Goal: Information Seeking & Learning: Learn about a topic

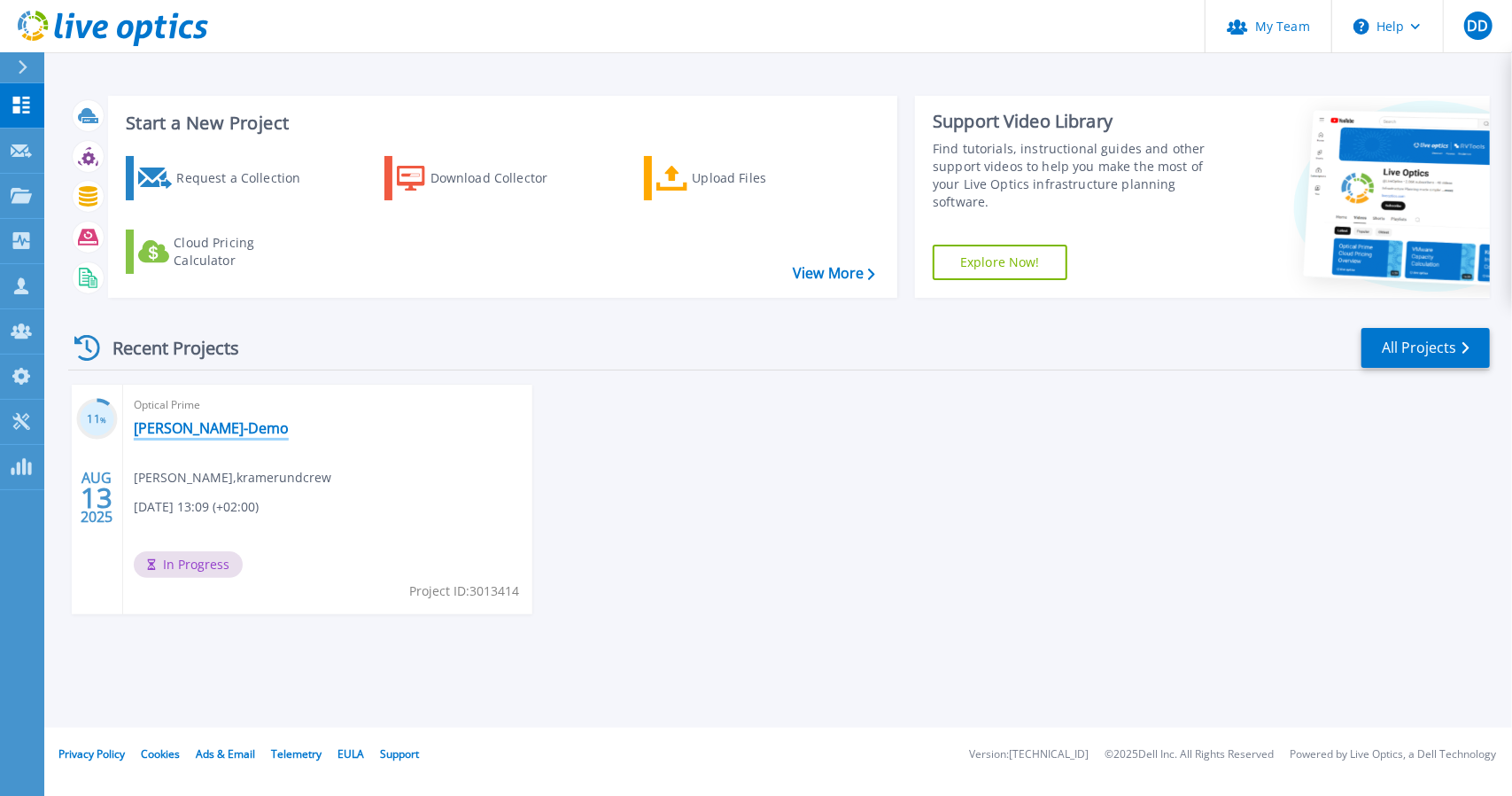
click at [167, 428] on link "[PERSON_NAME]-Demo" at bounding box center [211, 428] width 155 height 18
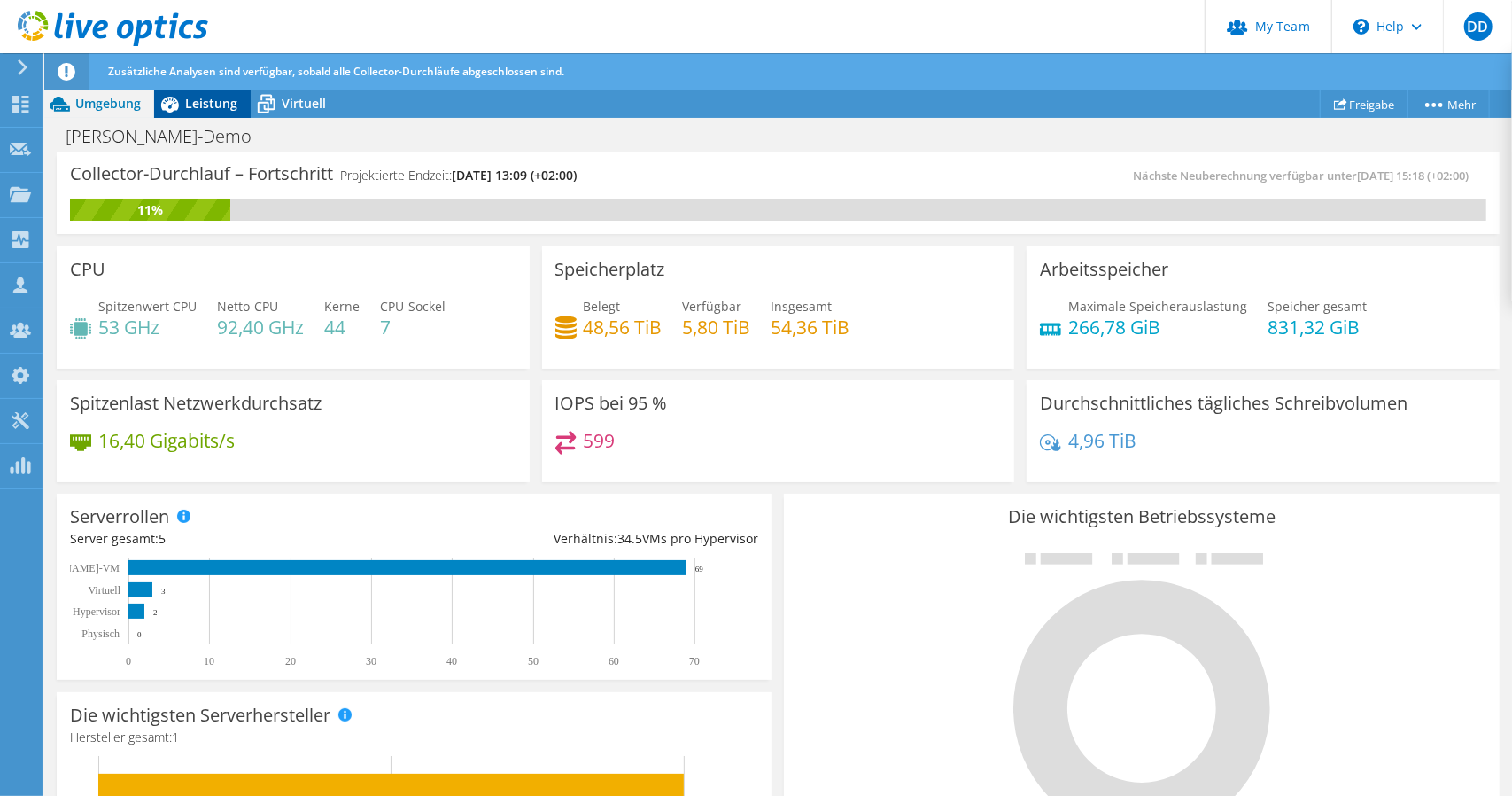
click at [216, 111] on span "Leistung" at bounding box center [211, 103] width 52 height 17
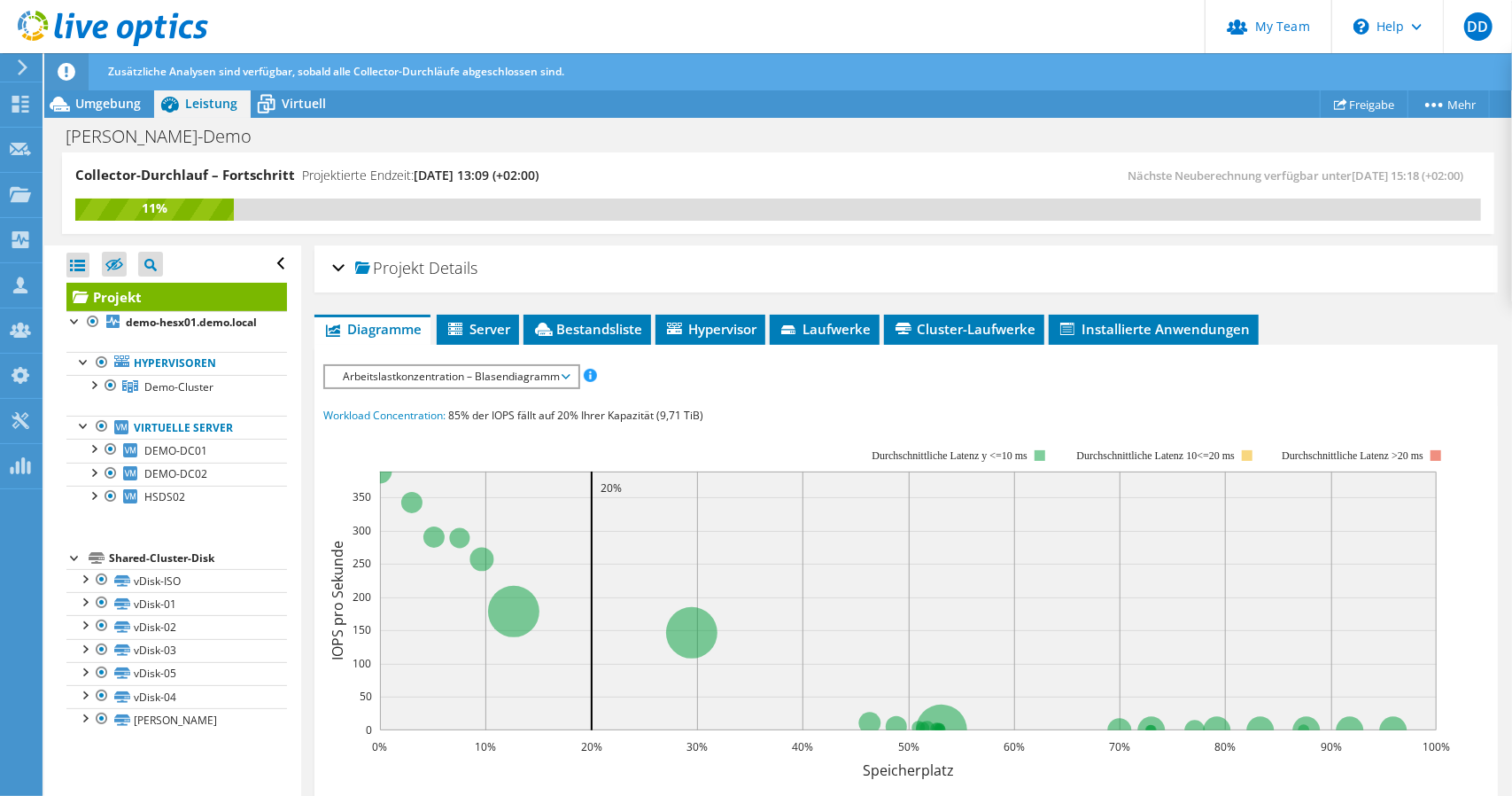
click at [444, 380] on span "Arbeitslastkonzentration – Blasendiagramm" at bounding box center [451, 377] width 235 height 21
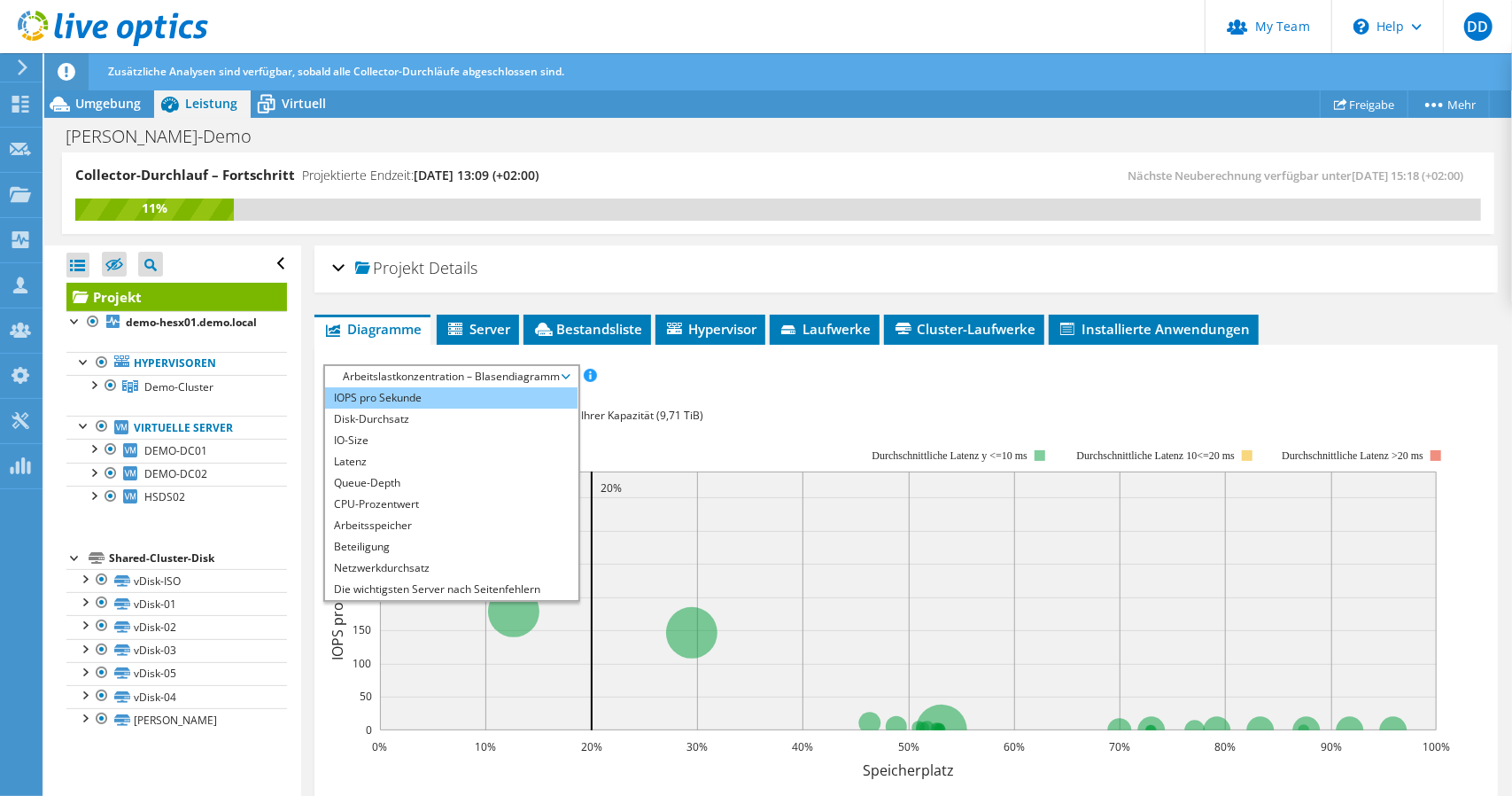
click at [422, 398] on li "IOPS pro Sekunde" at bounding box center [451, 397] width 252 height 21
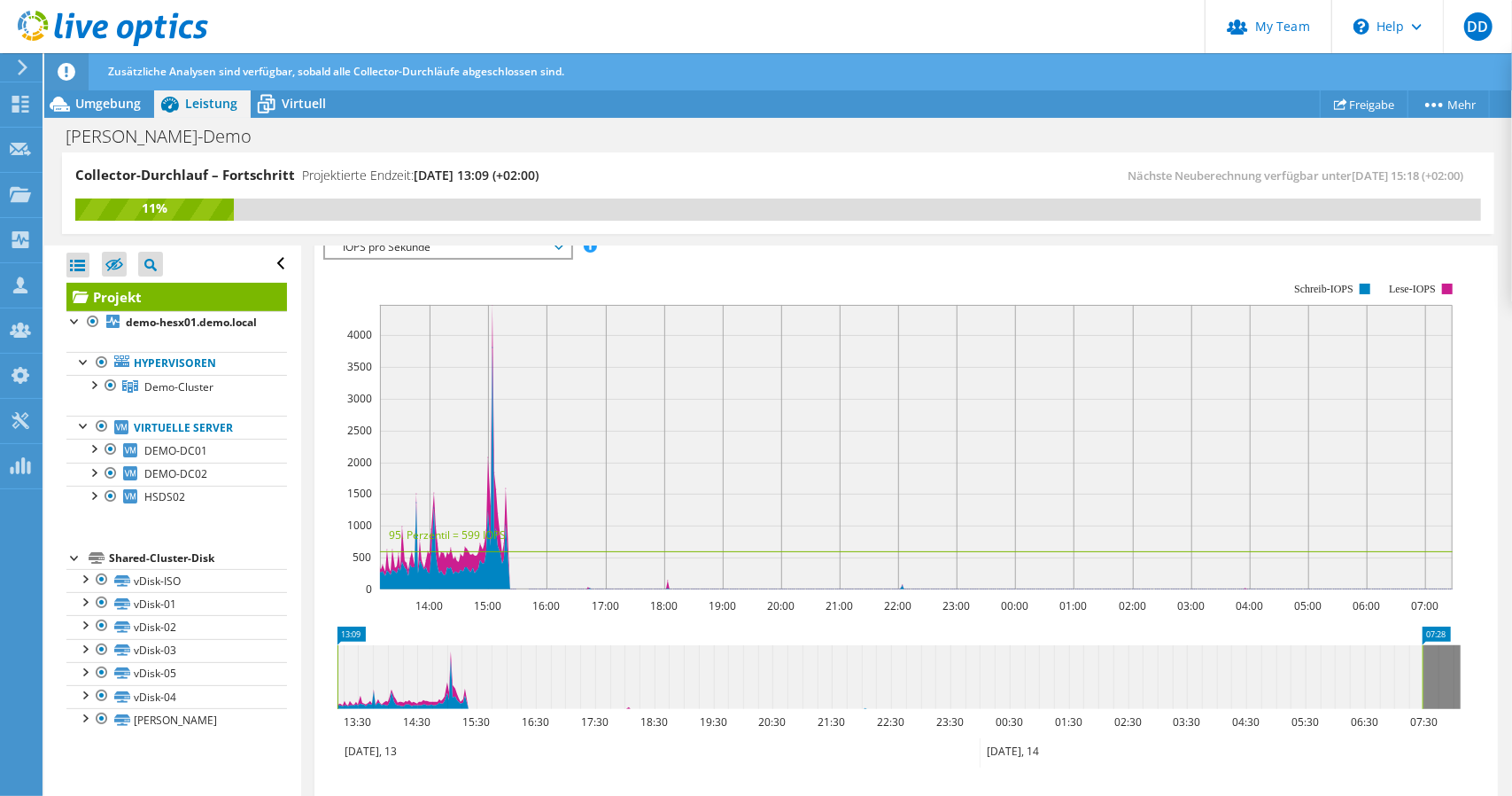
scroll to position [177, 0]
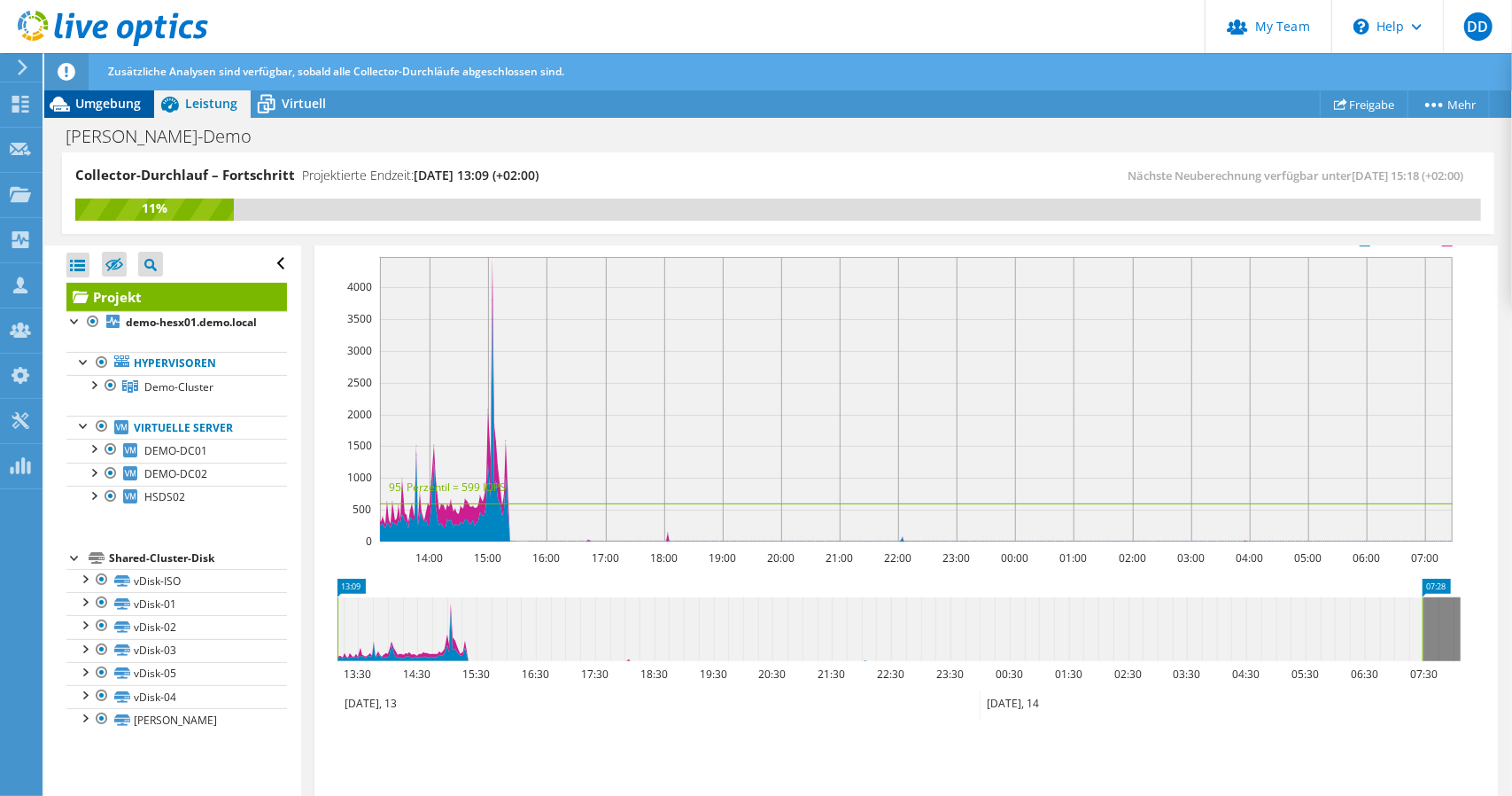
click at [102, 103] on span "Umgebung" at bounding box center [108, 103] width 65 height 17
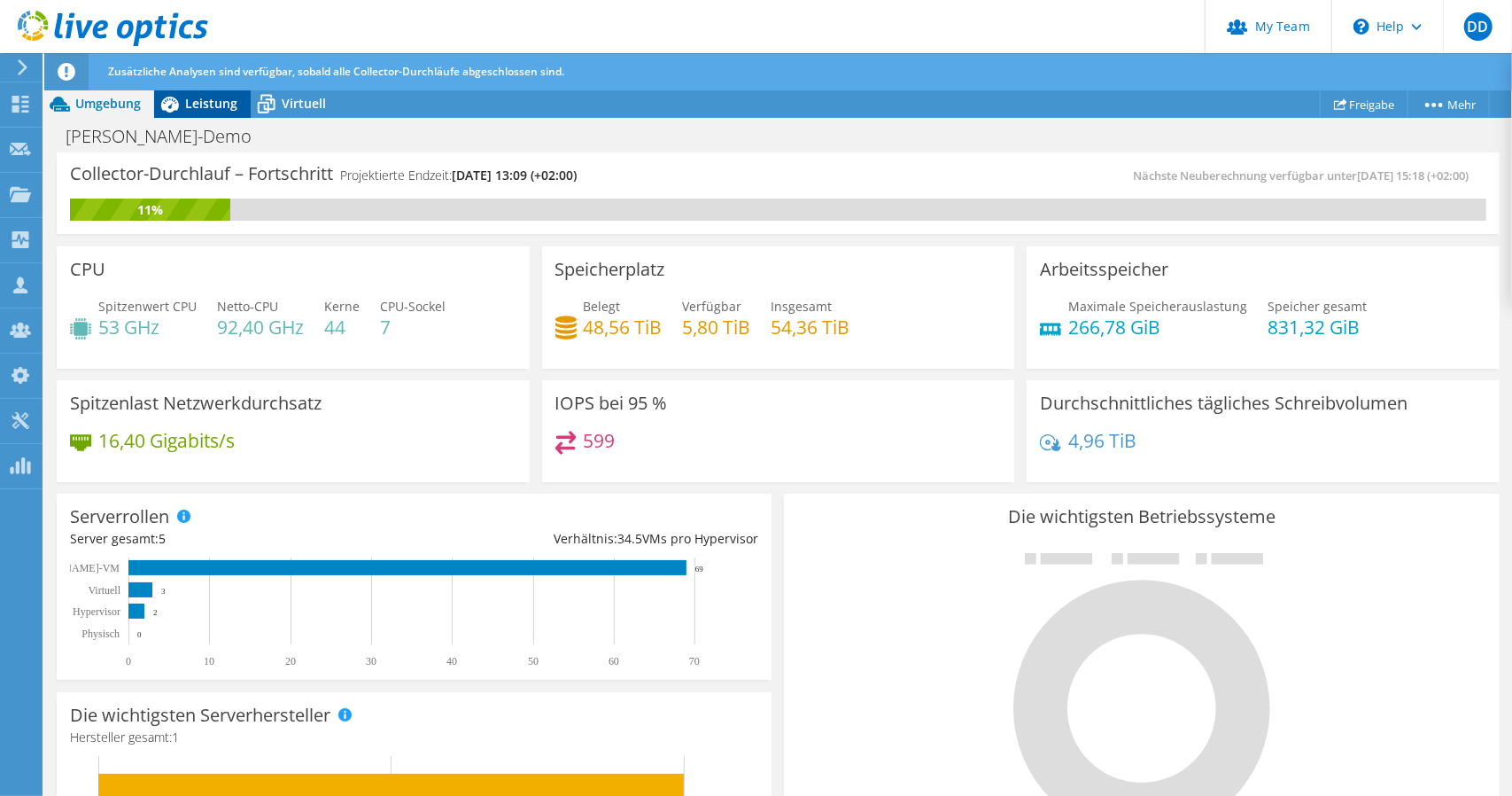
click at [216, 105] on span "Leistung" at bounding box center [211, 103] width 52 height 17
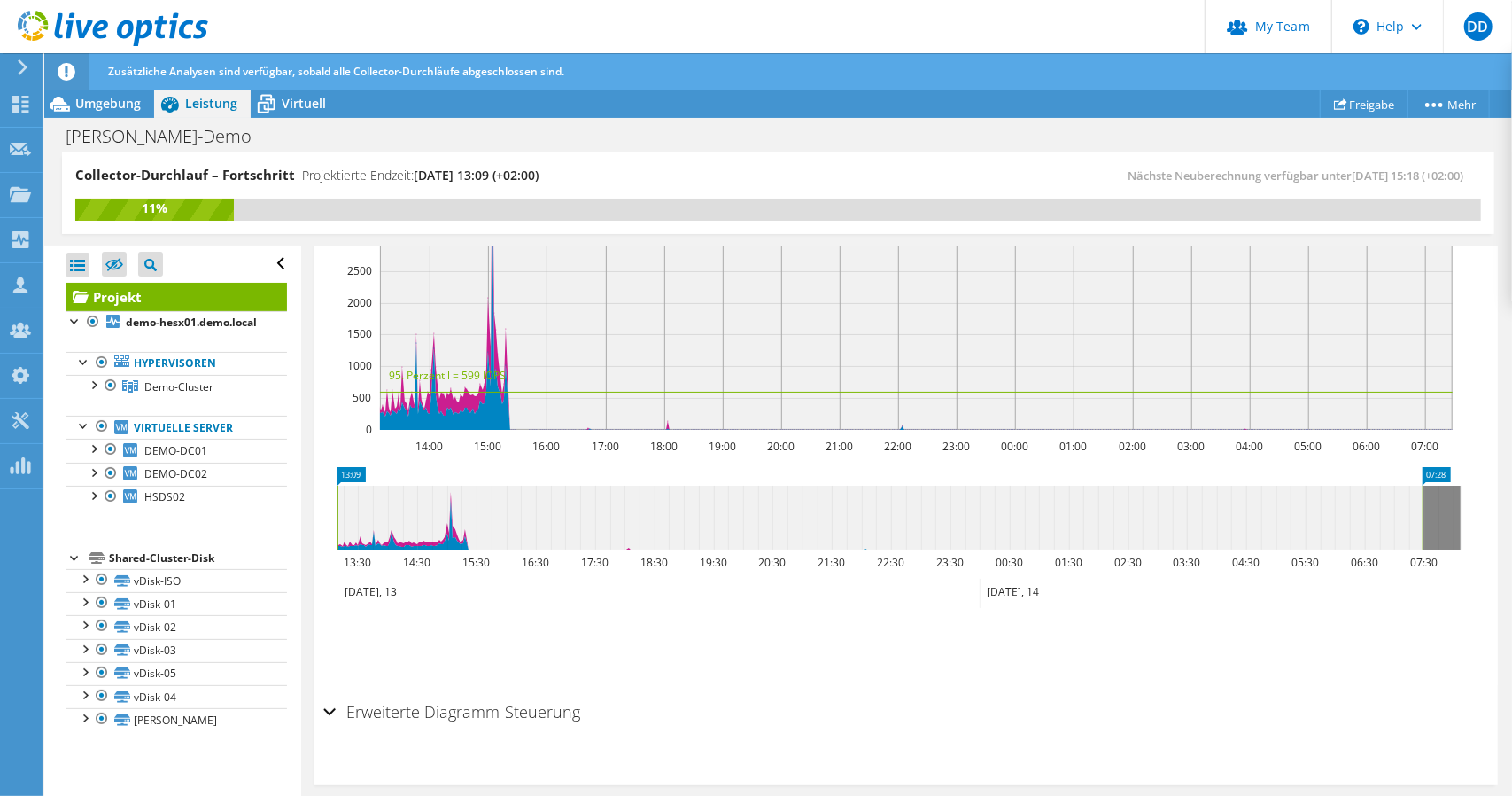
scroll to position [305, 0]
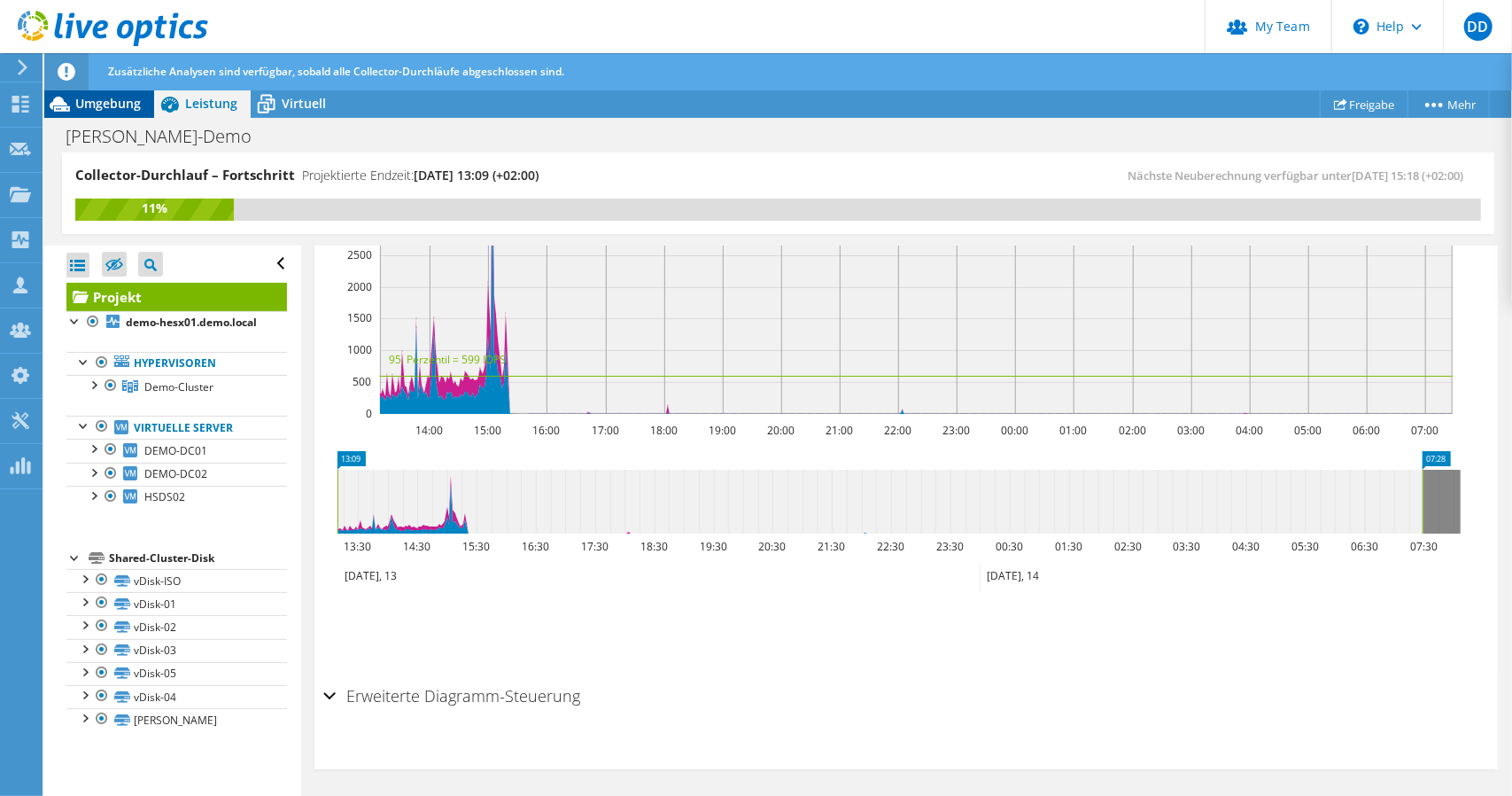
click at [84, 101] on span "Umgebung" at bounding box center [108, 103] width 65 height 17
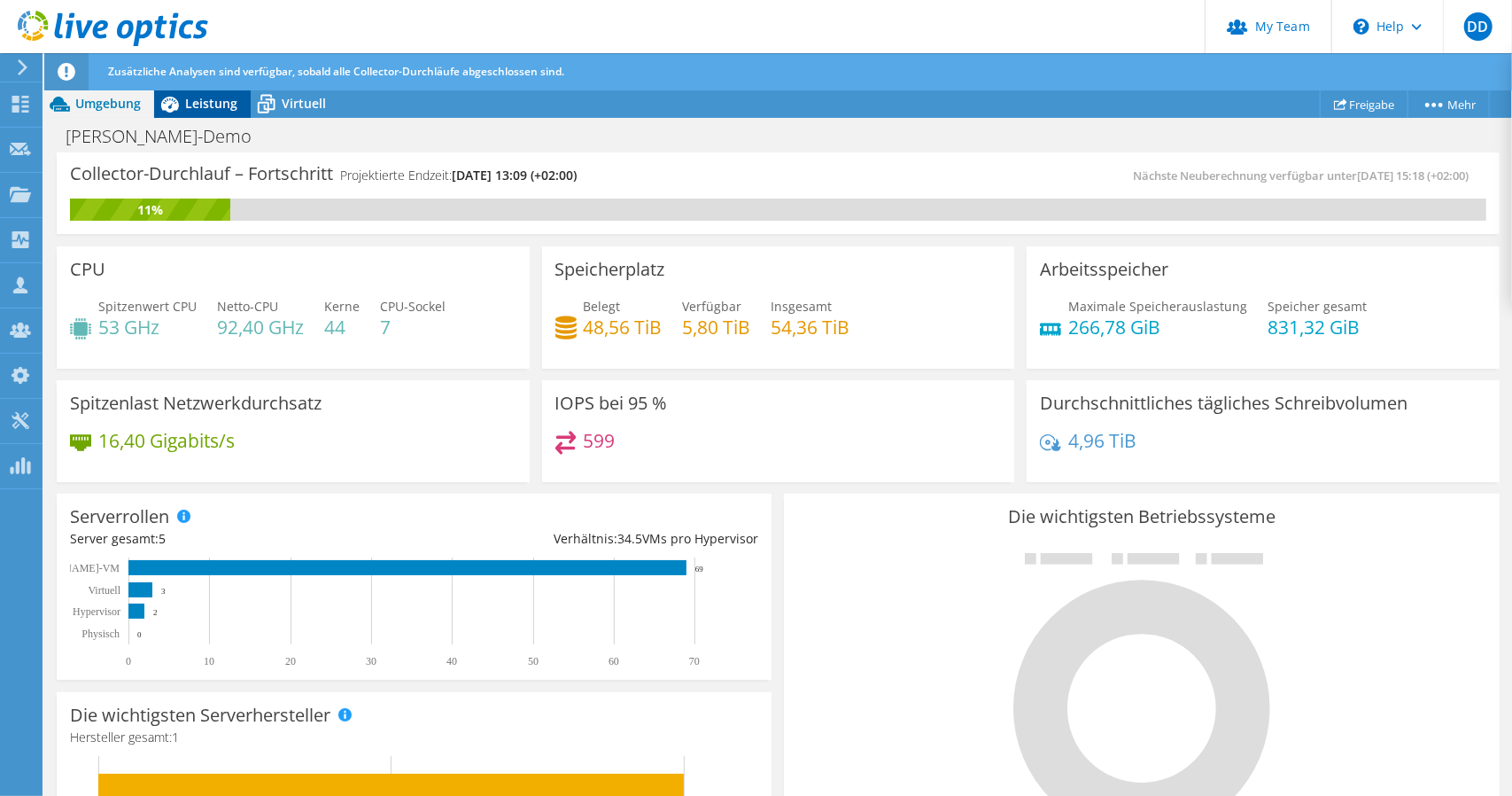
click at [202, 105] on span "Leistung" at bounding box center [211, 103] width 52 height 17
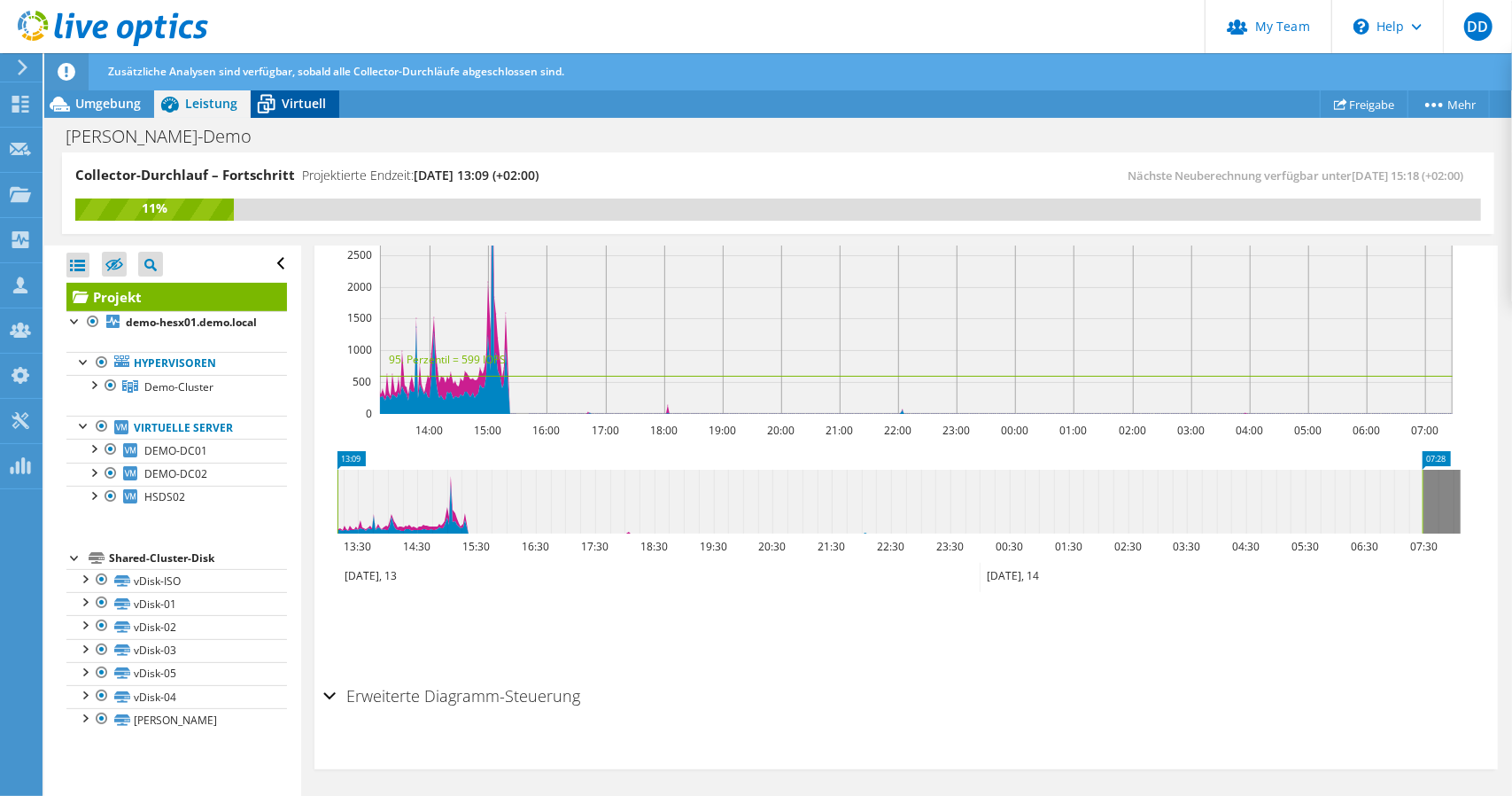
click at [292, 97] on span "Virtuell" at bounding box center [304, 103] width 45 height 17
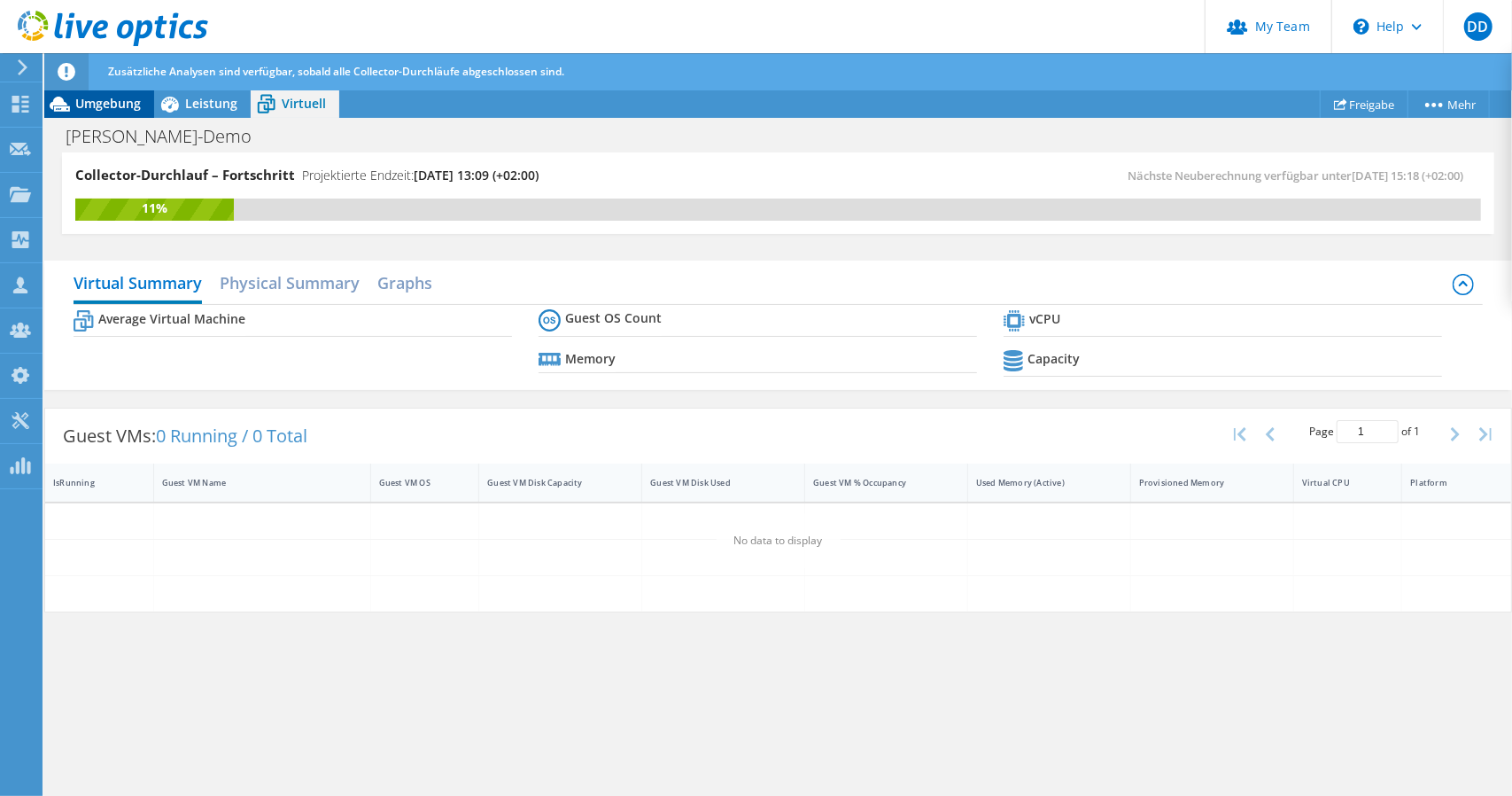
click at [120, 103] on span "Umgebung" at bounding box center [108, 103] width 65 height 17
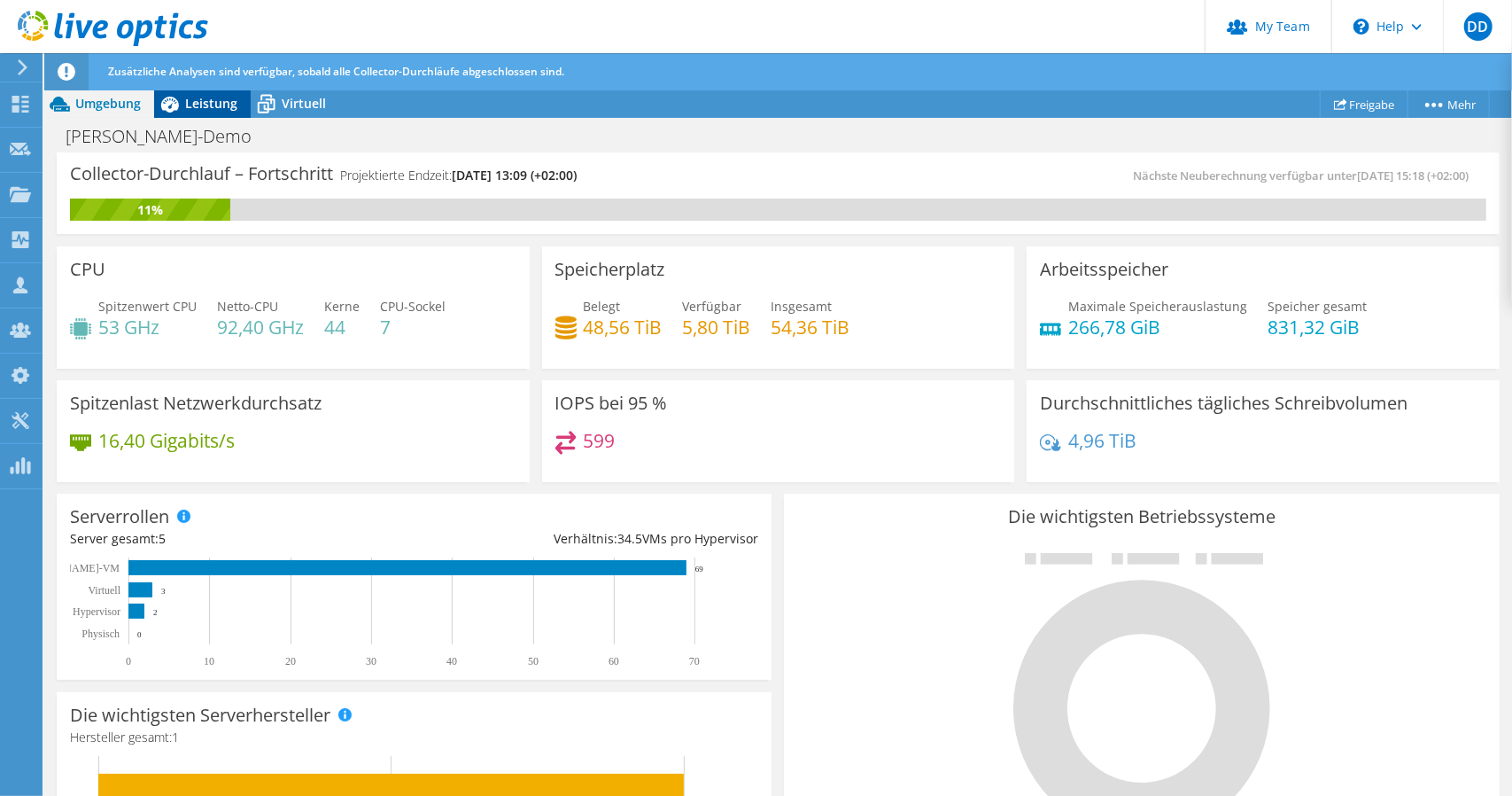
click at [194, 106] on span "Leistung" at bounding box center [211, 103] width 52 height 17
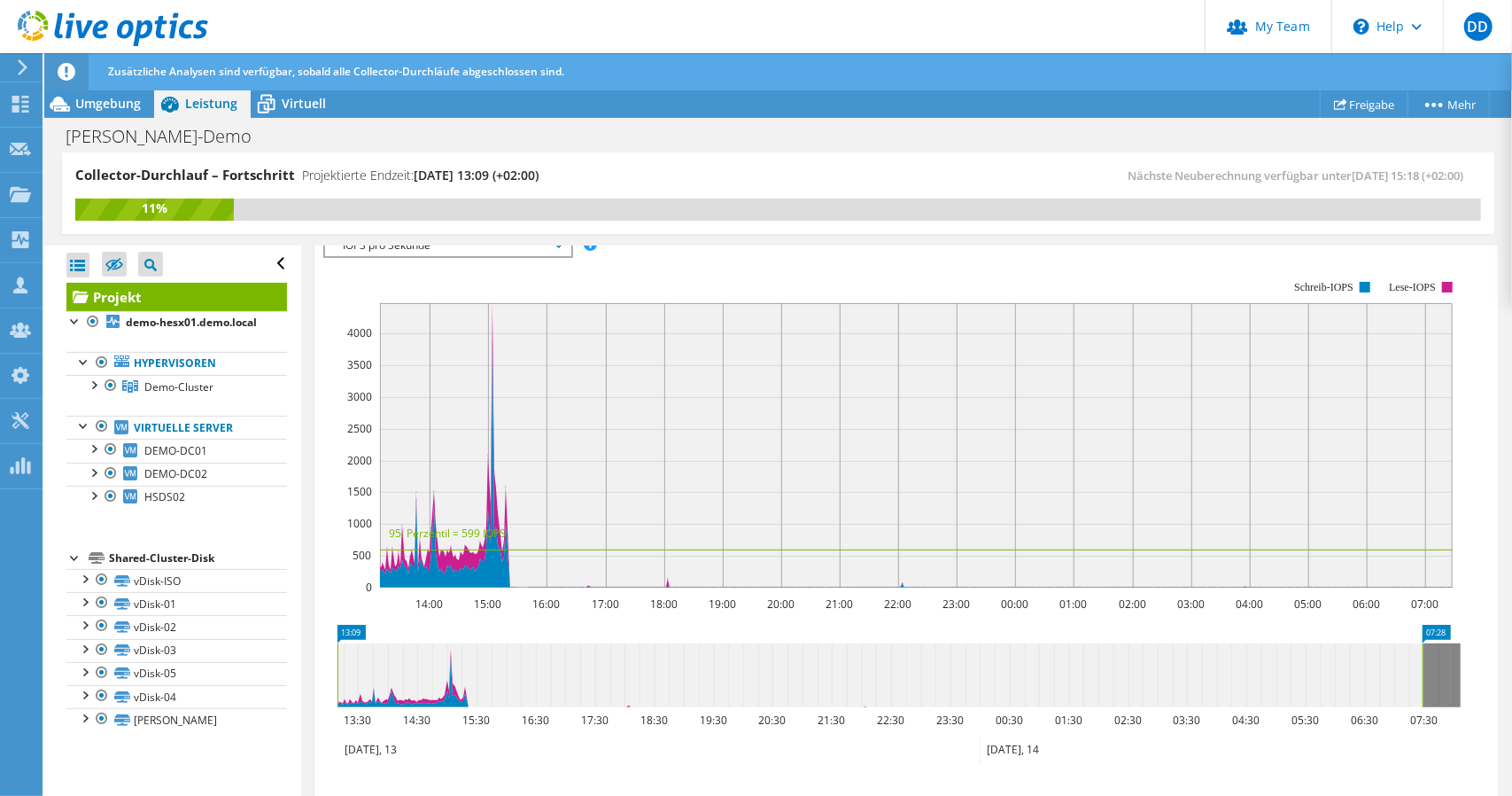
scroll to position [39, 0]
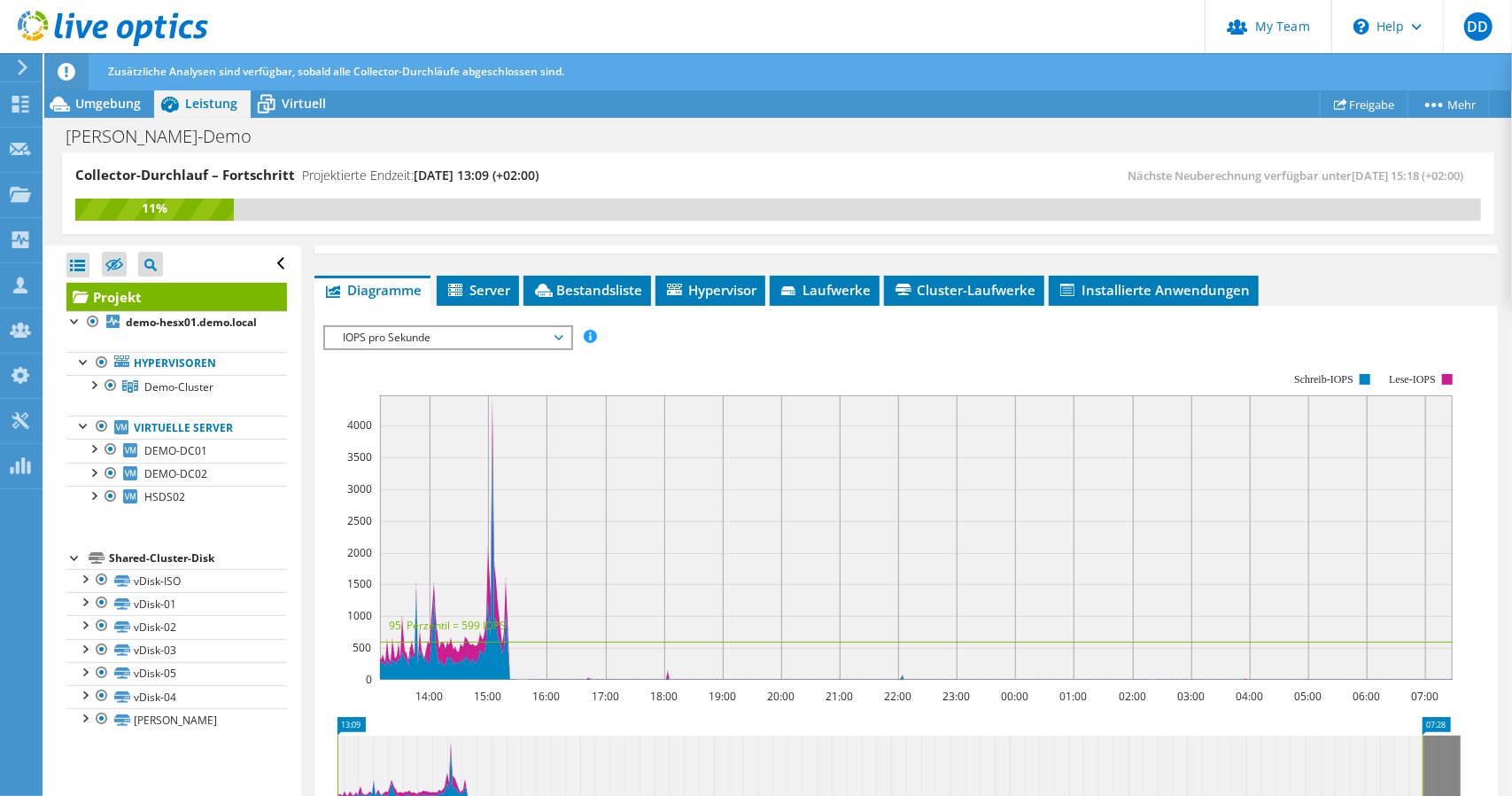
click at [384, 341] on span "IOPS pro Sekunde" at bounding box center [447, 337] width 227 height 21
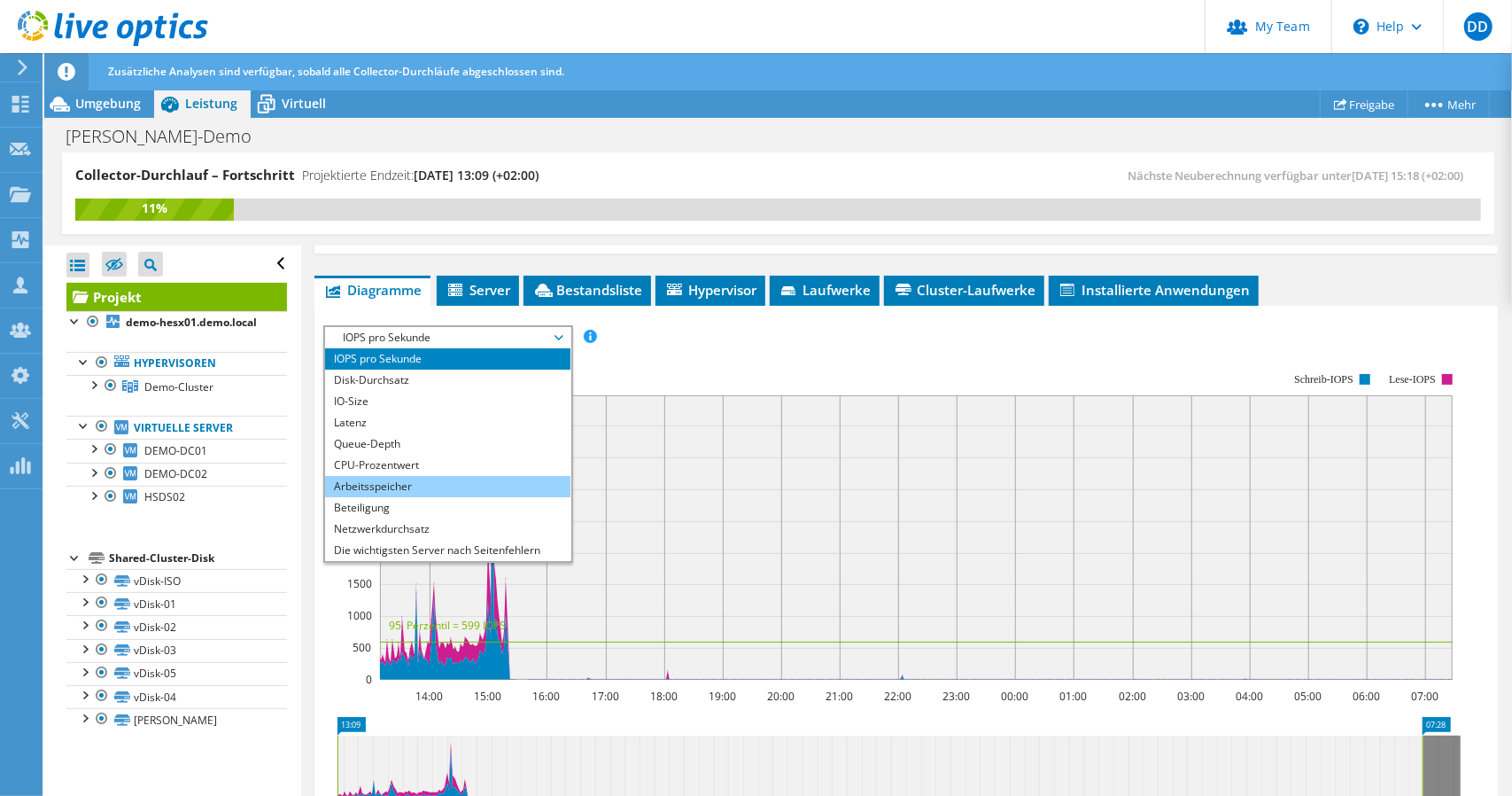
click at [402, 487] on li "Arbeitsspeicher" at bounding box center [447, 487] width 245 height 21
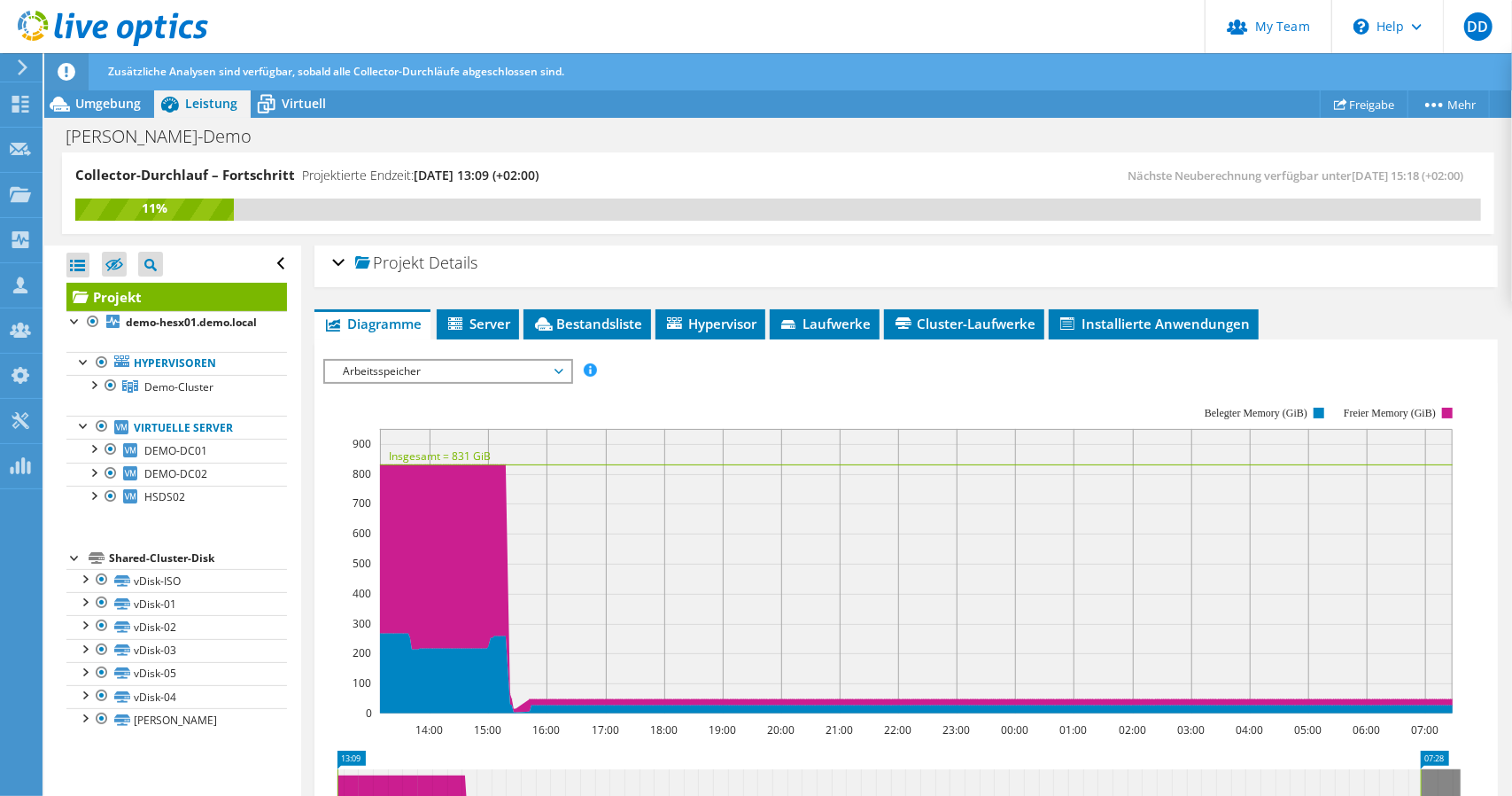
scroll to position [0, 0]
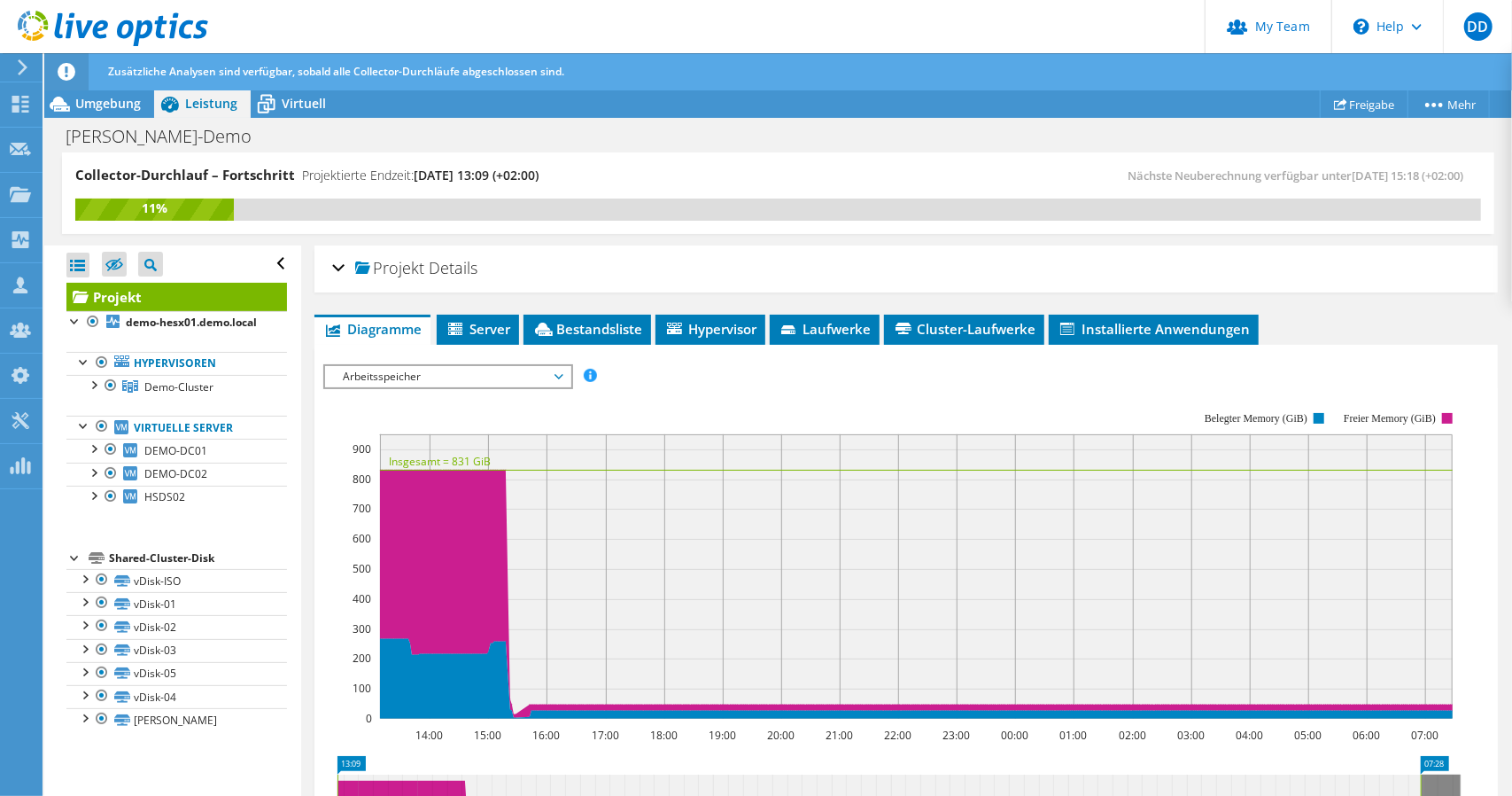
click at [387, 375] on span "Arbeitsspeicher" at bounding box center [447, 377] width 227 height 21
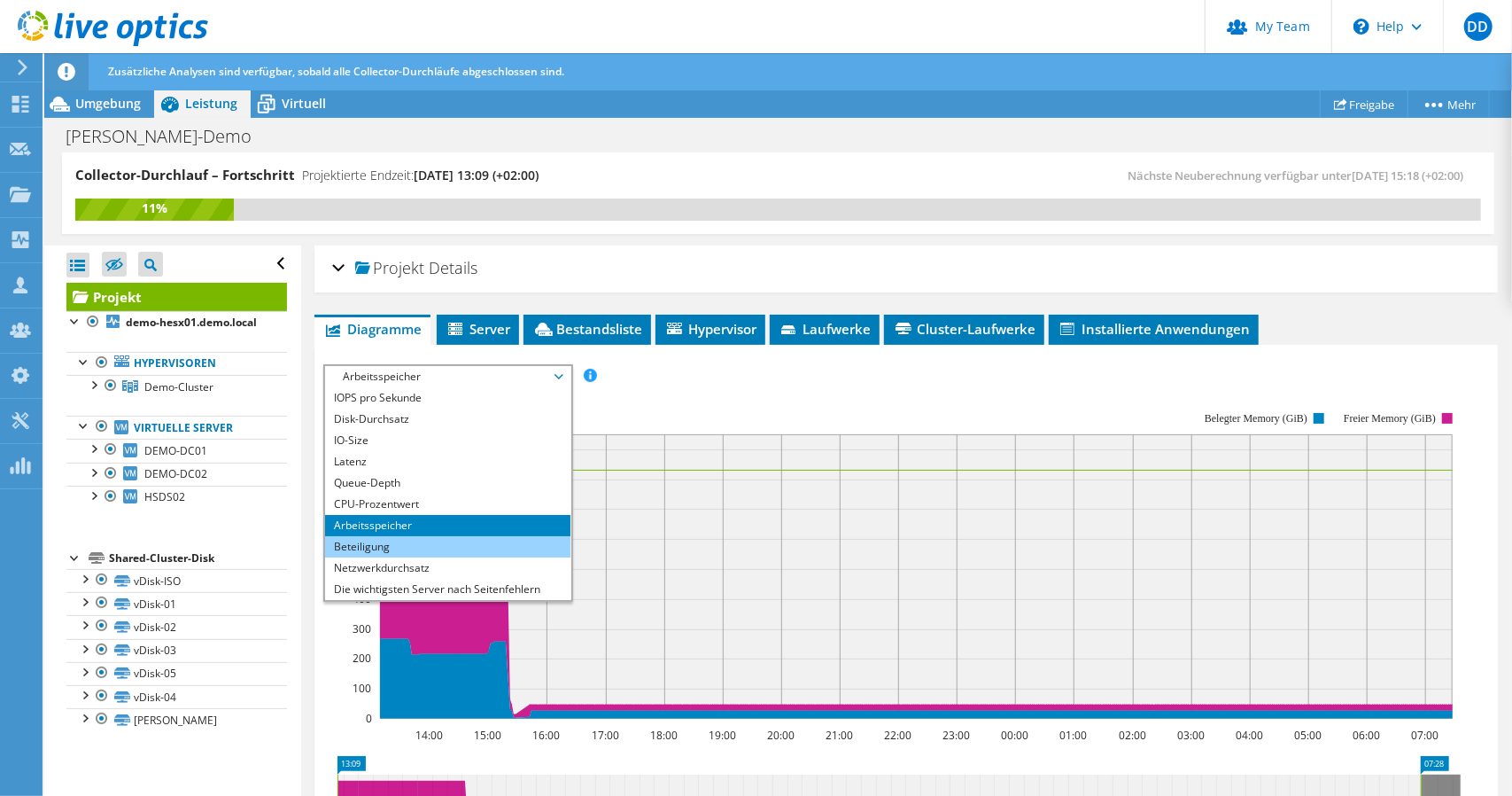
click at [404, 552] on li "Beteiligung" at bounding box center [447, 546] width 245 height 21
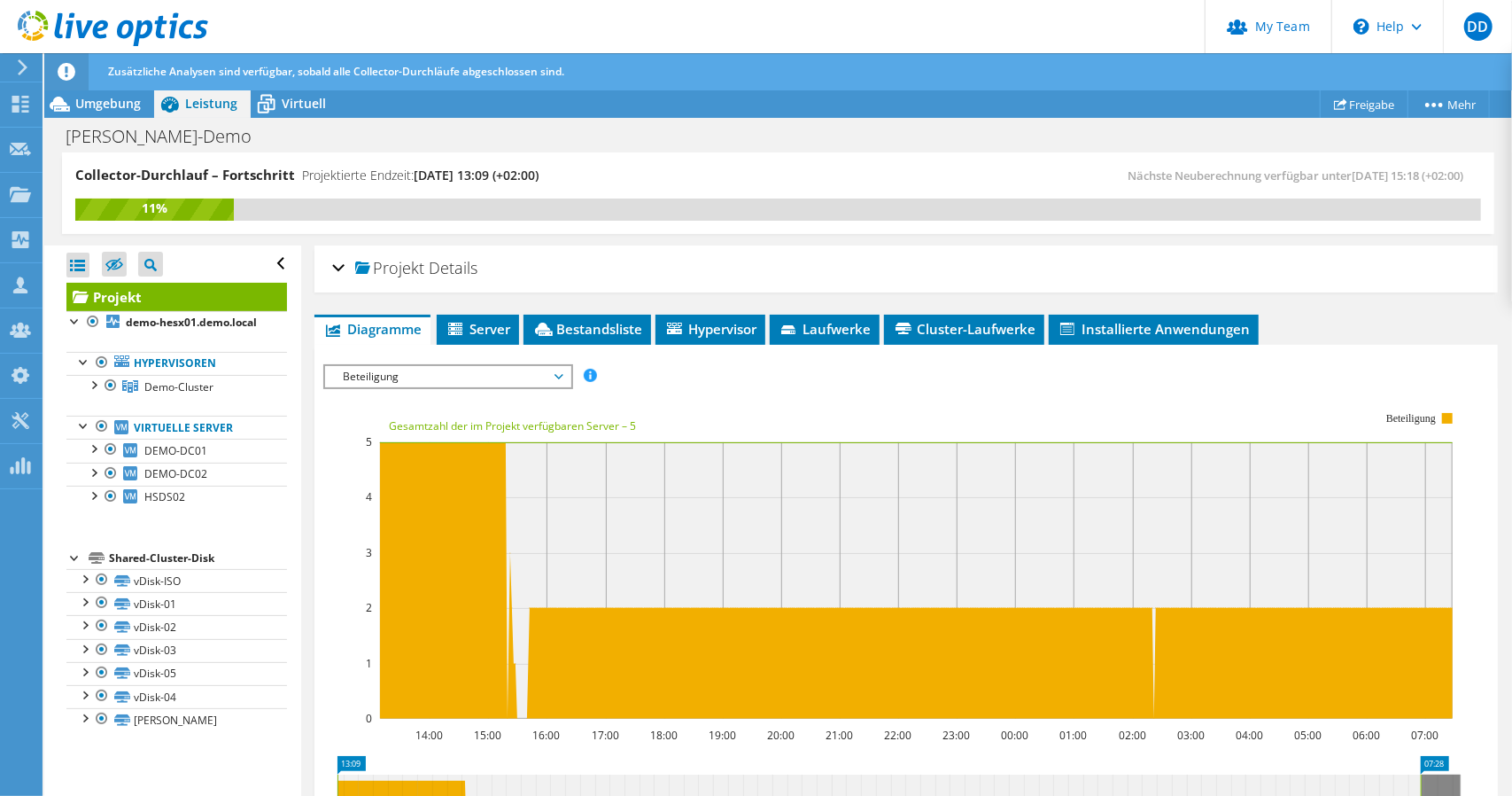
click at [392, 377] on span "Beteiligung" at bounding box center [447, 377] width 227 height 21
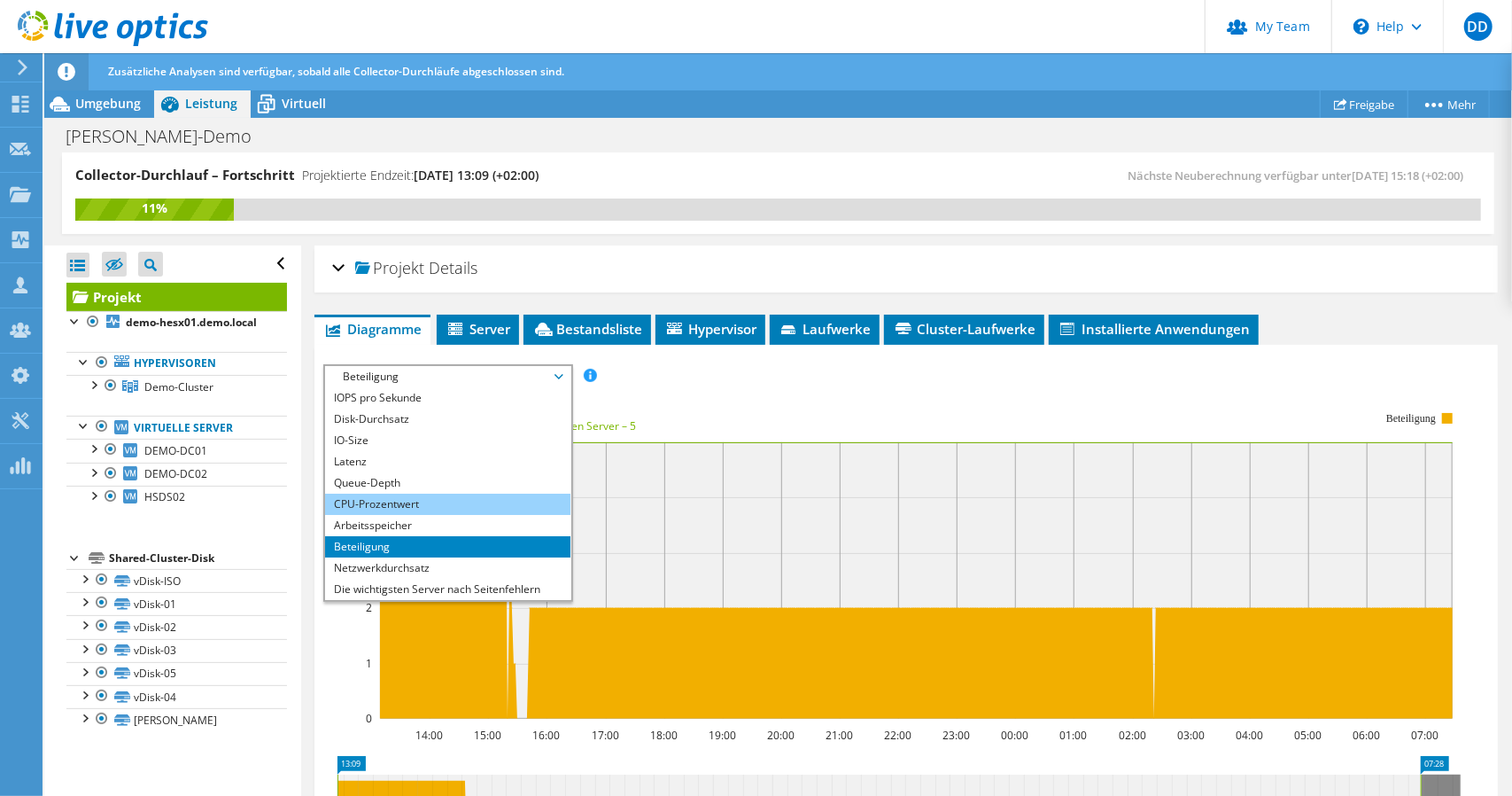
click at [381, 503] on li "CPU-Prozentwert" at bounding box center [447, 504] width 245 height 21
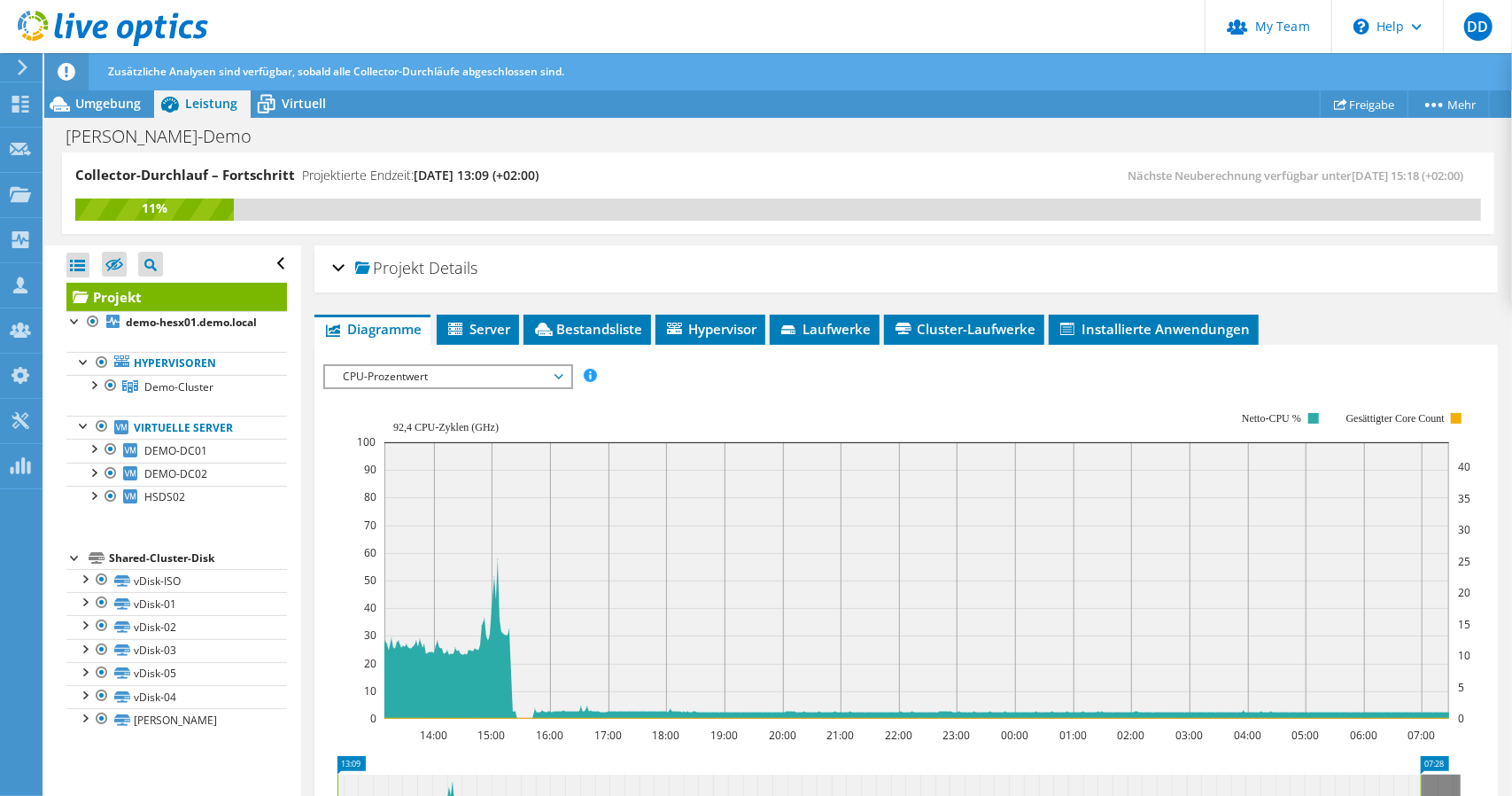
click at [456, 373] on span "CPU-Prozentwert" at bounding box center [447, 377] width 227 height 21
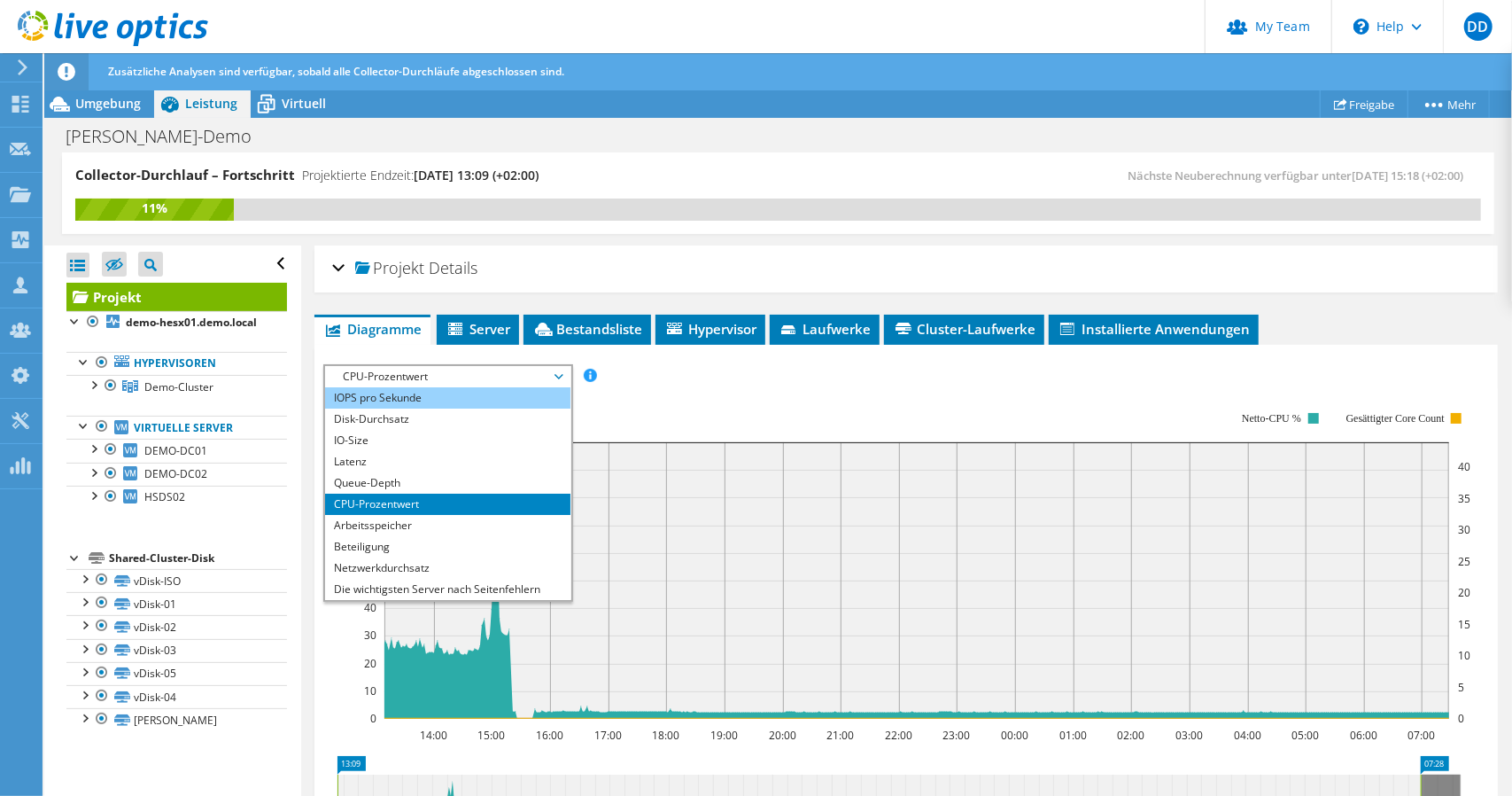
click at [419, 394] on li "IOPS pro Sekunde" at bounding box center [447, 397] width 245 height 21
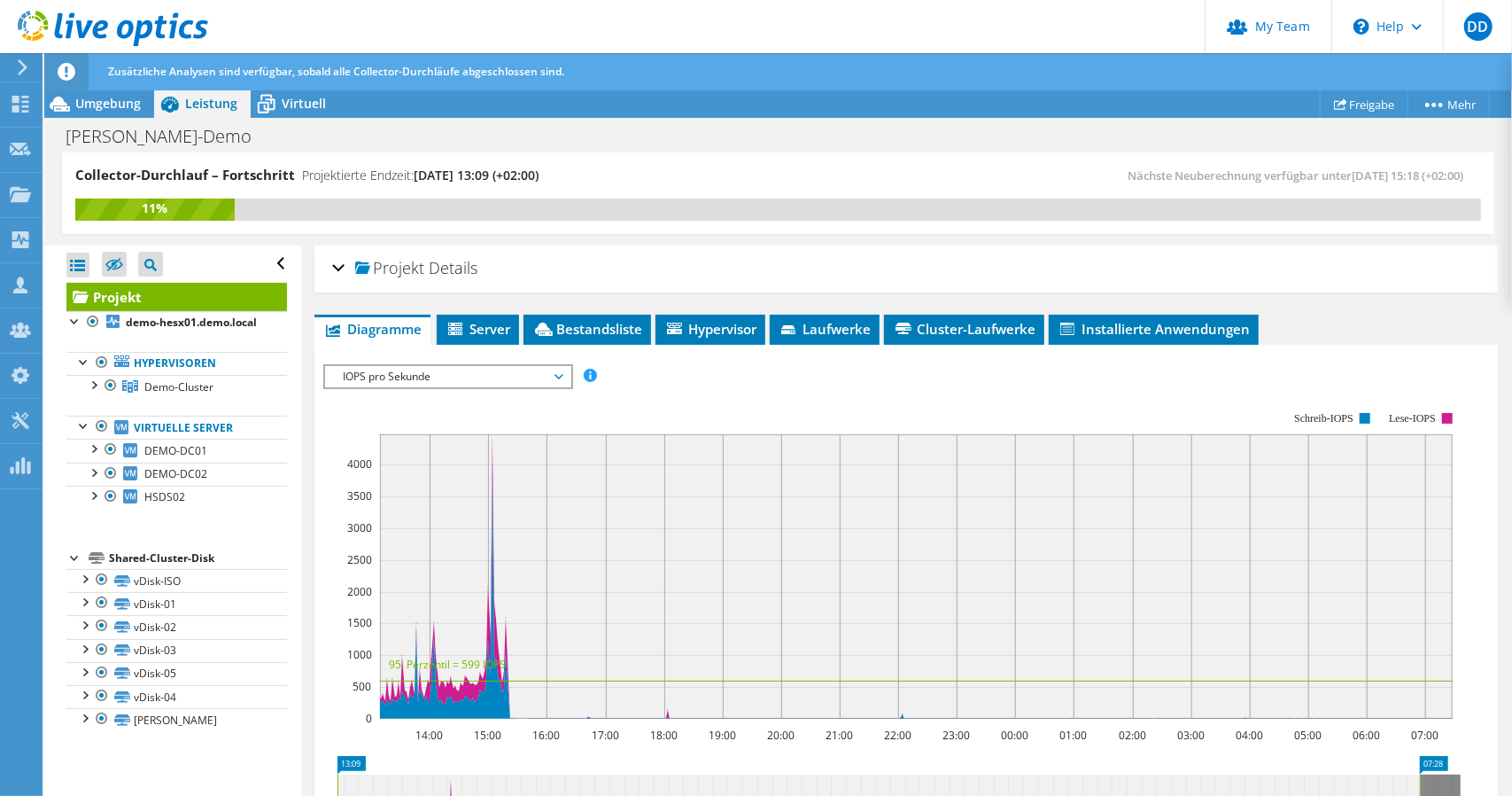
click at [1172, 751] on section "Workload Concentration: 85% der IOPS fällt auf 20% Ihrer Kapazität (9,71 TiB) 1…" at bounding box center [906, 680] width 1165 height 585
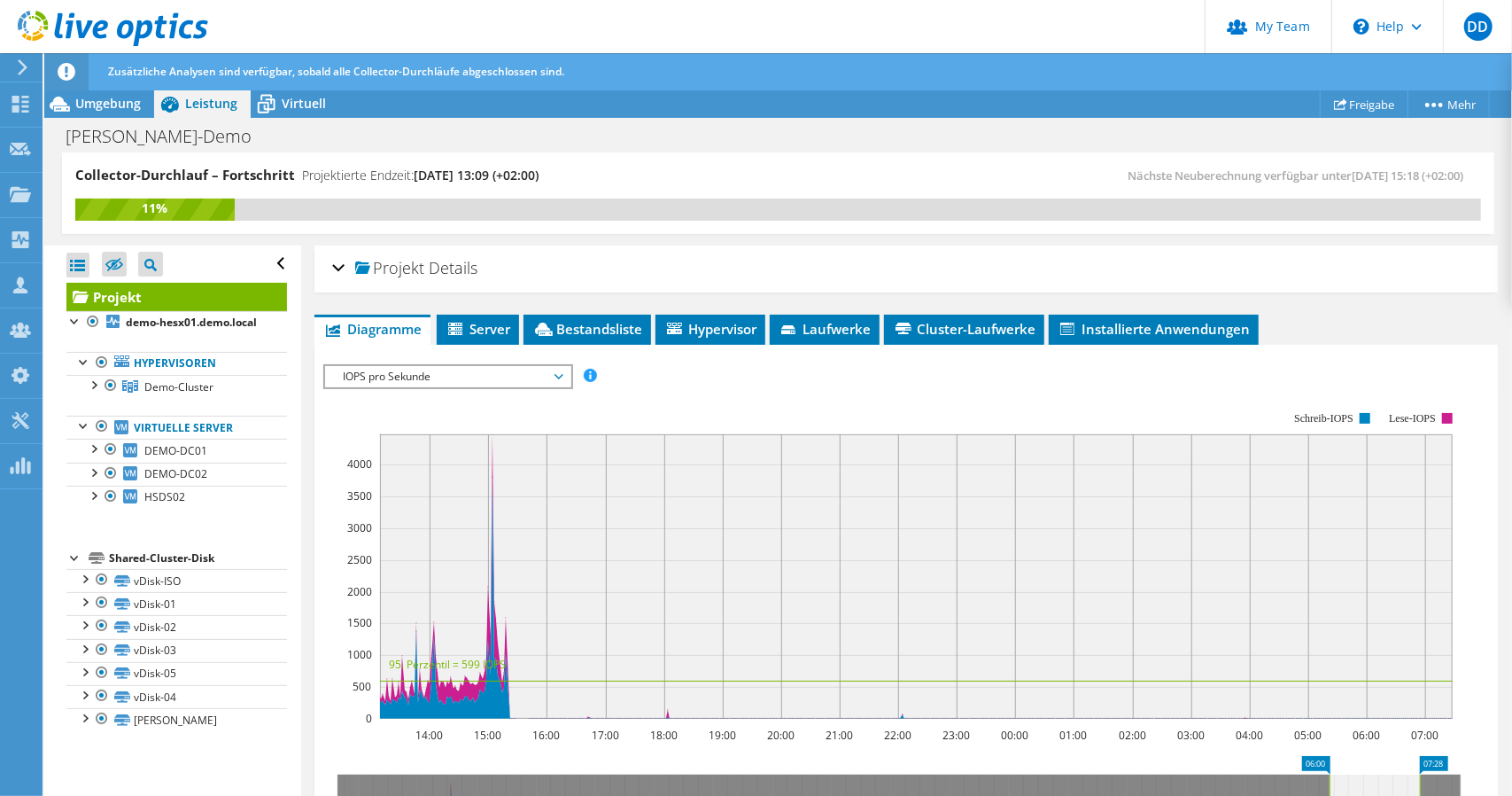
drag, startPoint x: 352, startPoint y: 761, endPoint x: 1344, endPoint y: 754, distance: 992.0
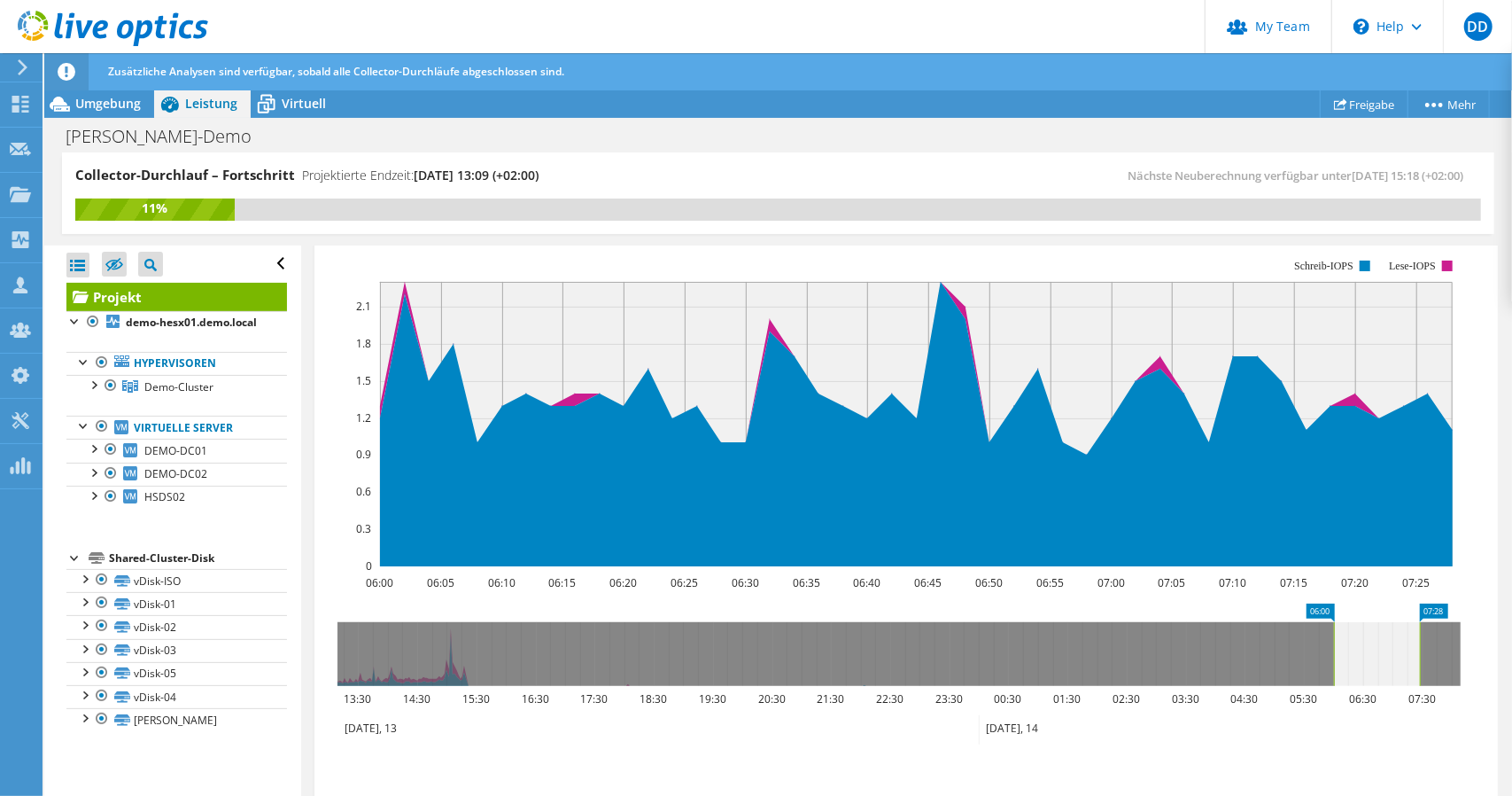
scroll to position [177, 0]
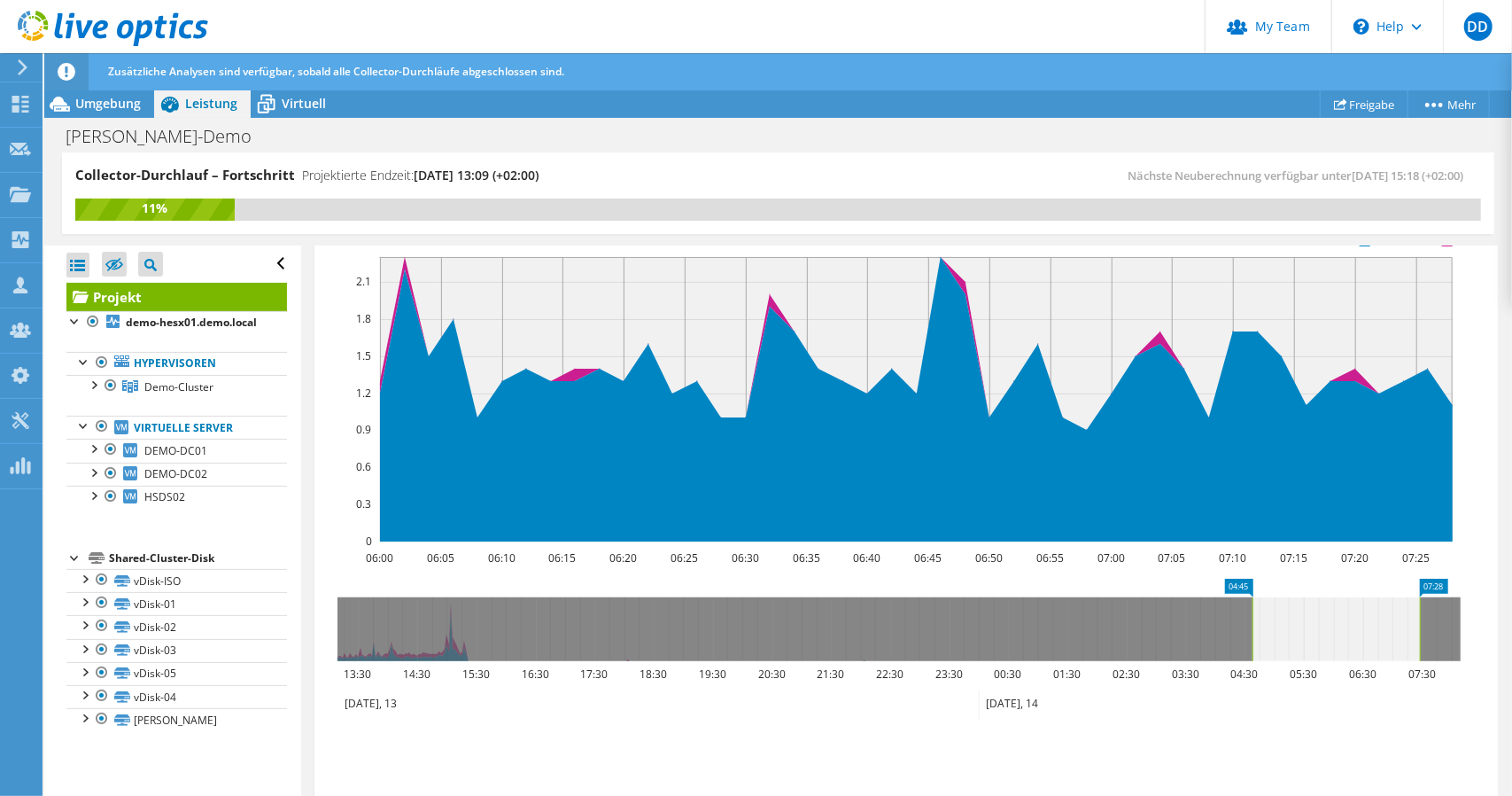
drag, startPoint x: 1323, startPoint y: 584, endPoint x: 1235, endPoint y: 585, distance: 88.0
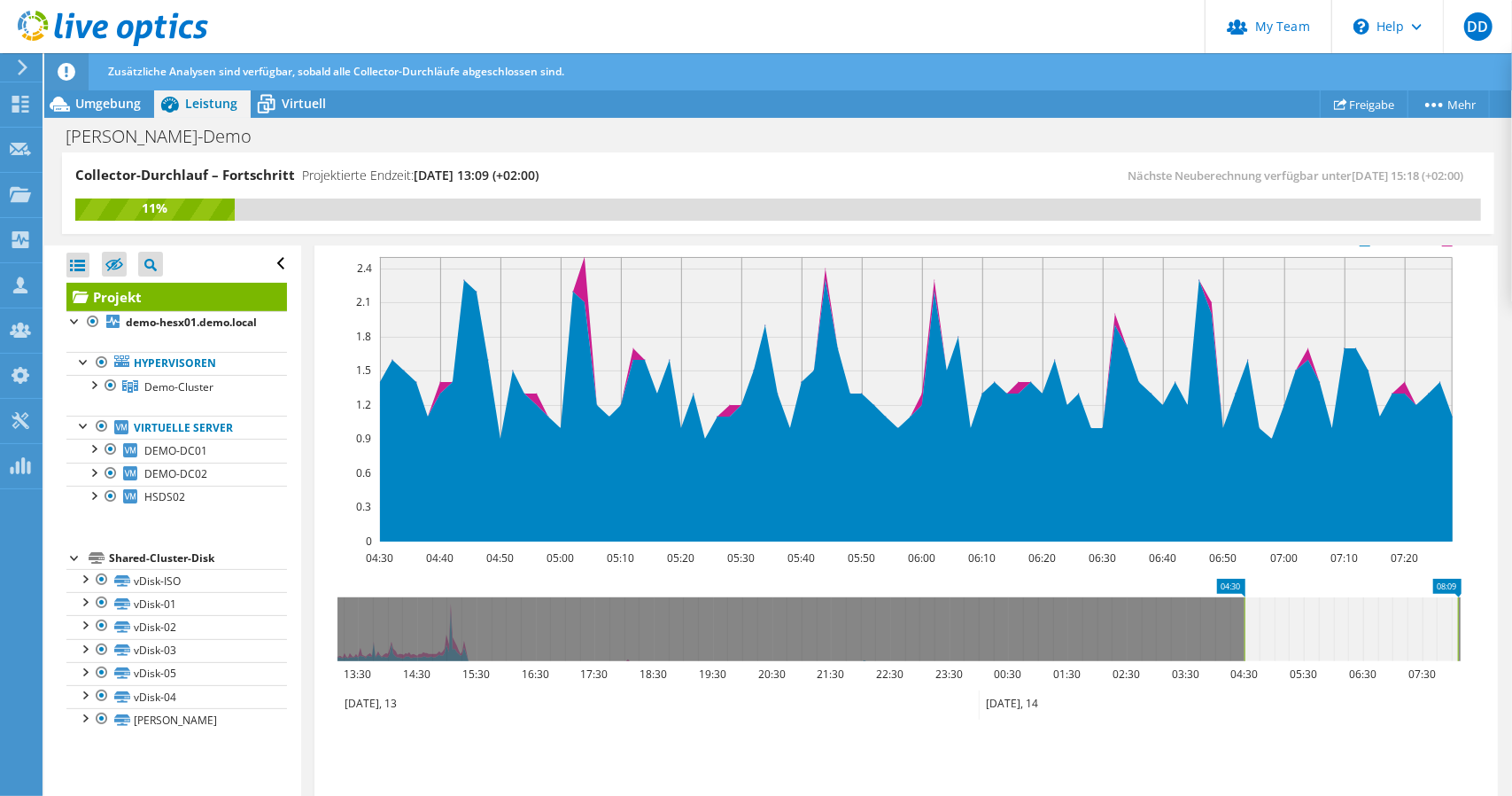
drag, startPoint x: 1458, startPoint y: 587, endPoint x: 1481, endPoint y: 593, distance: 23.8
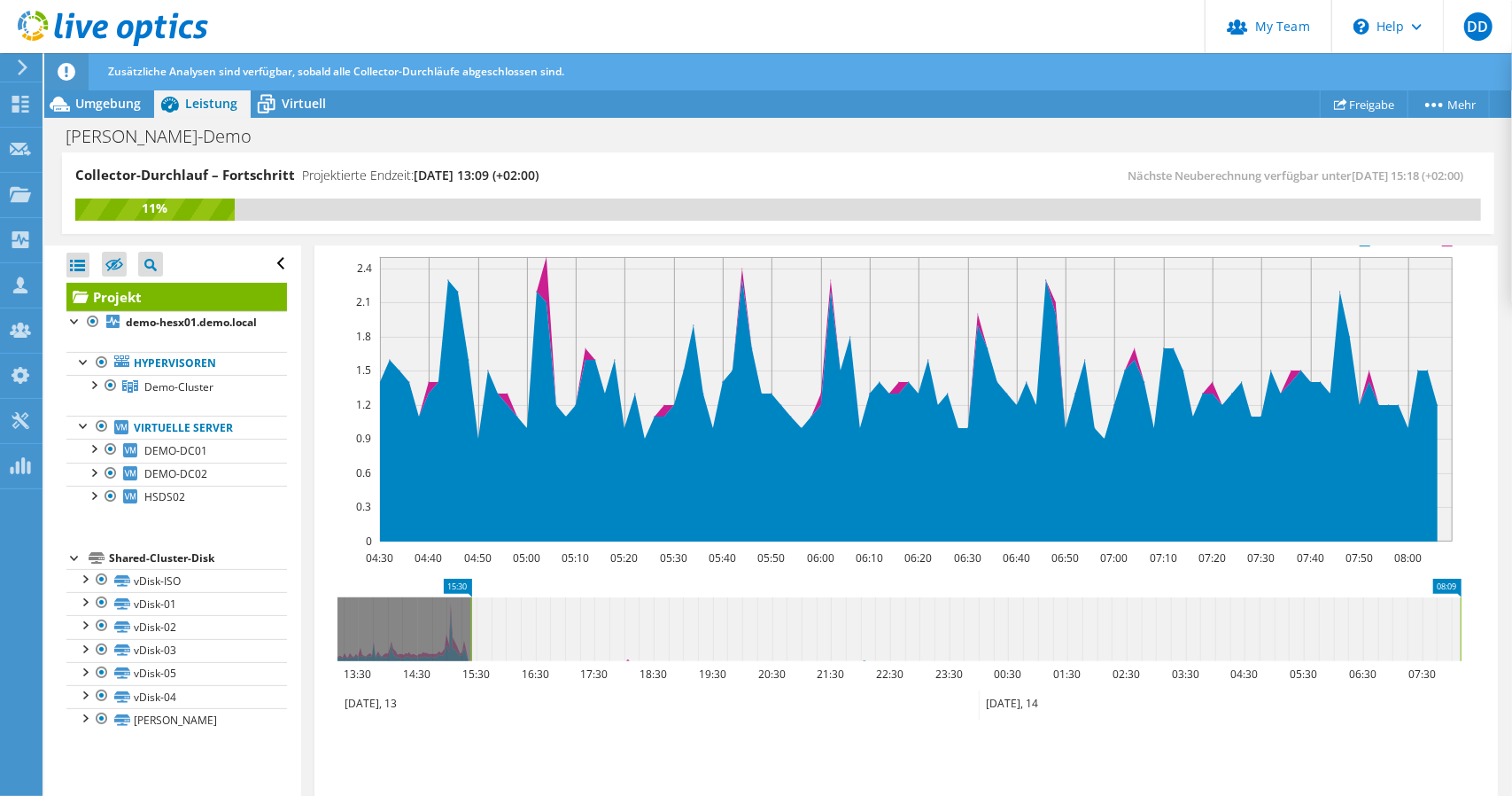
drag, startPoint x: 1236, startPoint y: 584, endPoint x: 463, endPoint y: 653, distance: 776.1
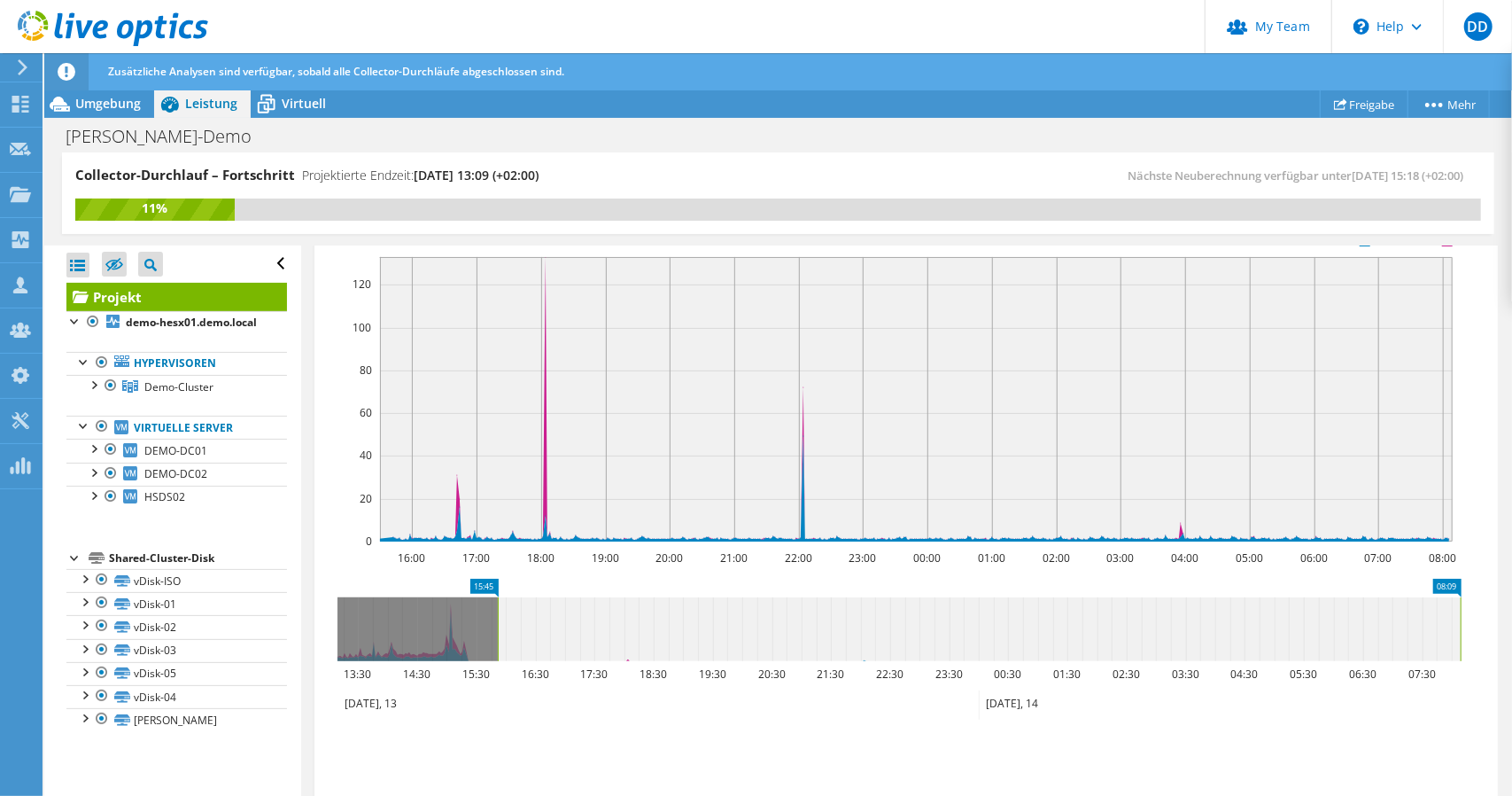
drag, startPoint x: 470, startPoint y: 584, endPoint x: 502, endPoint y: 577, distance: 32.8
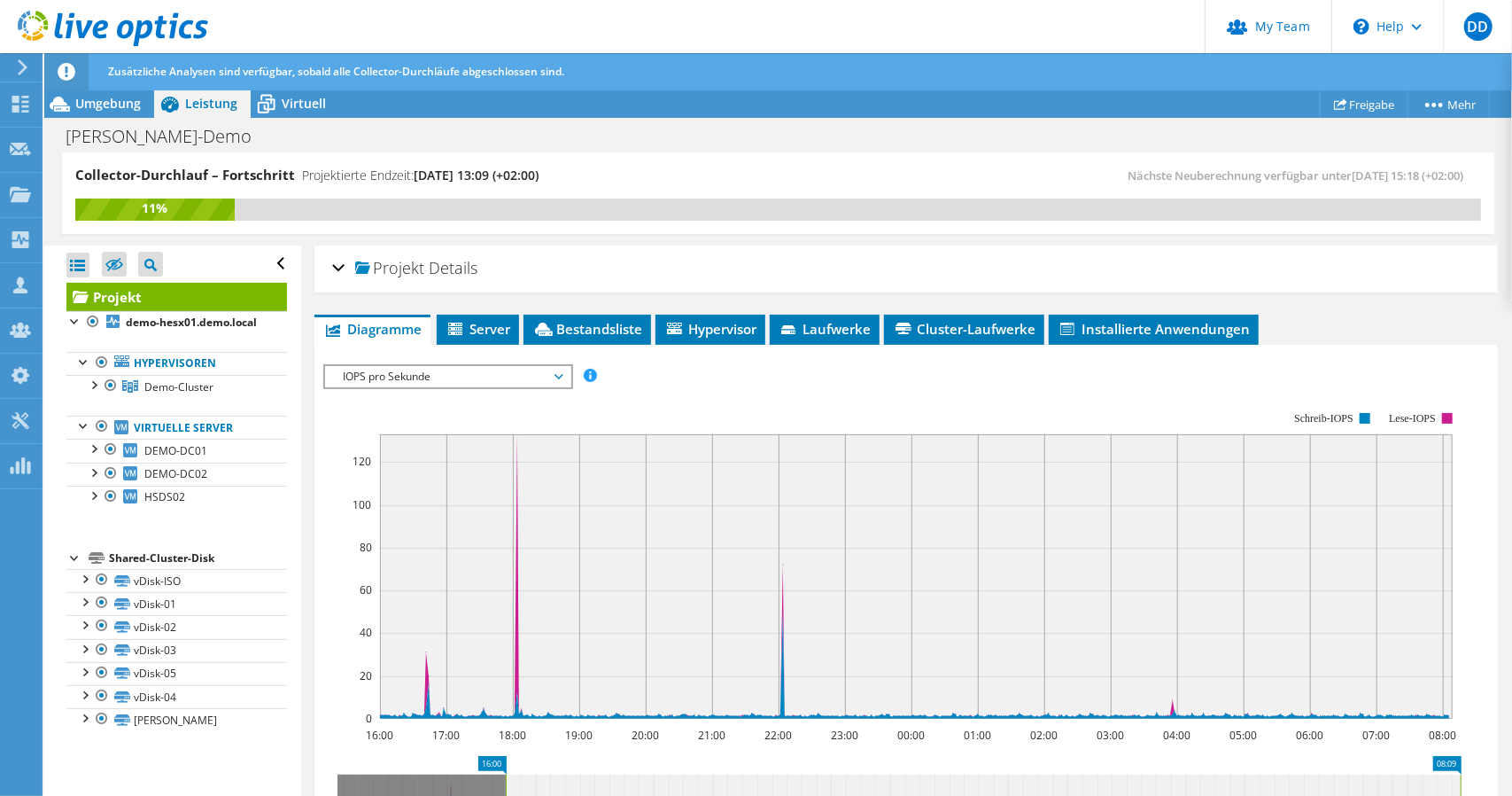
scroll to position [0, 0]
click at [375, 376] on span "IOPS pro Sekunde" at bounding box center [447, 377] width 227 height 21
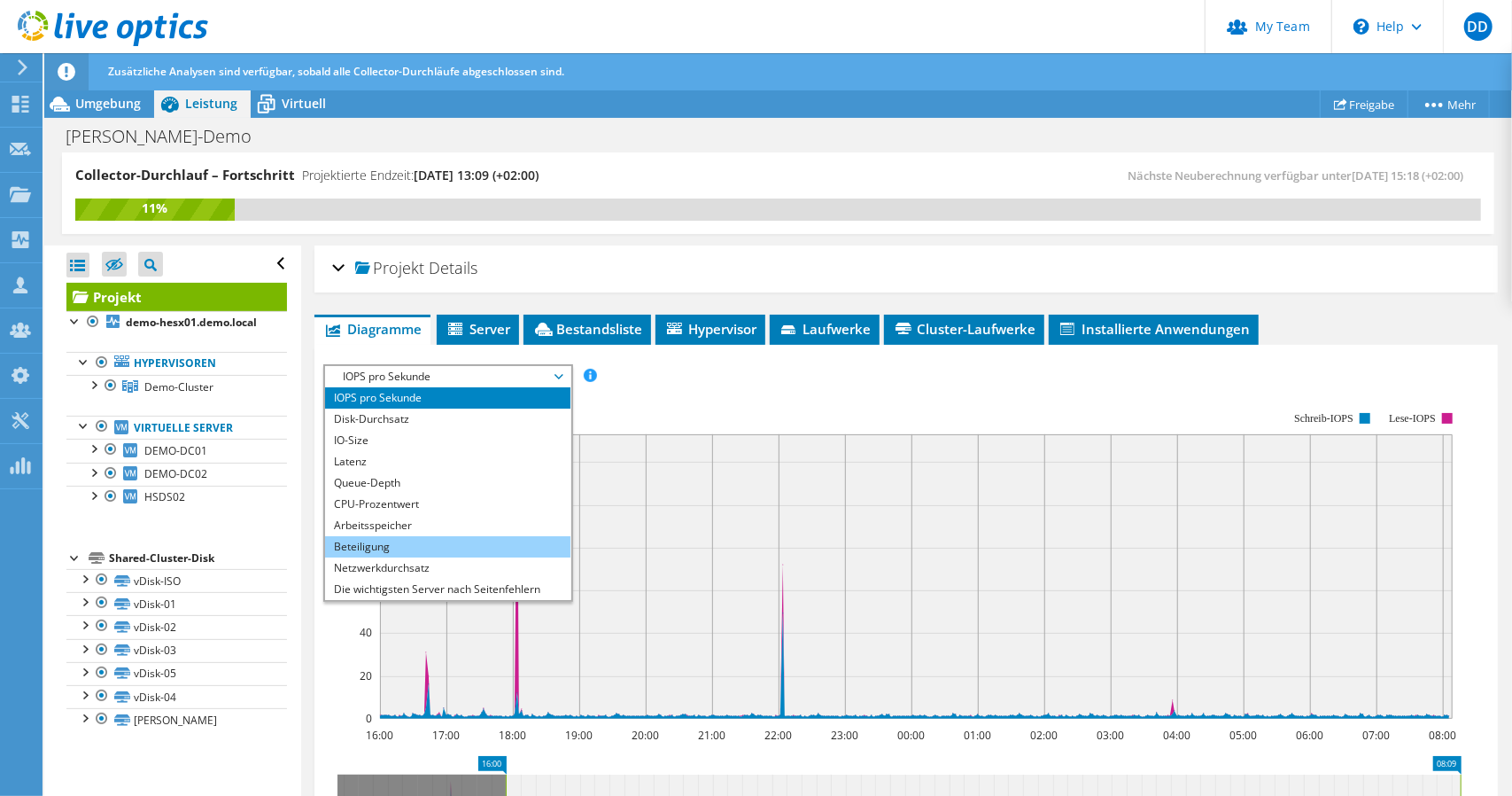
click at [375, 547] on li "Beteiligung" at bounding box center [447, 546] width 245 height 21
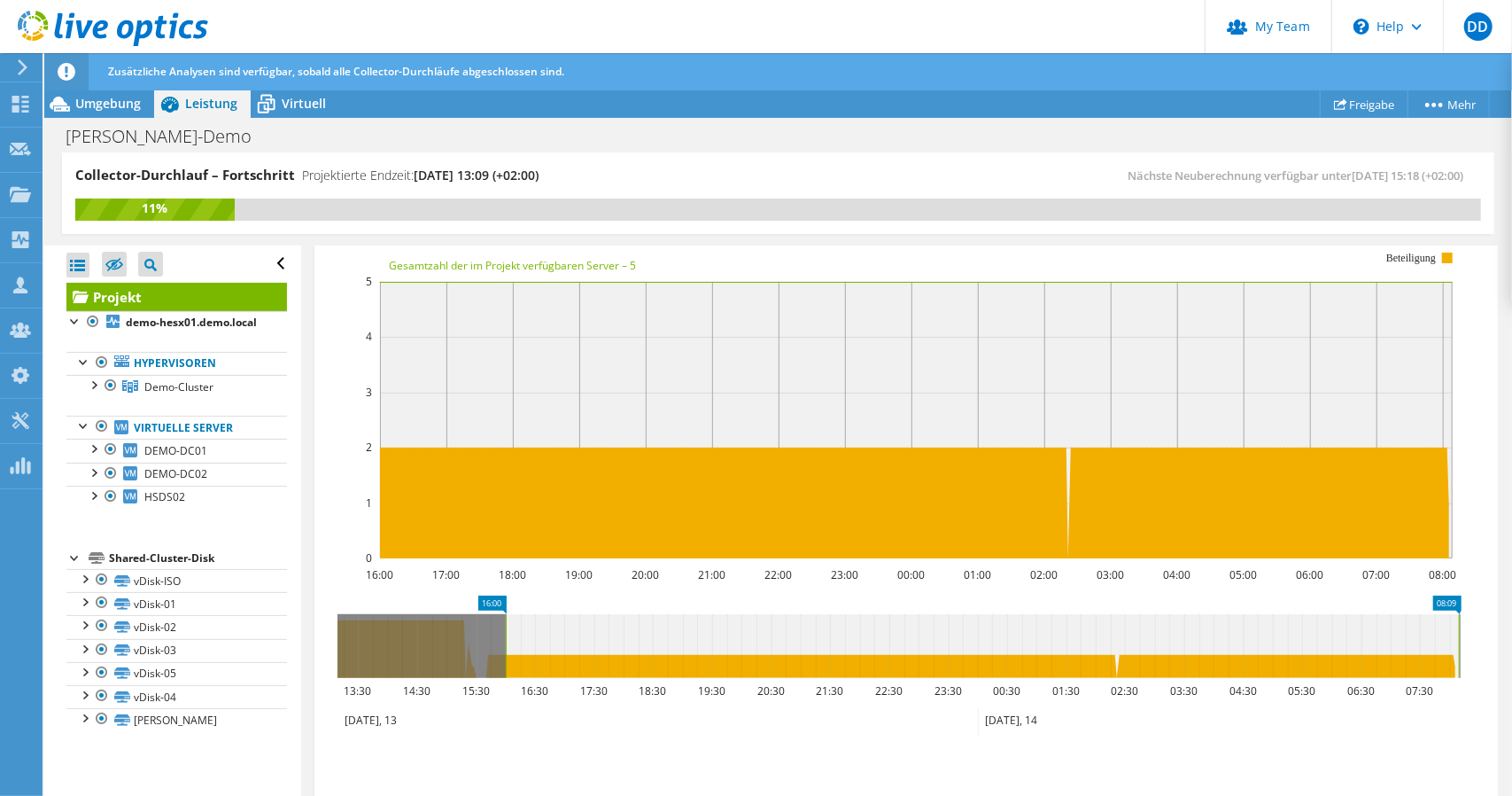
scroll to position [177, 0]
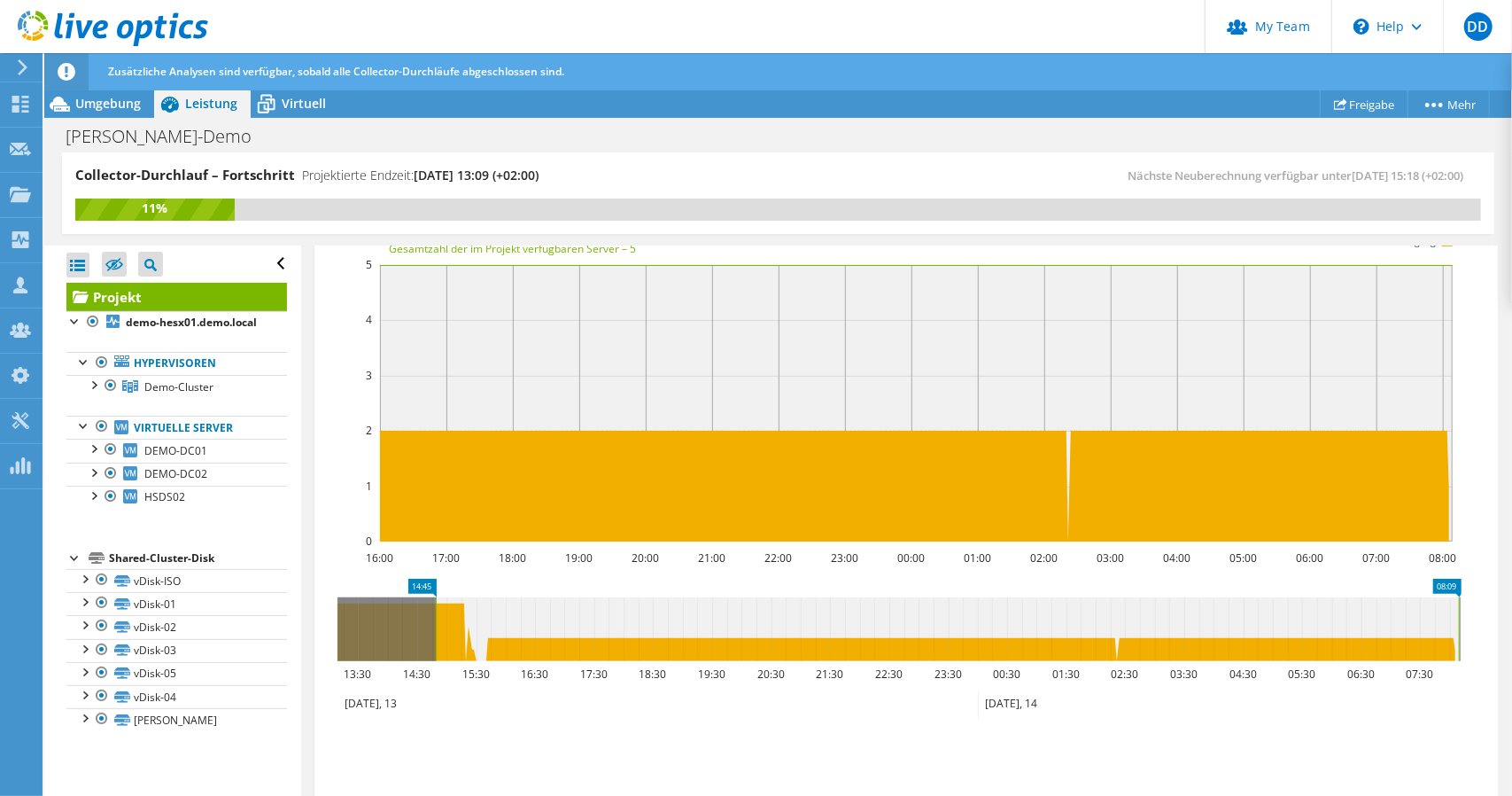
drag, startPoint x: 491, startPoint y: 583, endPoint x: 421, endPoint y: 579, distance: 70.1
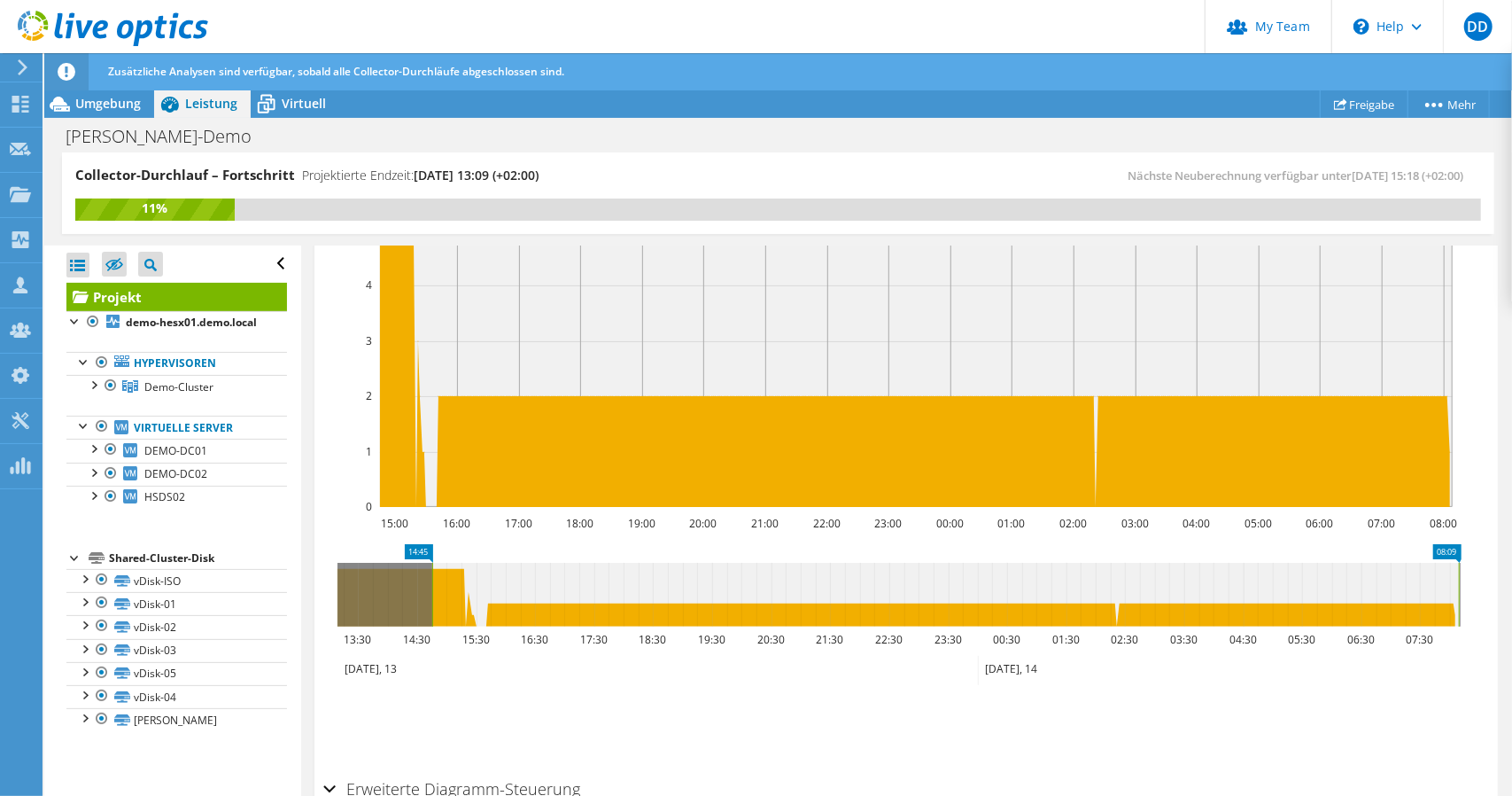
scroll to position [266, 0]
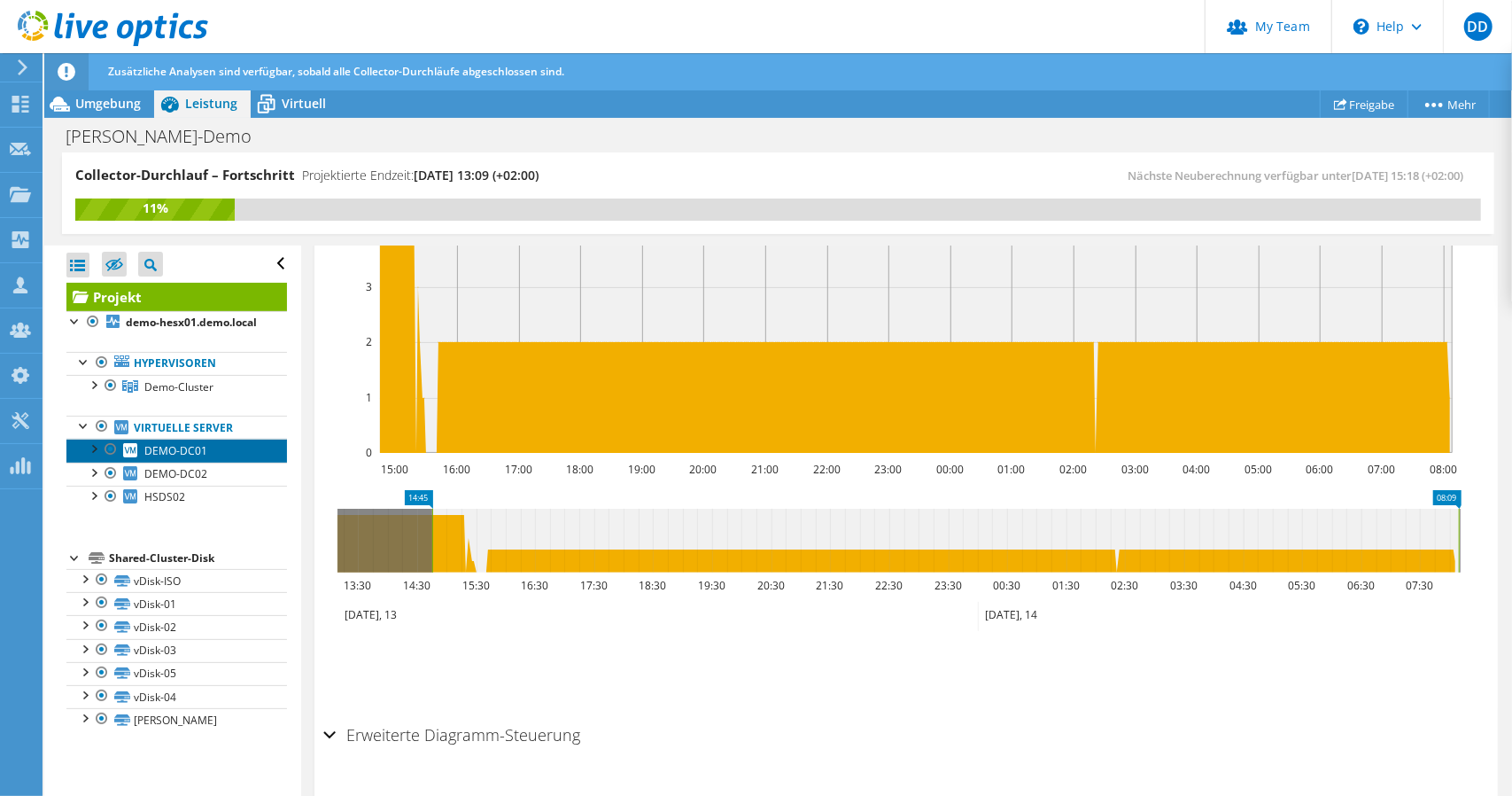
click at [161, 459] on span "DEMO-DC01" at bounding box center [175, 450] width 62 height 15
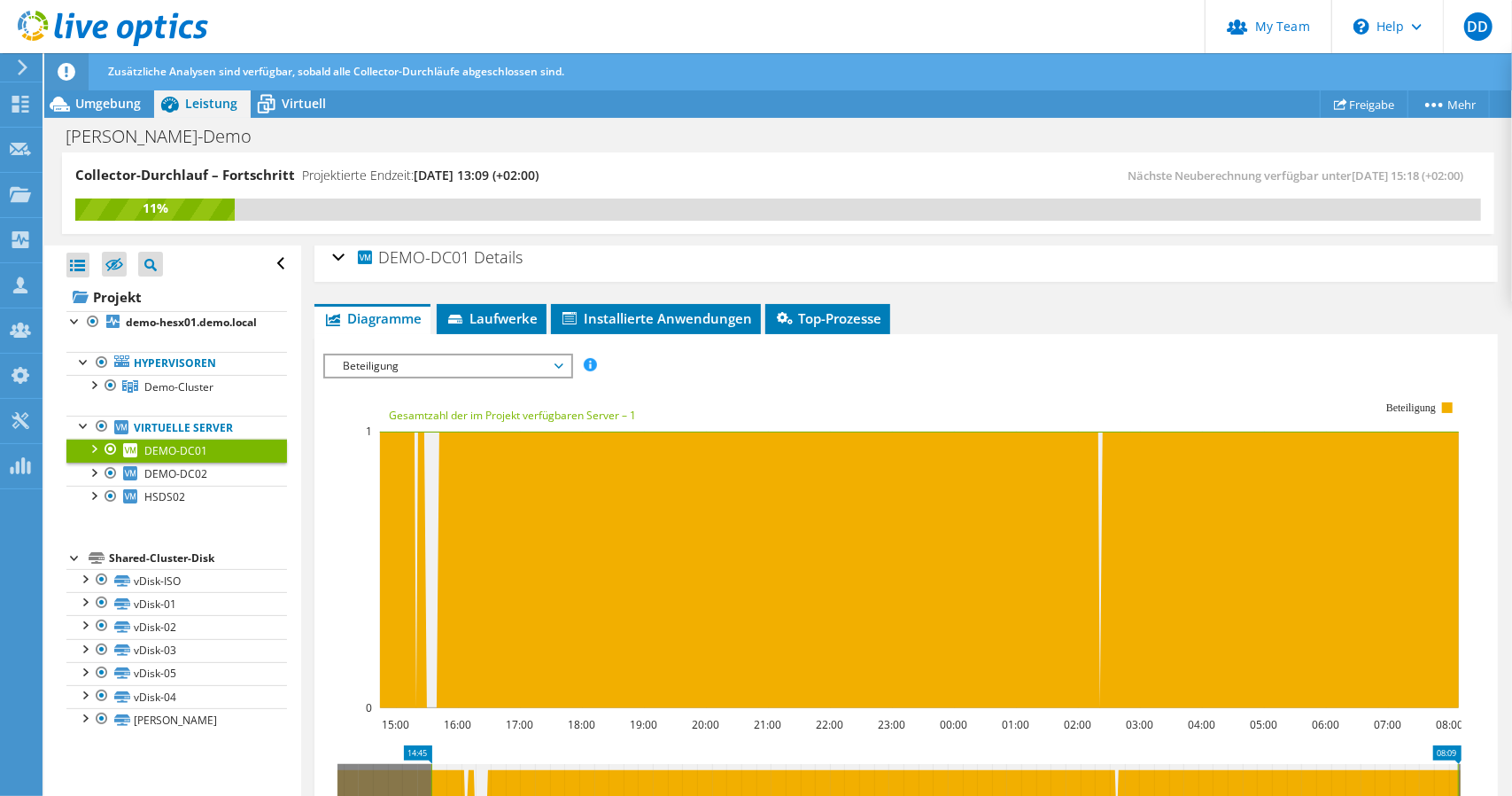
scroll to position [0, 0]
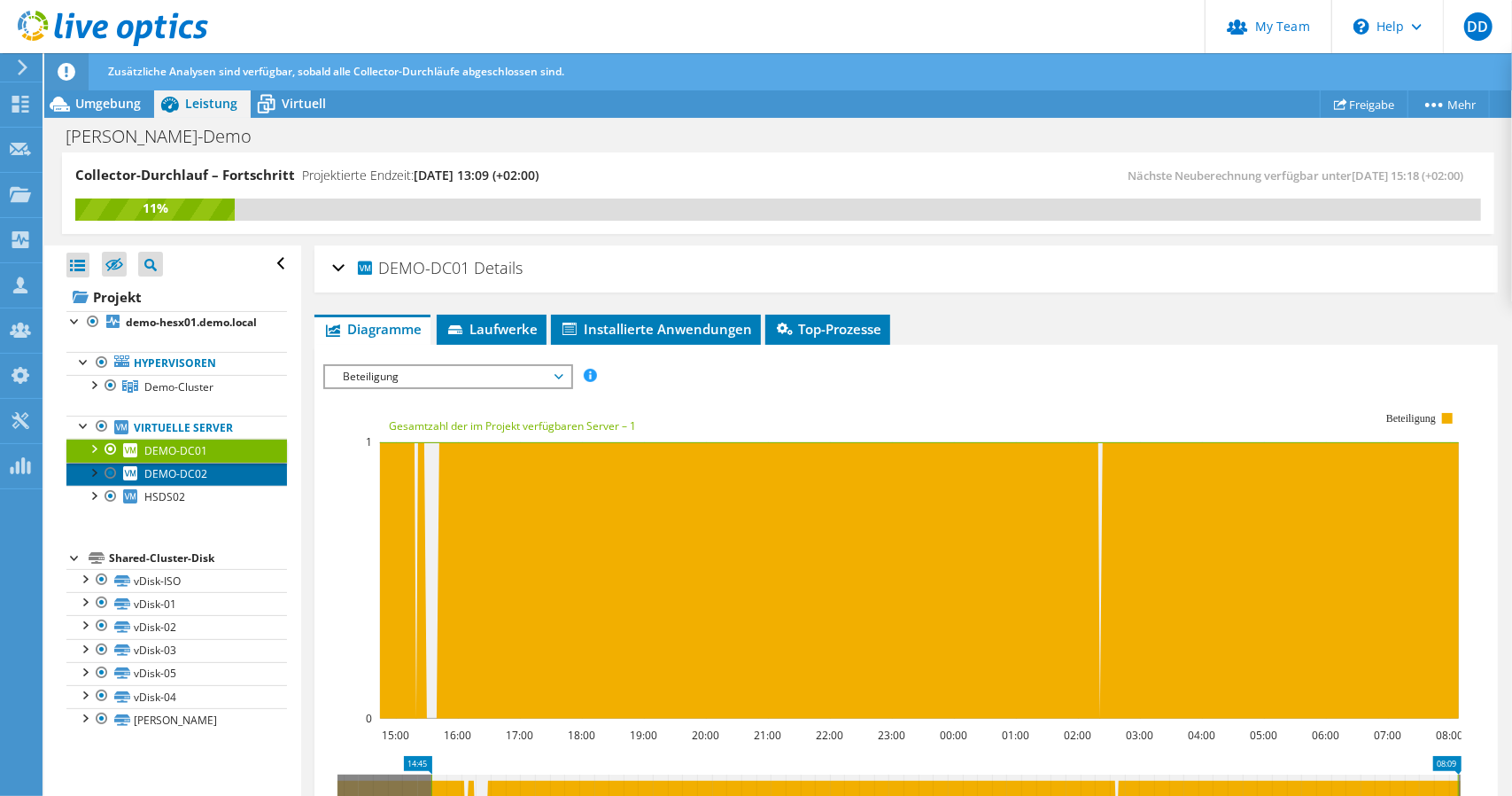
click at [188, 481] on span "DEMO-DC02" at bounding box center [175, 473] width 62 height 15
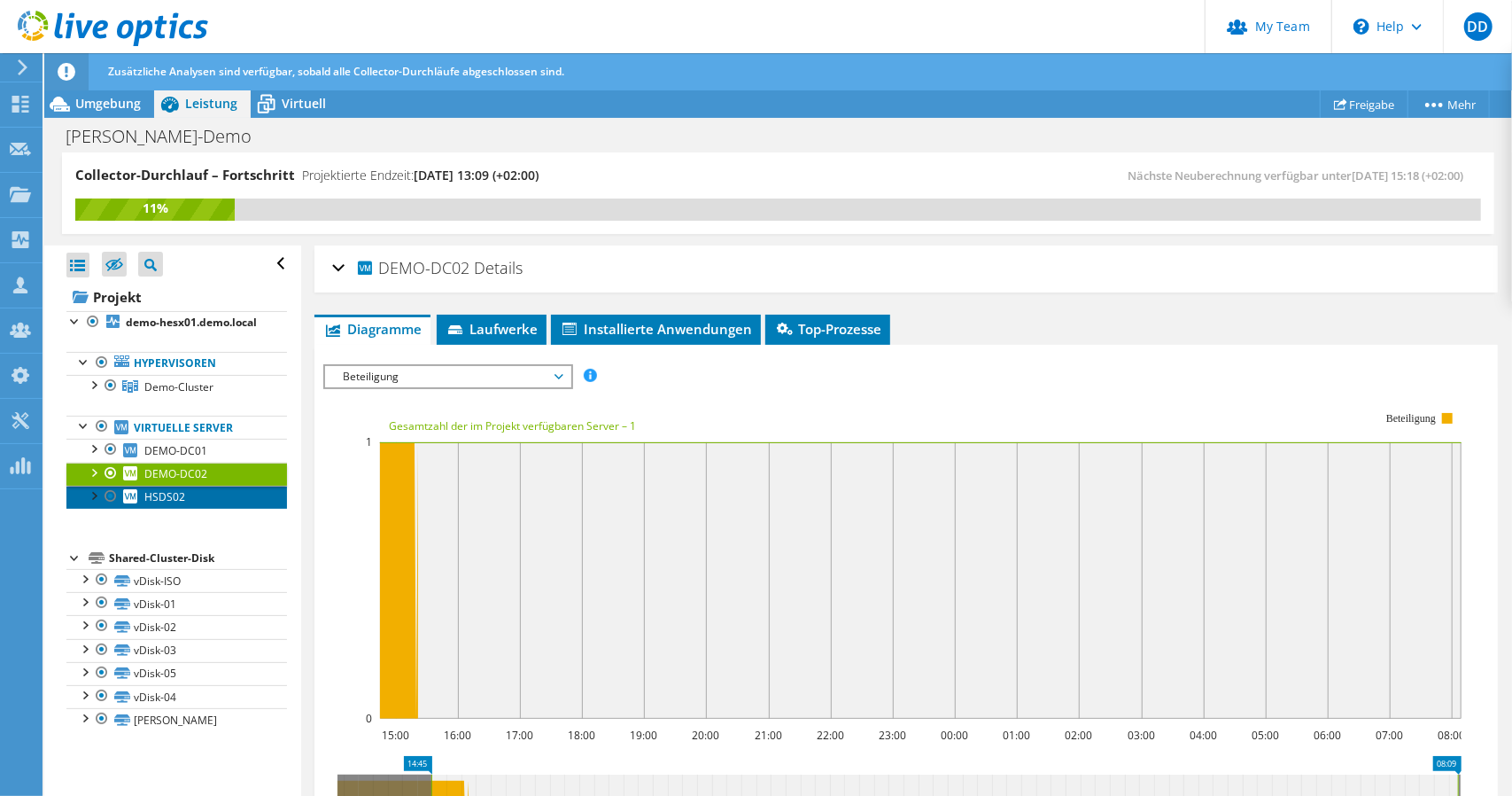
click at [179, 509] on link "HSDS02" at bounding box center [176, 497] width 221 height 23
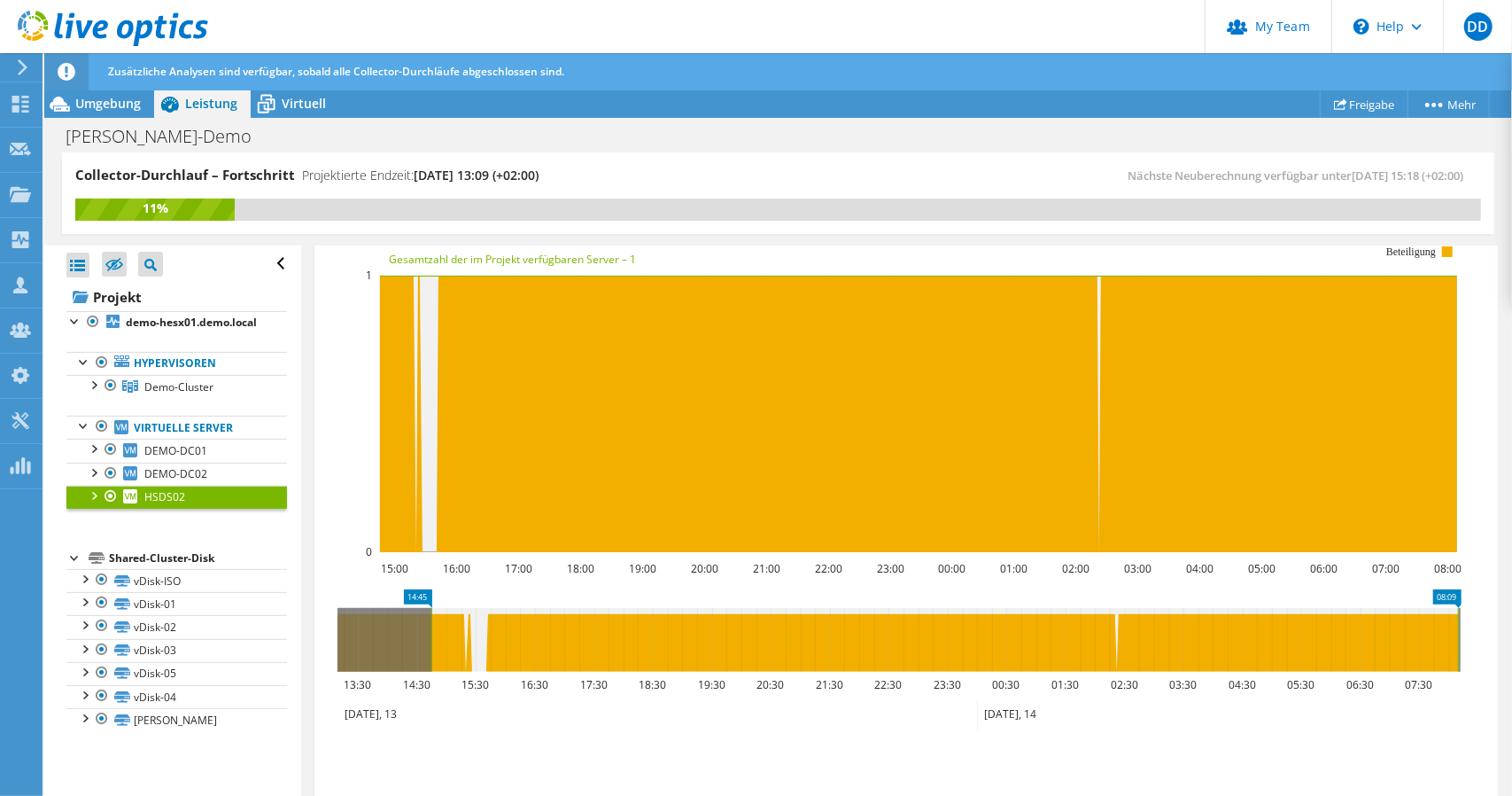
scroll to position [177, 0]
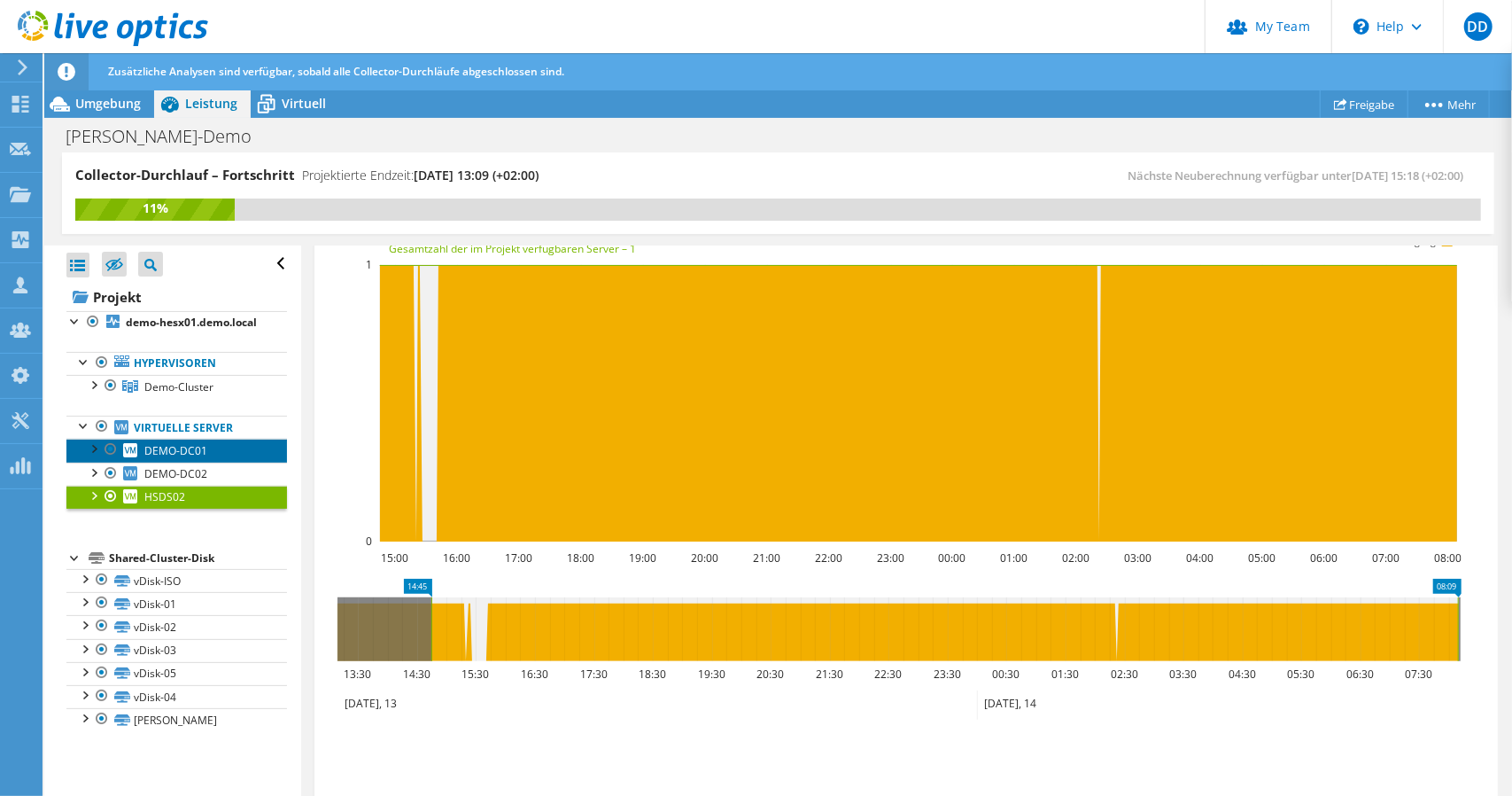
click at [161, 459] on span "DEMO-DC01" at bounding box center [175, 450] width 62 height 15
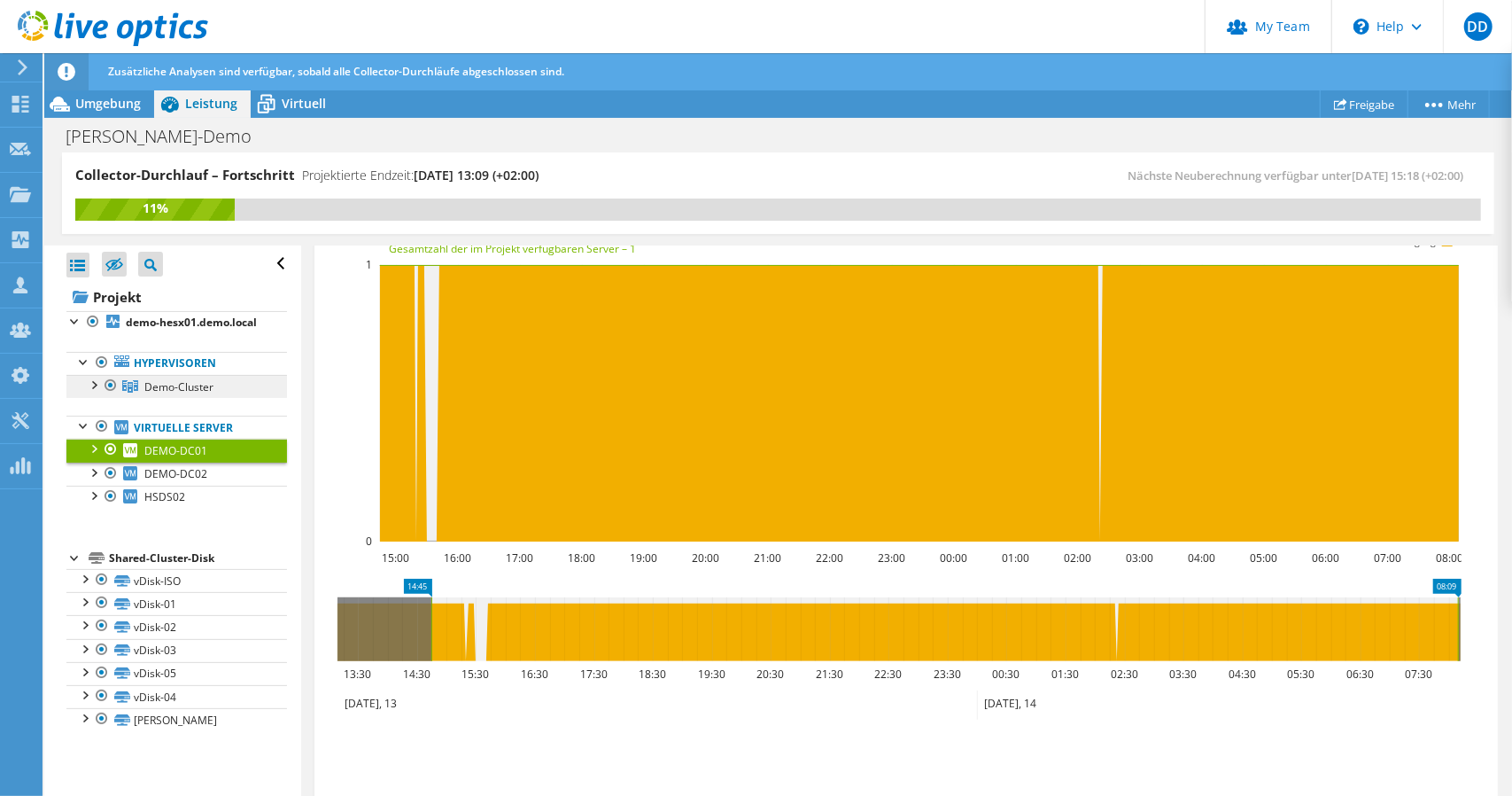
click at [166, 394] on span "Demo-Cluster" at bounding box center [179, 387] width 69 height 15
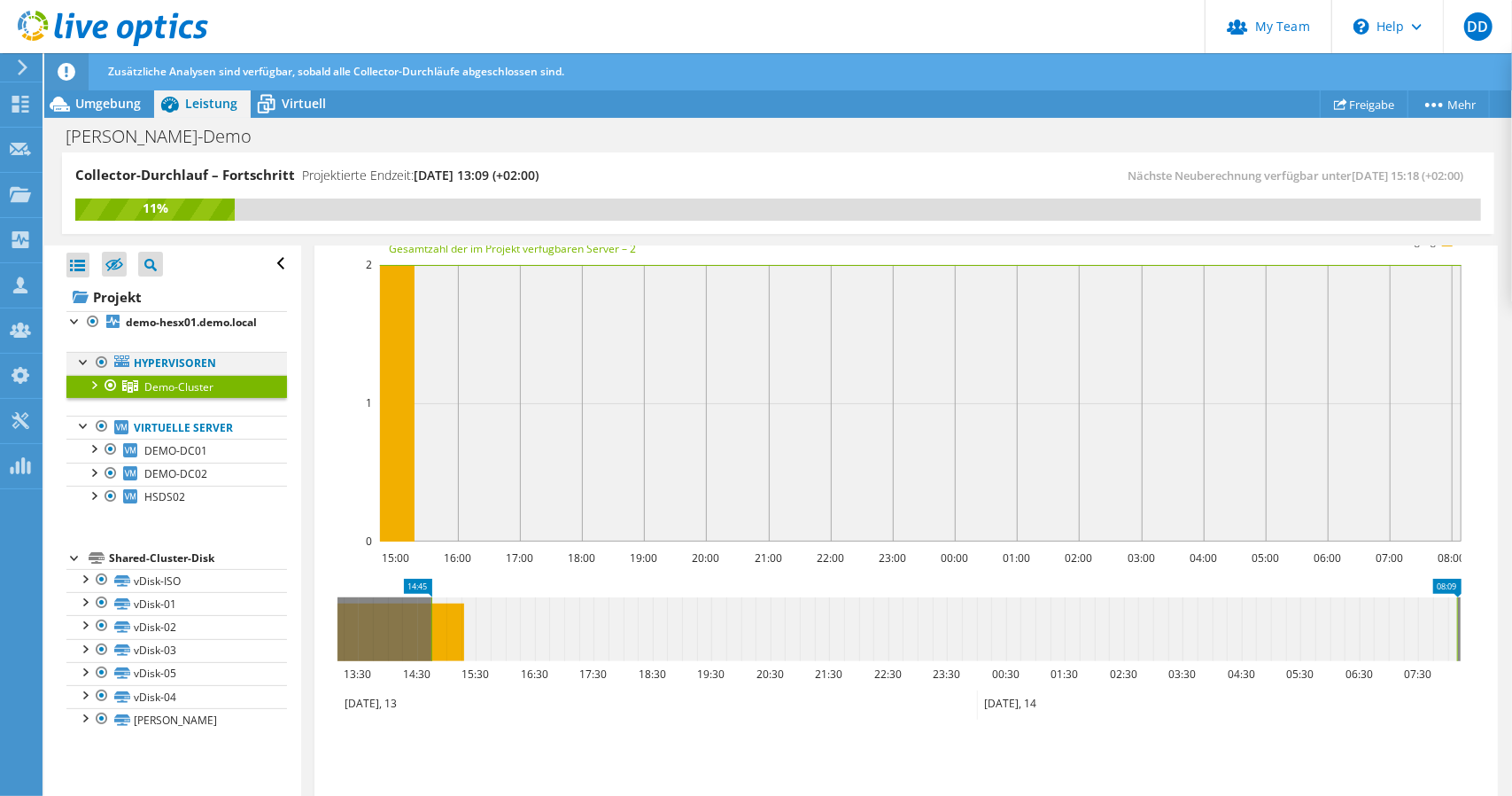
click at [101, 373] on div at bounding box center [102, 362] width 18 height 21
click at [176, 504] on span "HSDS02" at bounding box center [165, 497] width 41 height 15
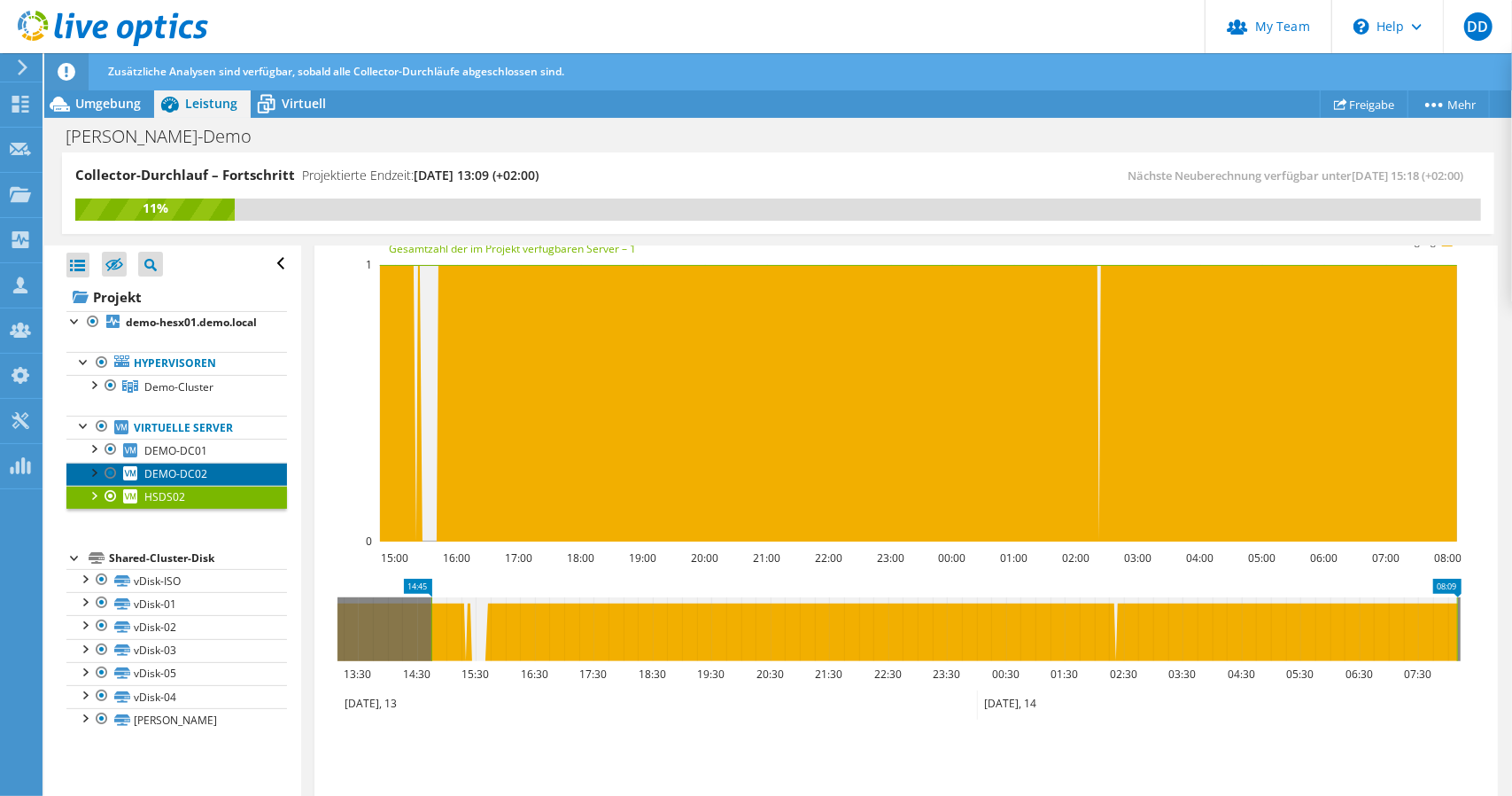
click at [177, 481] on span "DEMO-DC02" at bounding box center [175, 473] width 62 height 15
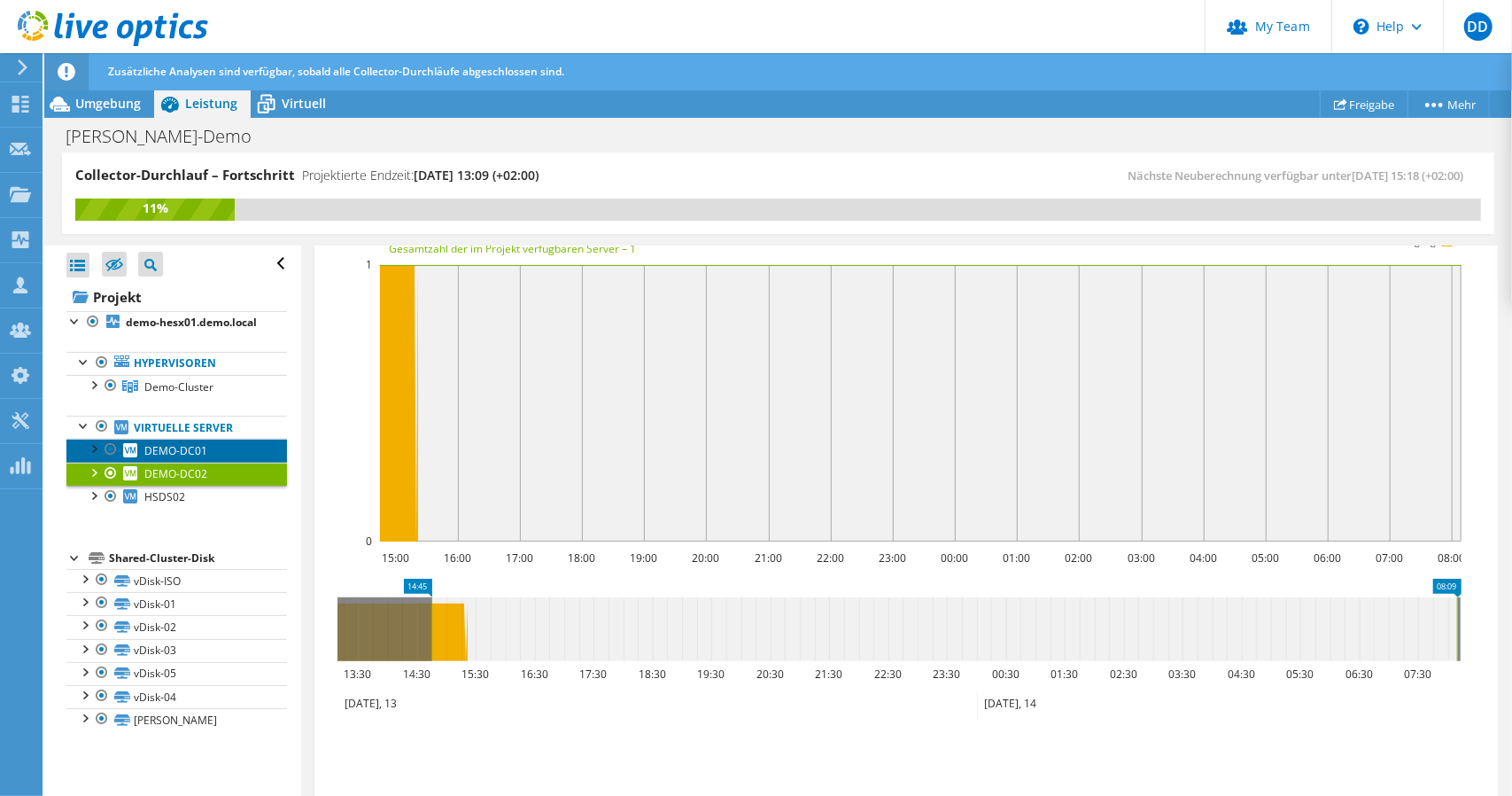
click at [177, 459] on span "DEMO-DC01" at bounding box center [175, 450] width 62 height 15
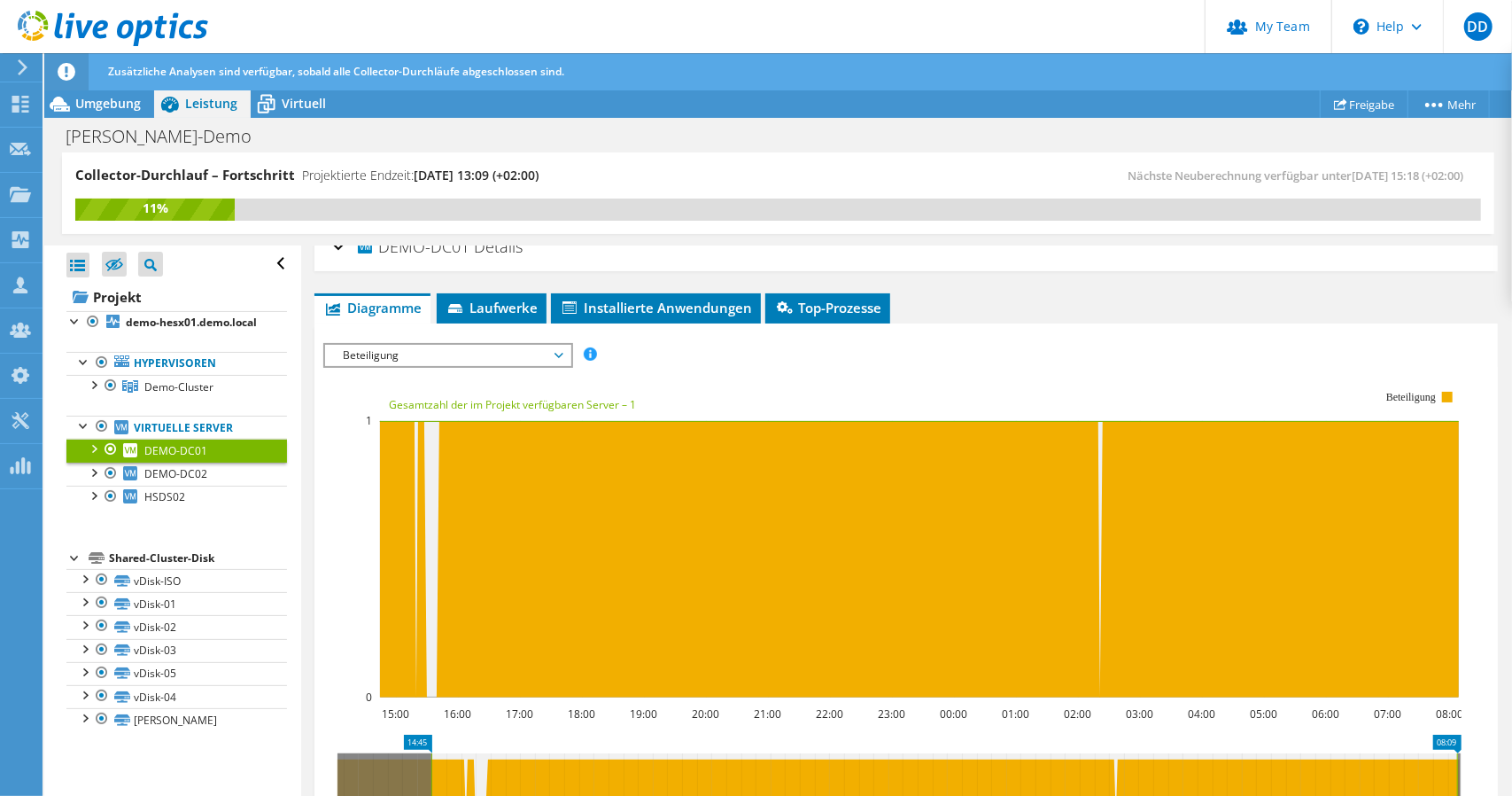
scroll to position [0, 0]
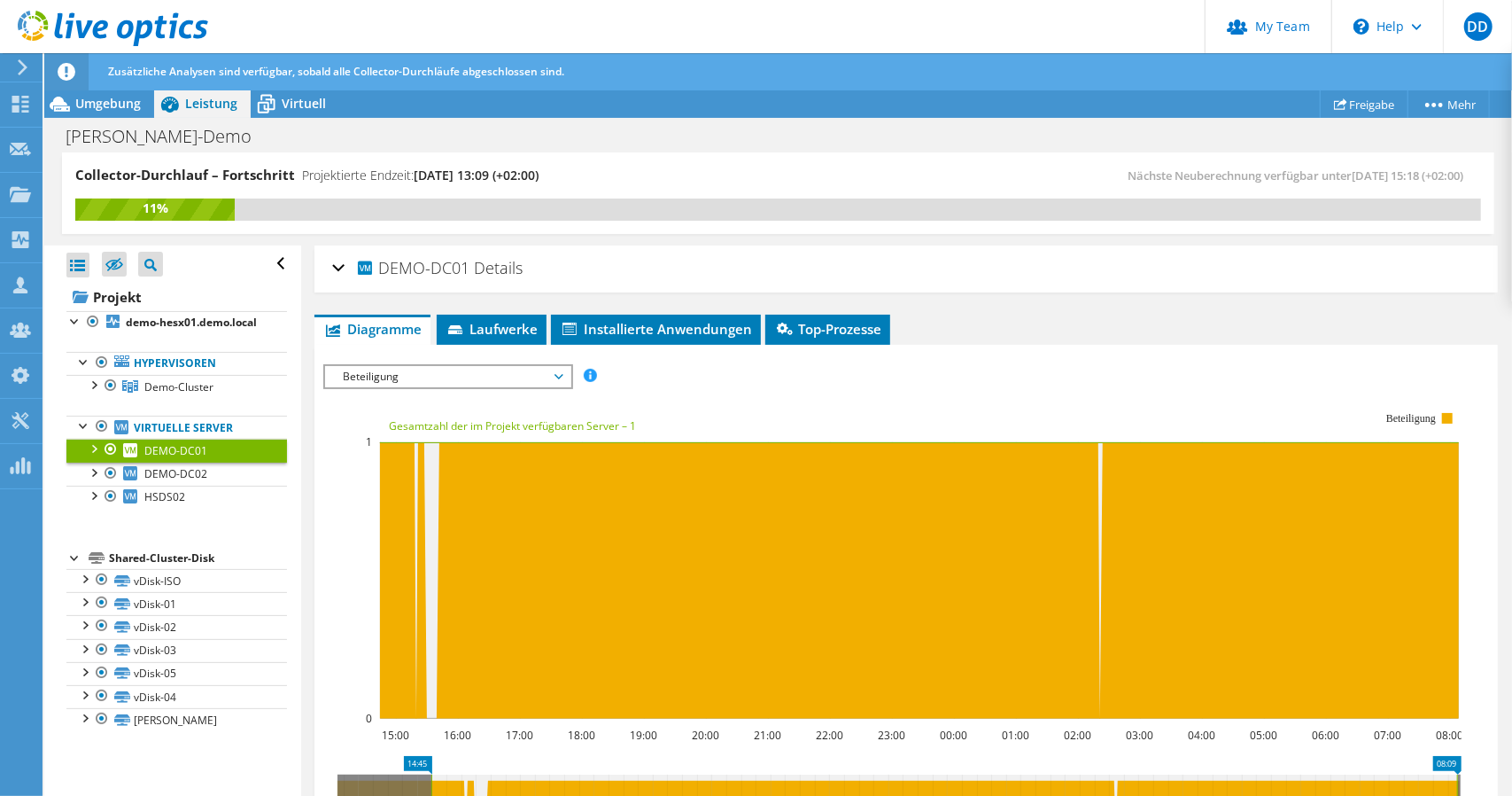
click at [391, 383] on span "Beteiligung" at bounding box center [447, 377] width 227 height 21
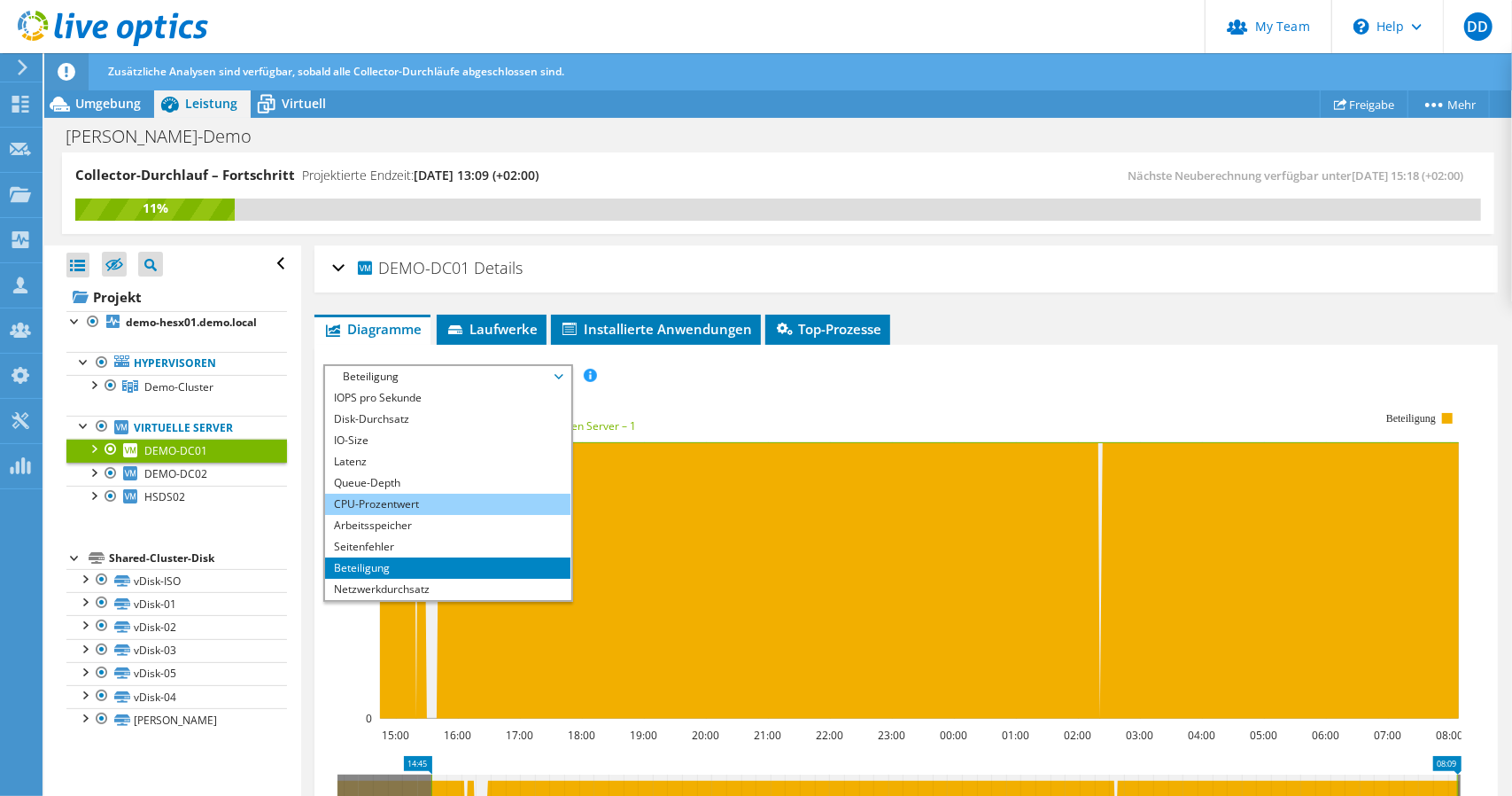
click at [380, 501] on li "CPU-Prozentwert" at bounding box center [447, 504] width 245 height 21
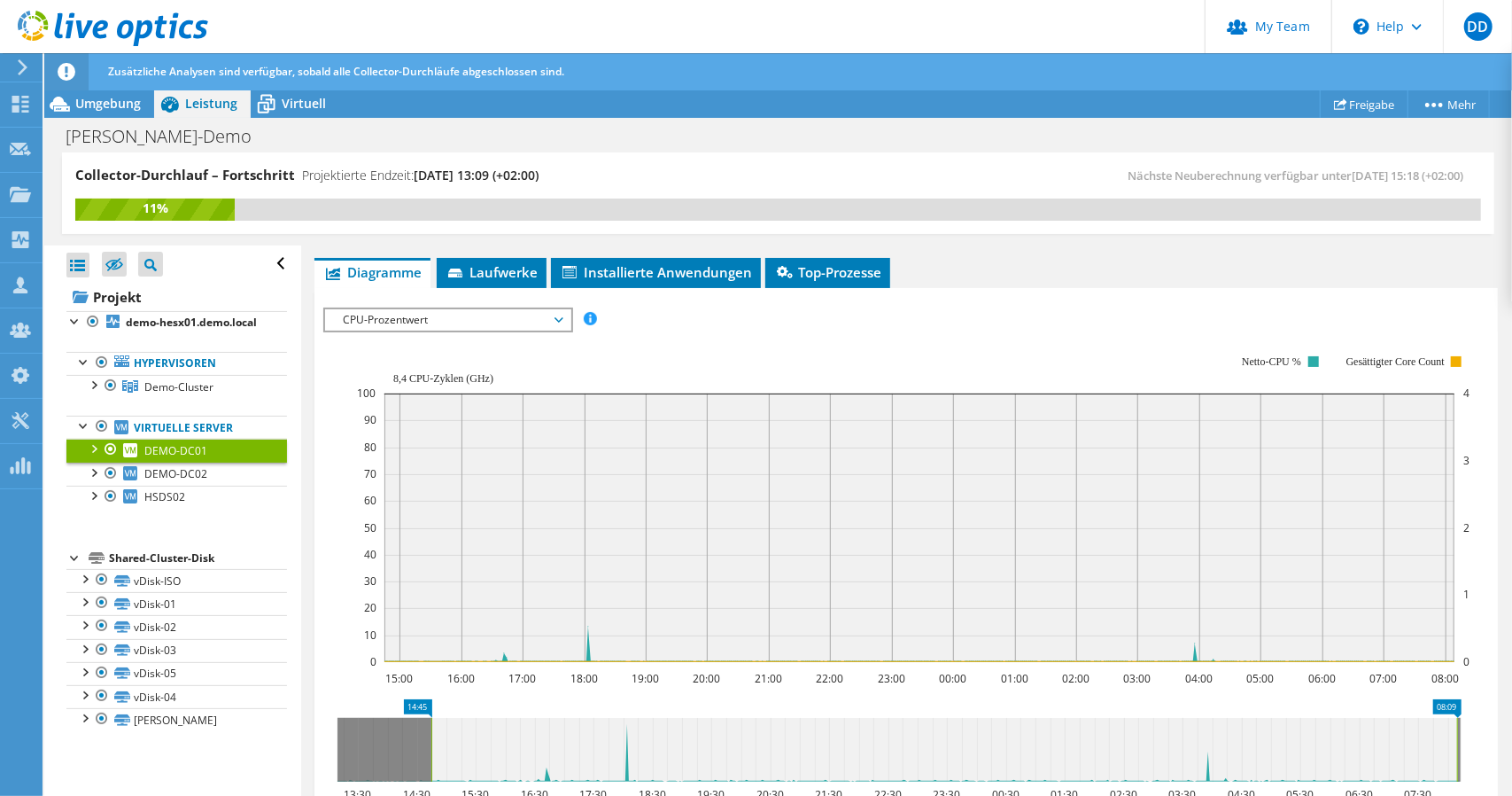
scroll to position [305, 0]
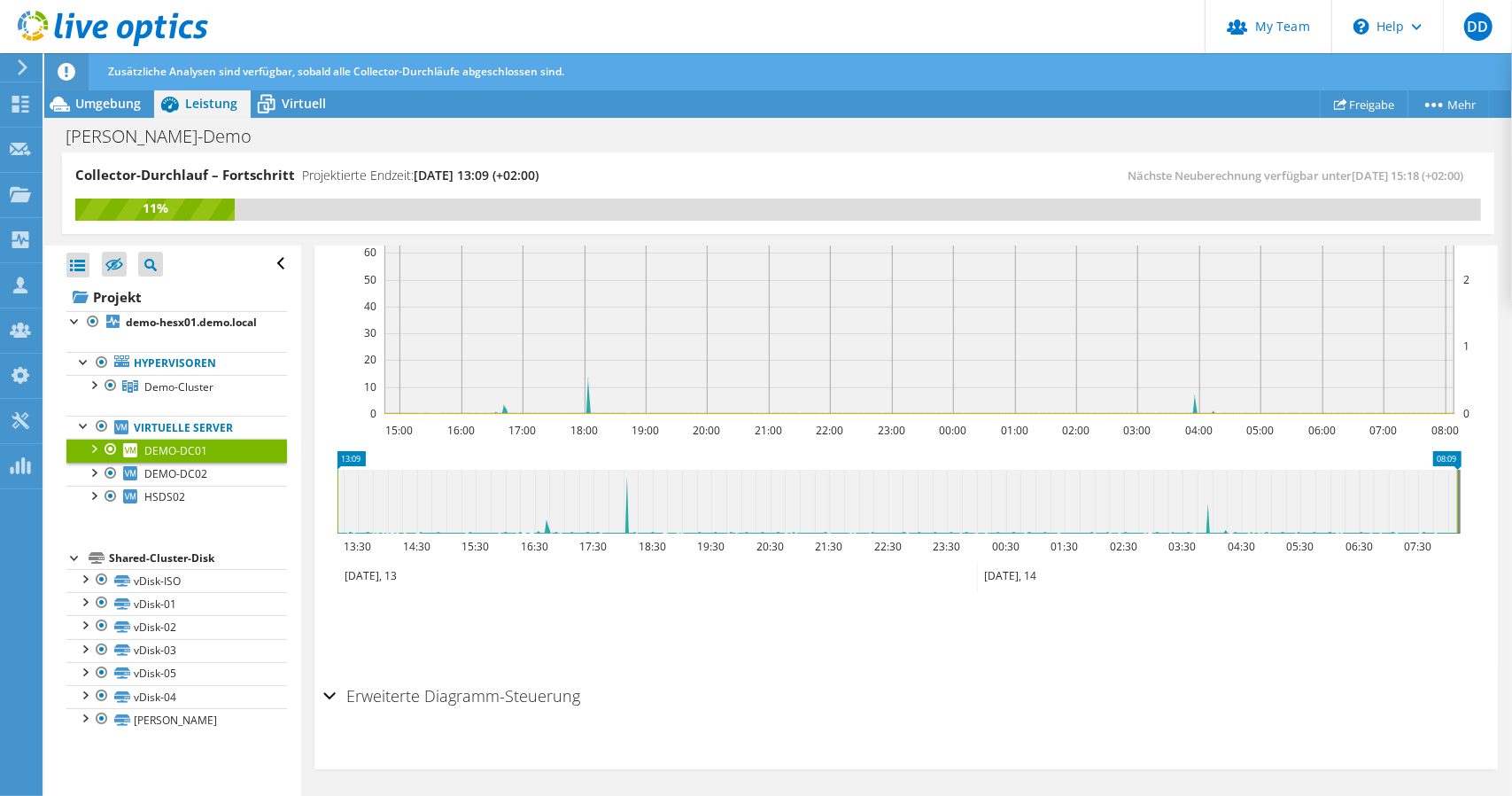
drag, startPoint x: 416, startPoint y: 460, endPoint x: 285, endPoint y: 454, distance: 131.1
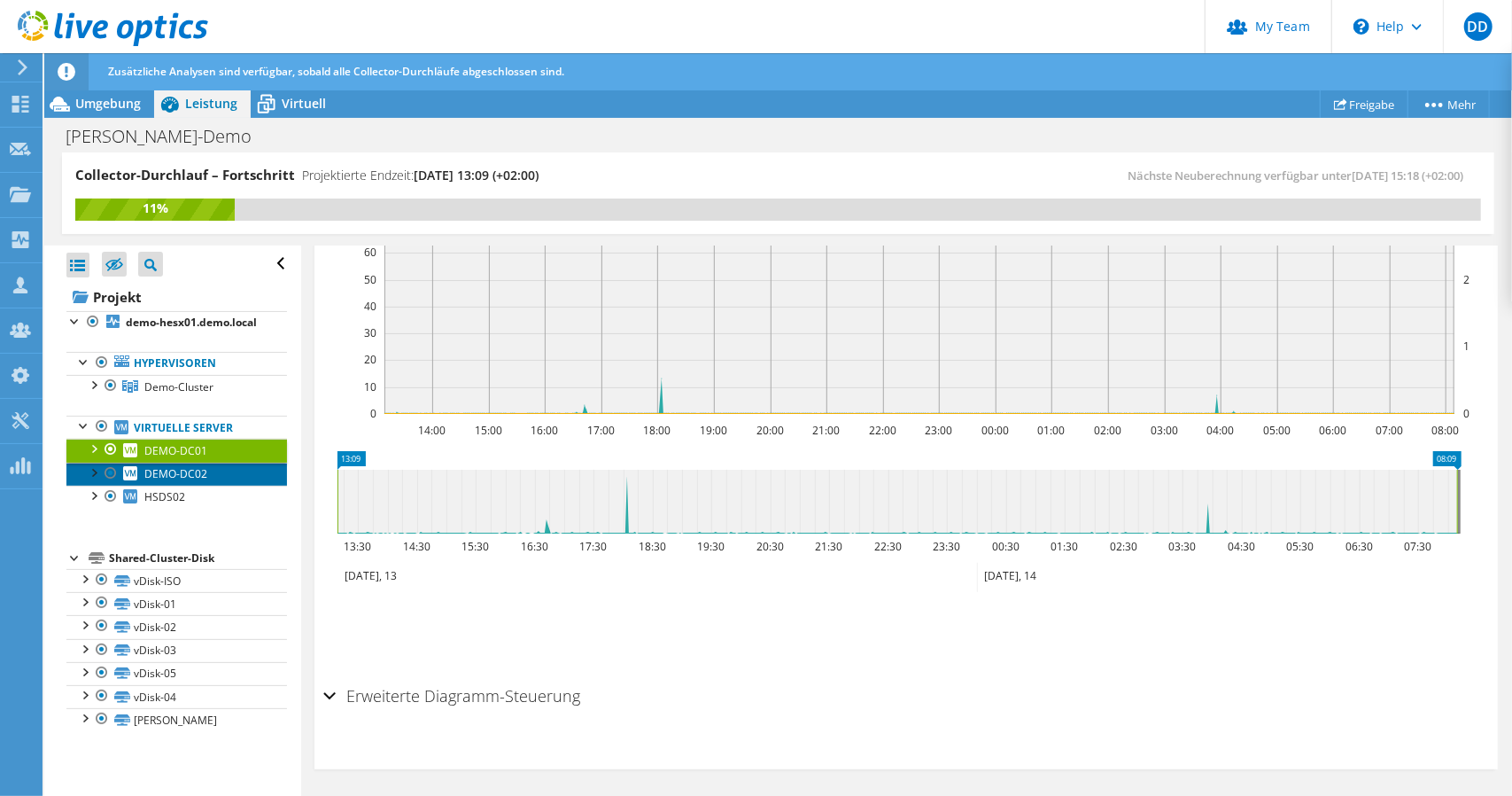
click at [183, 481] on span "DEMO-DC02" at bounding box center [175, 473] width 62 height 15
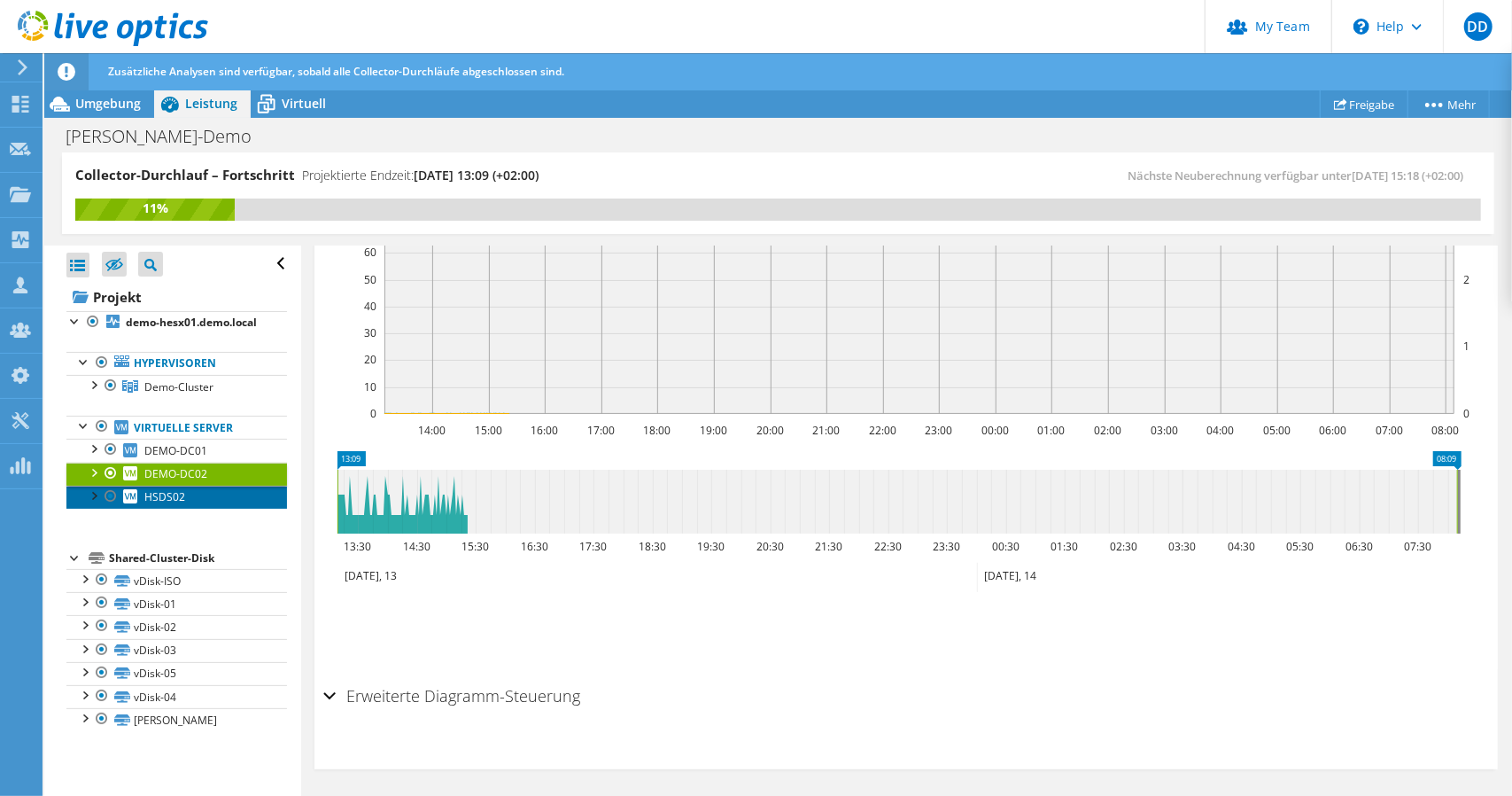
click at [183, 504] on span "HSDS02" at bounding box center [165, 497] width 41 height 15
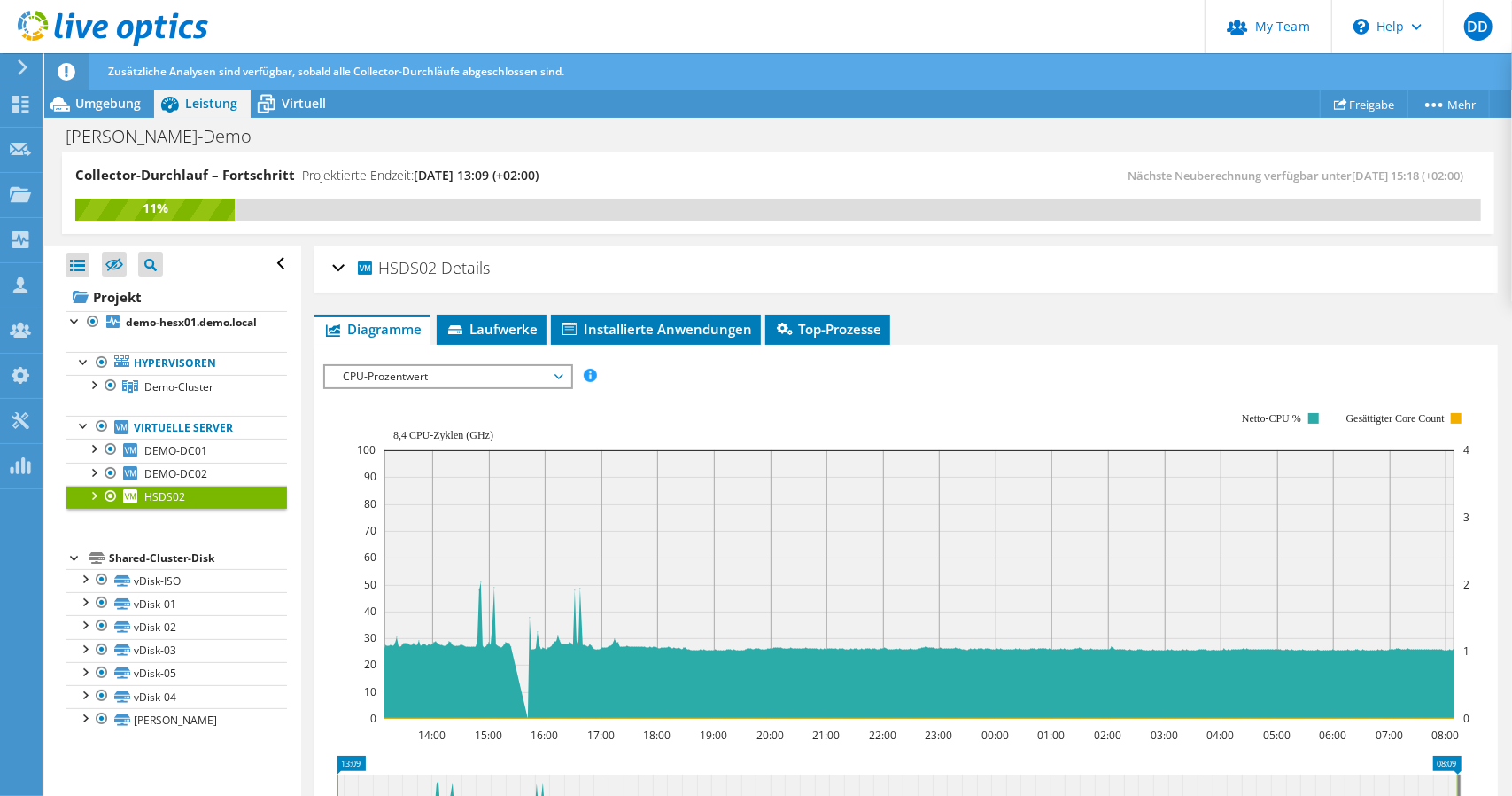
scroll to position [0, 0]
click at [191, 486] on link "DEMO-DC02" at bounding box center [176, 473] width 221 height 23
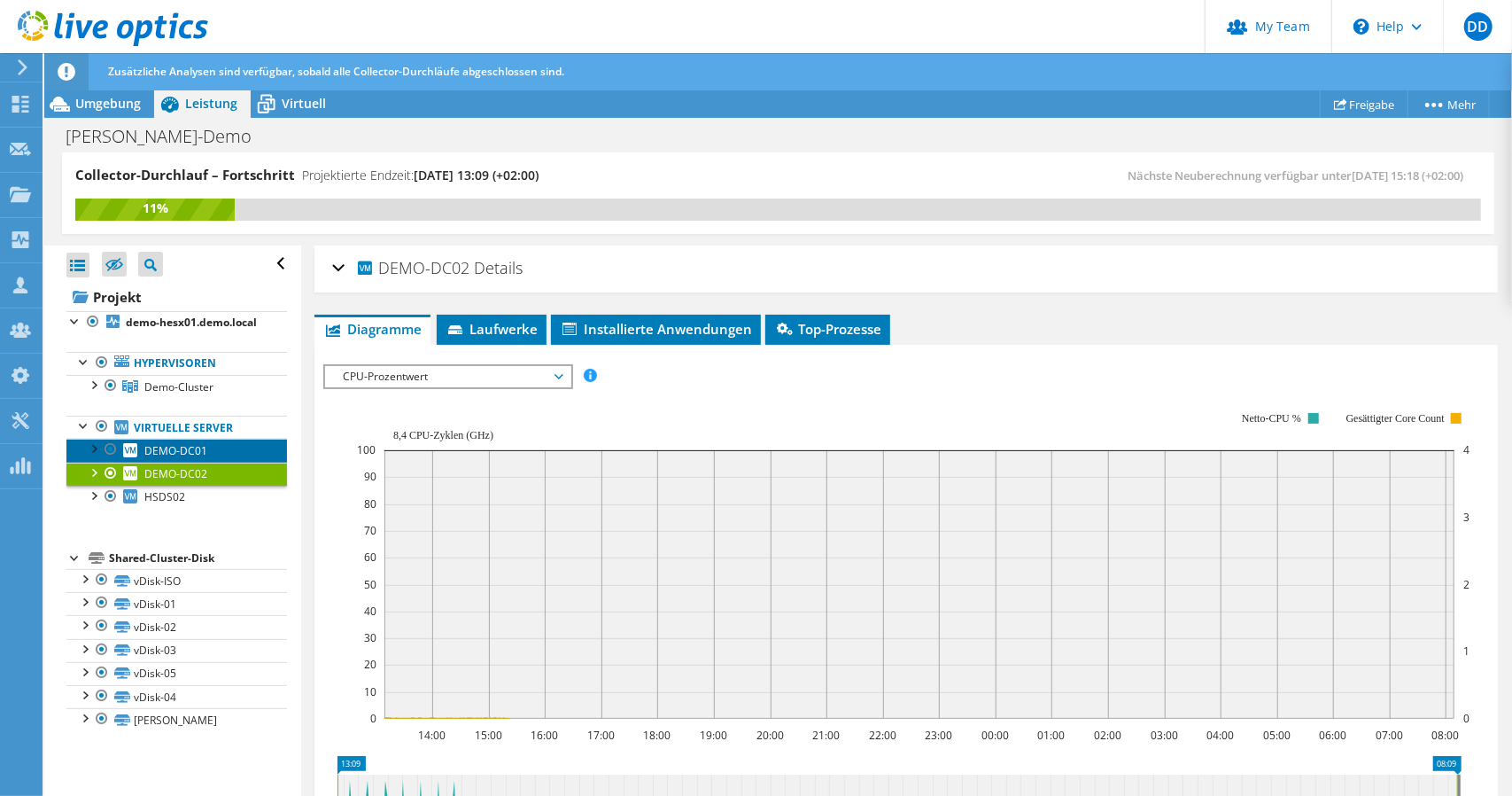
click at [191, 459] on span "DEMO-DC01" at bounding box center [175, 450] width 62 height 15
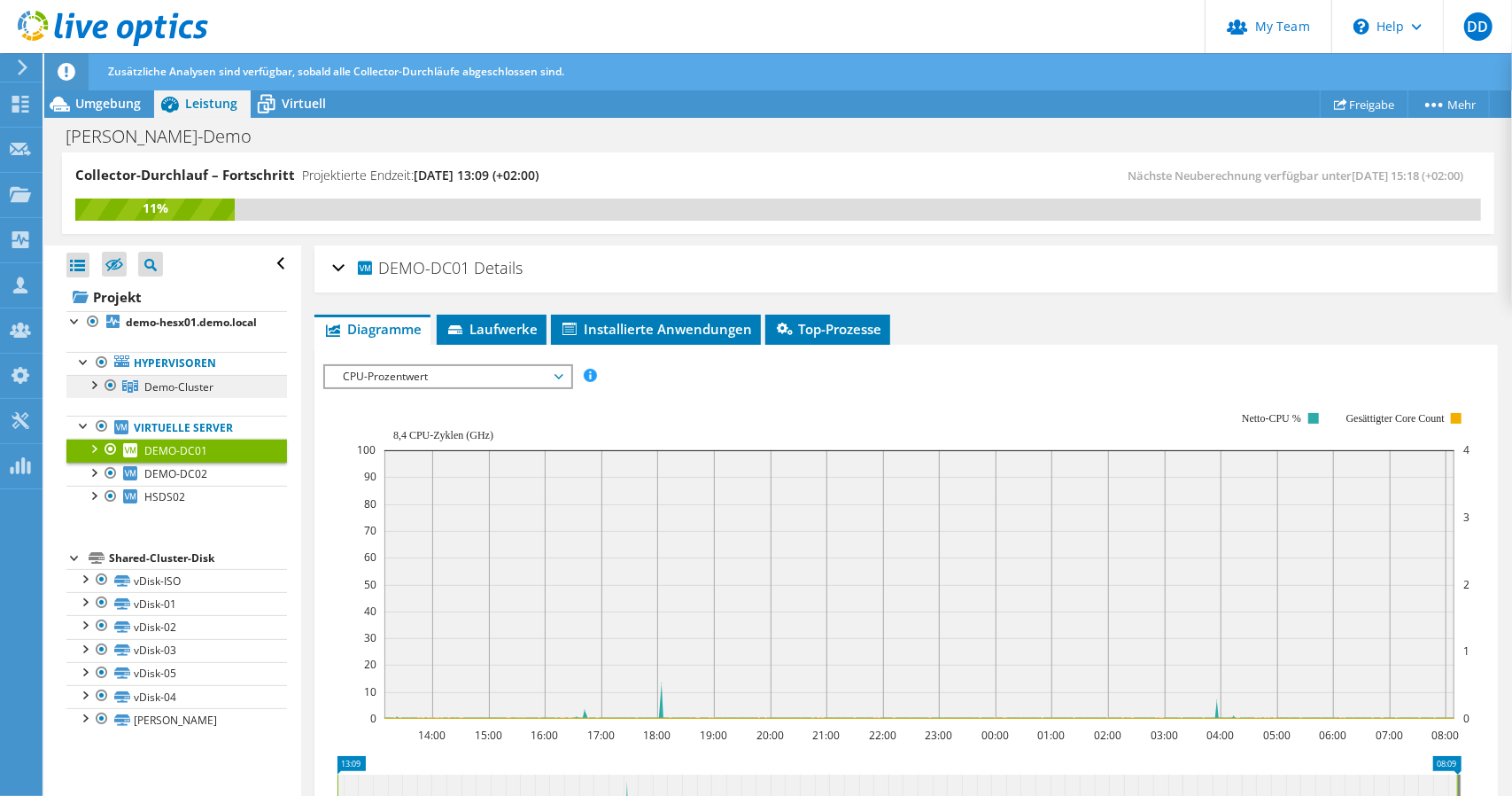
click at [191, 394] on span "Demo-Cluster" at bounding box center [179, 387] width 69 height 15
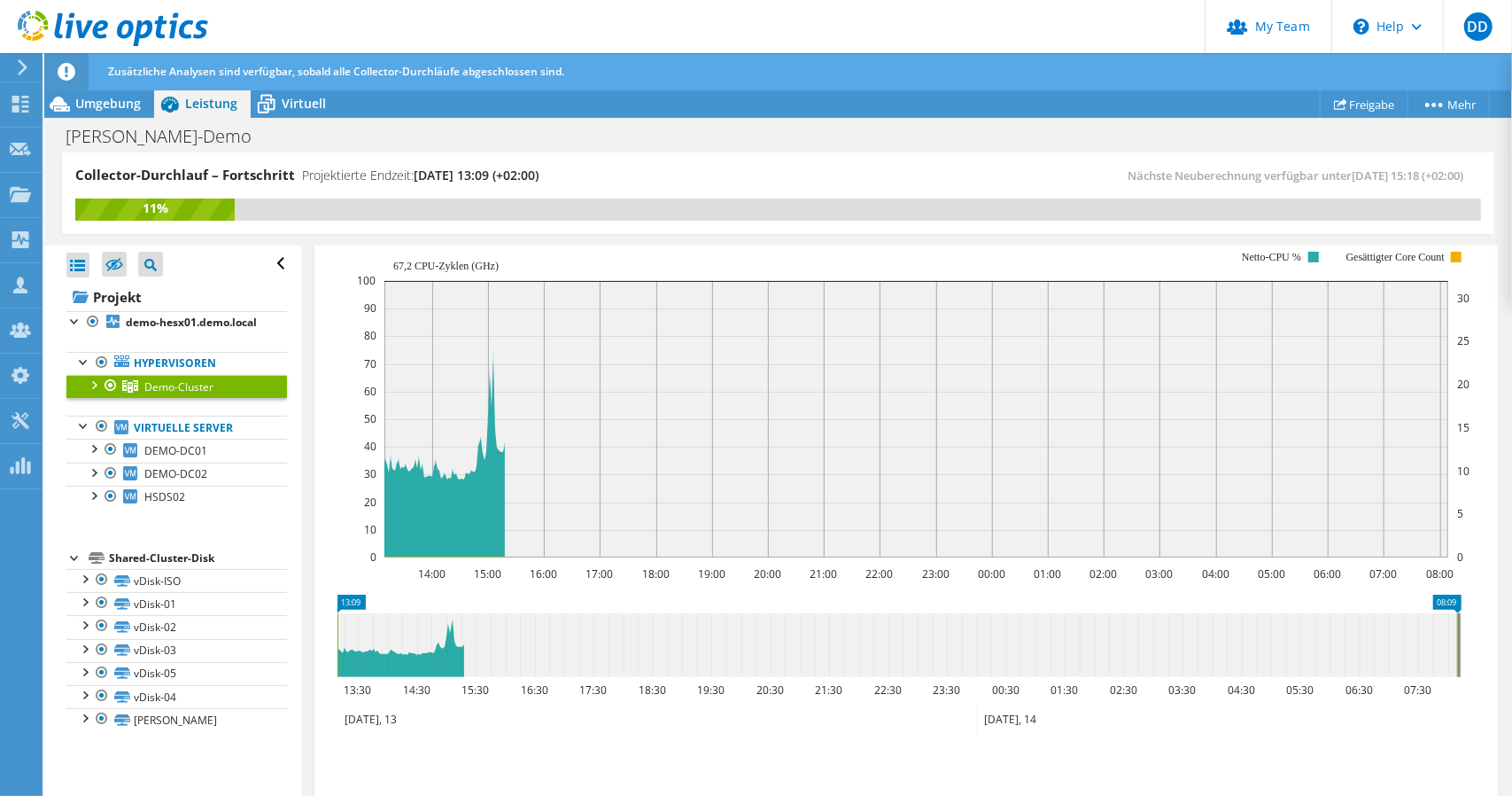
scroll to position [177, 0]
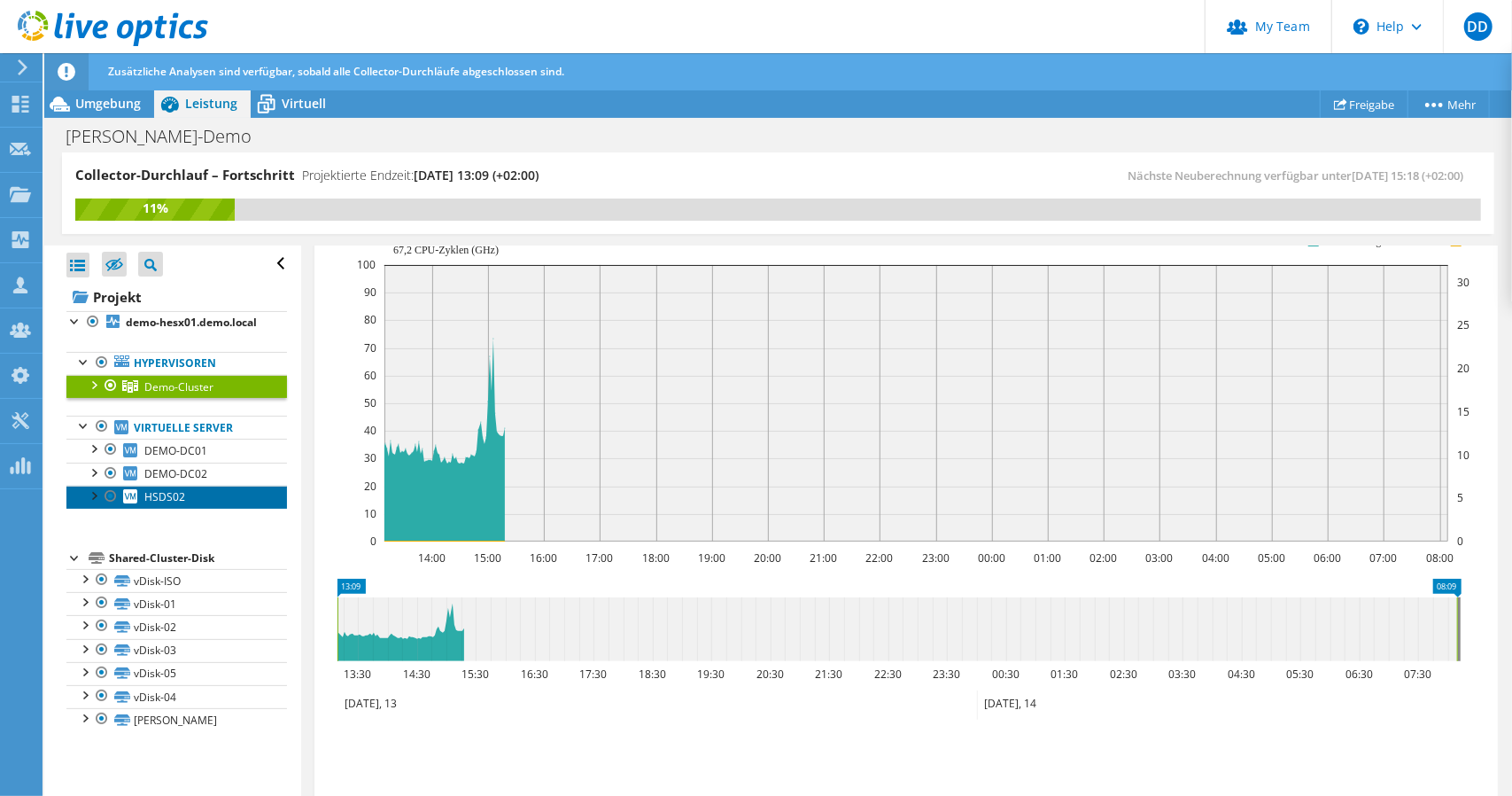
click at [171, 509] on link "HSDS02" at bounding box center [176, 497] width 221 height 23
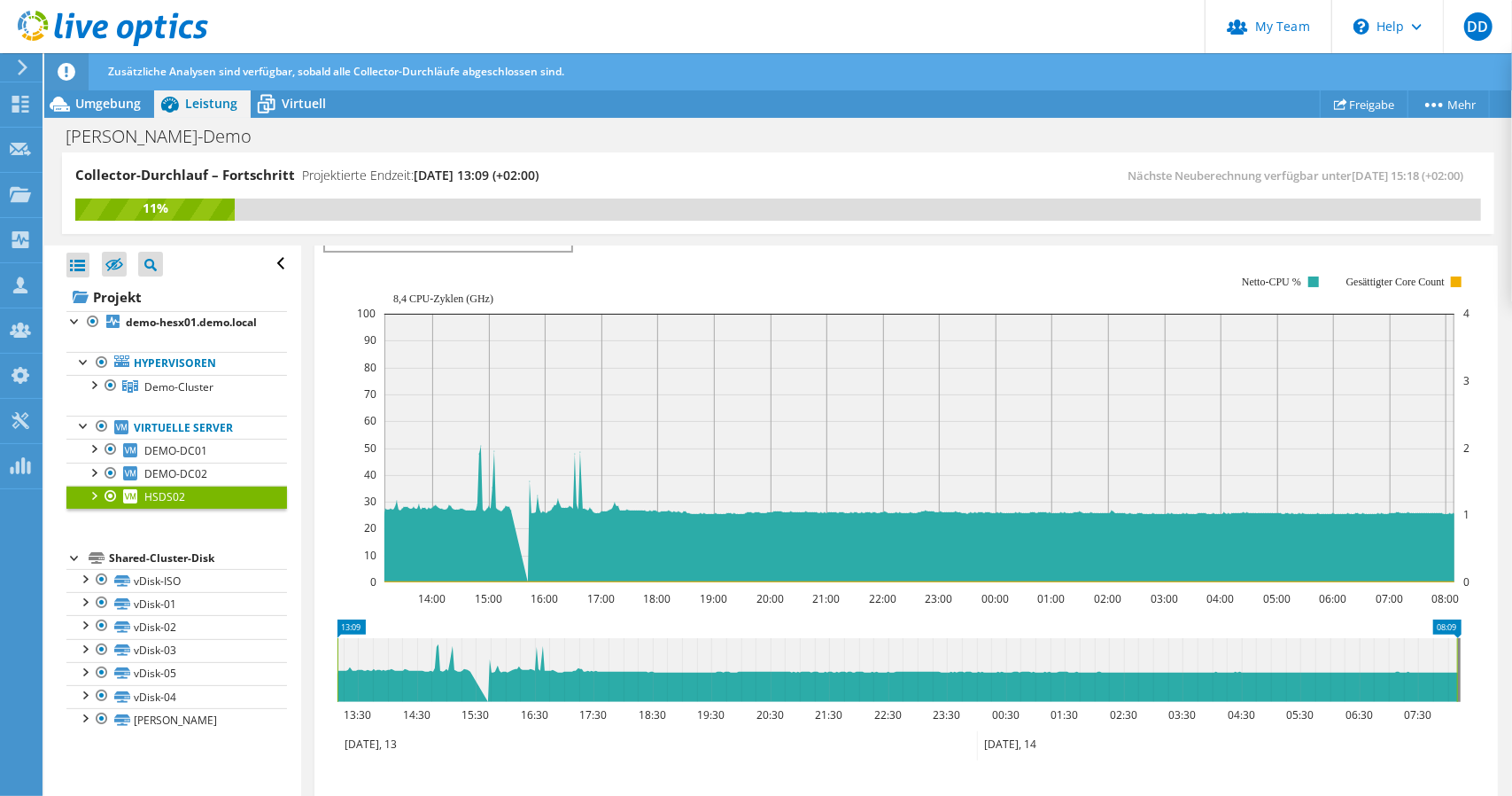
scroll to position [0, 0]
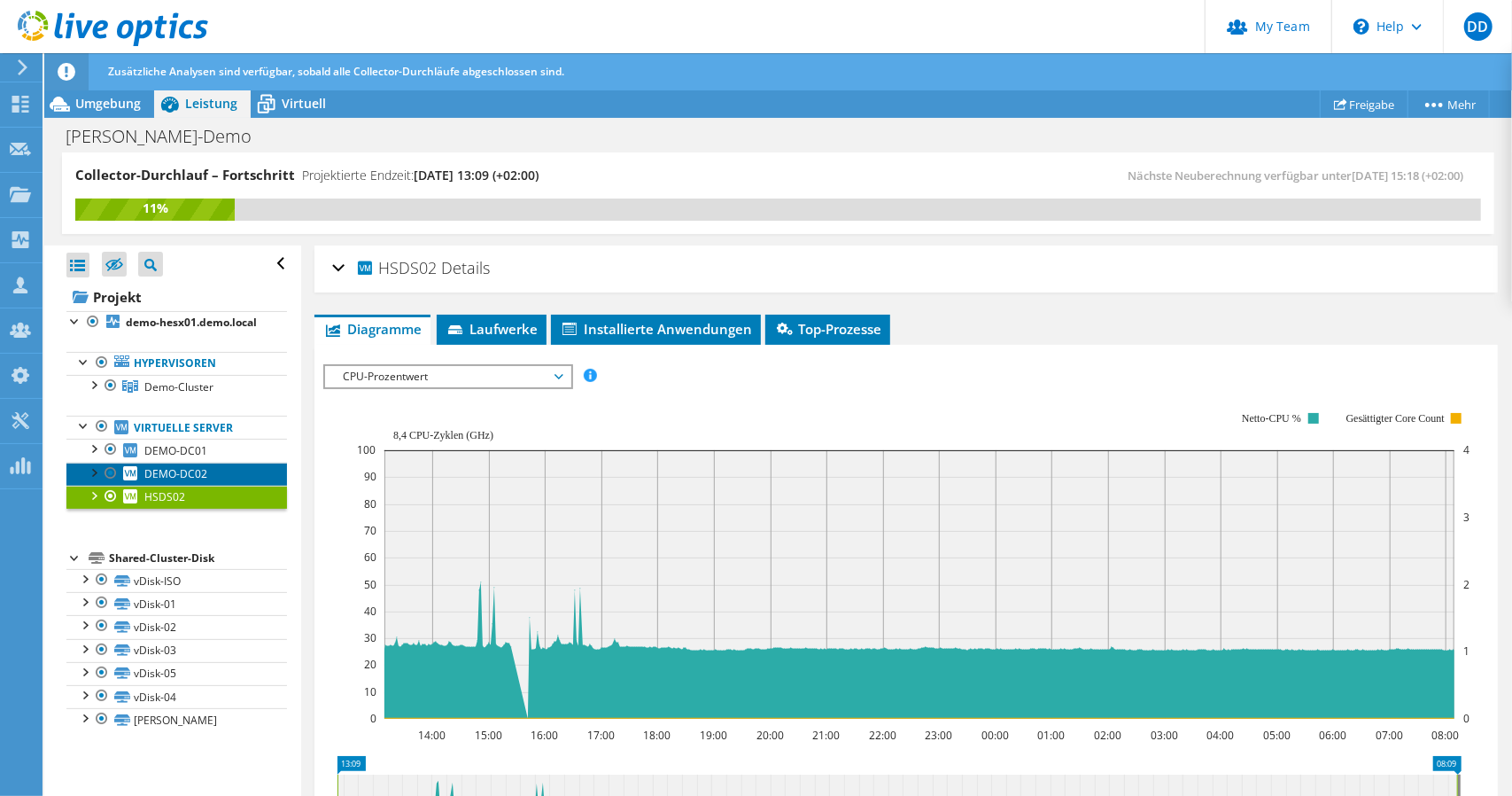
click at [154, 481] on span "DEMO-DC02" at bounding box center [175, 473] width 62 height 15
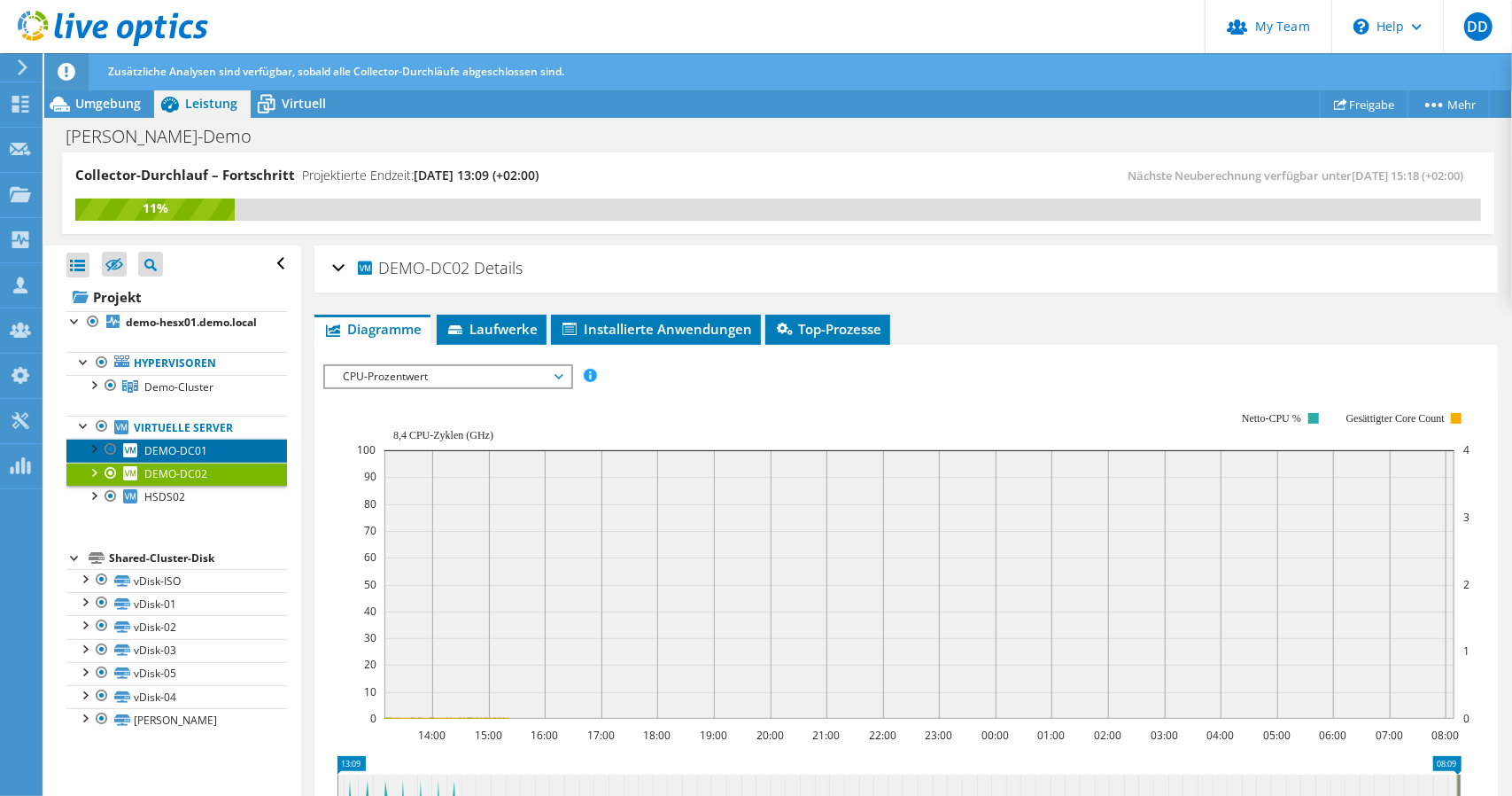
click at [171, 457] on link "DEMO-DC01" at bounding box center [176, 450] width 221 height 23
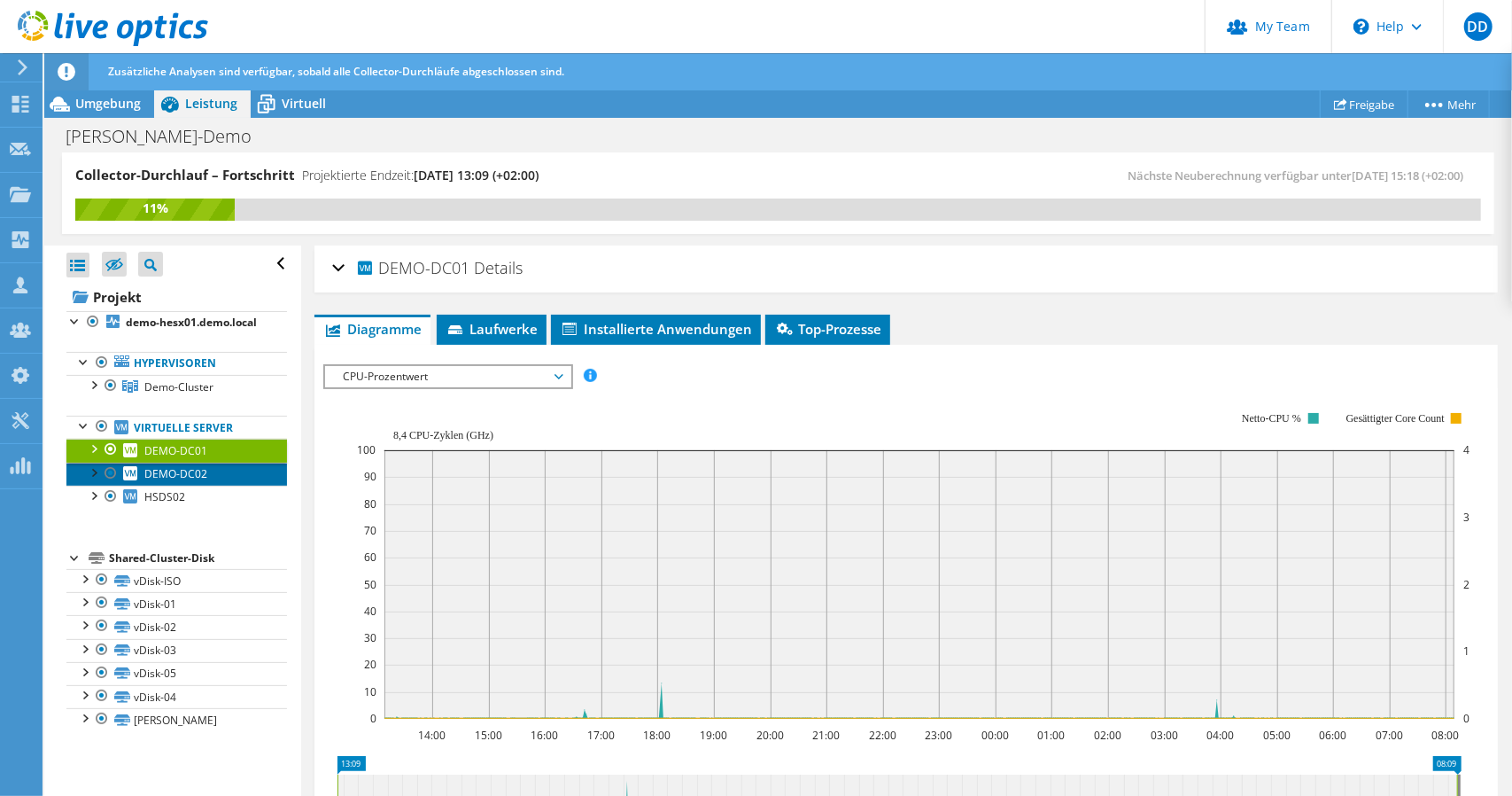
click at [171, 481] on span "DEMO-DC02" at bounding box center [175, 473] width 62 height 15
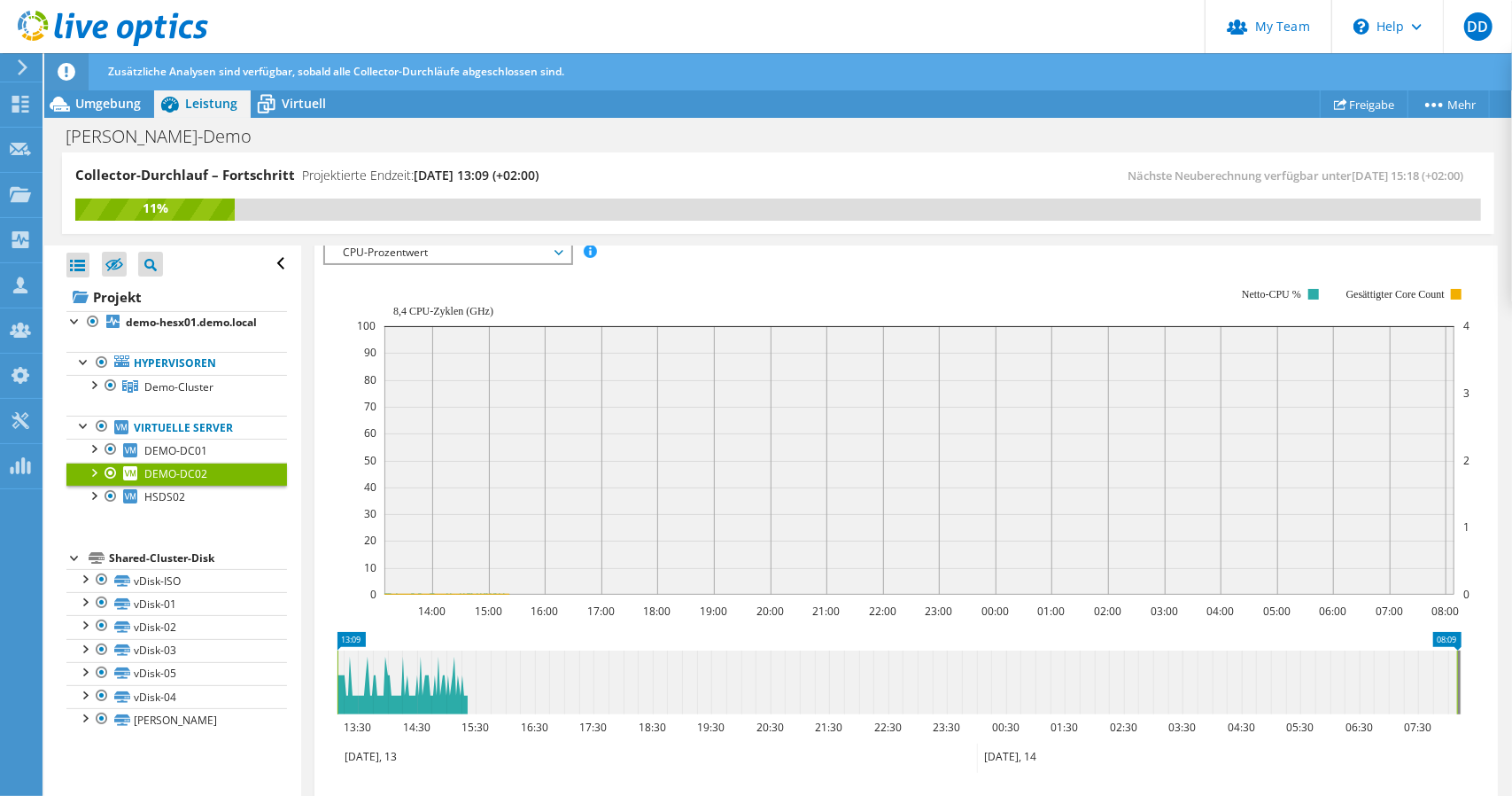
scroll to position [177, 0]
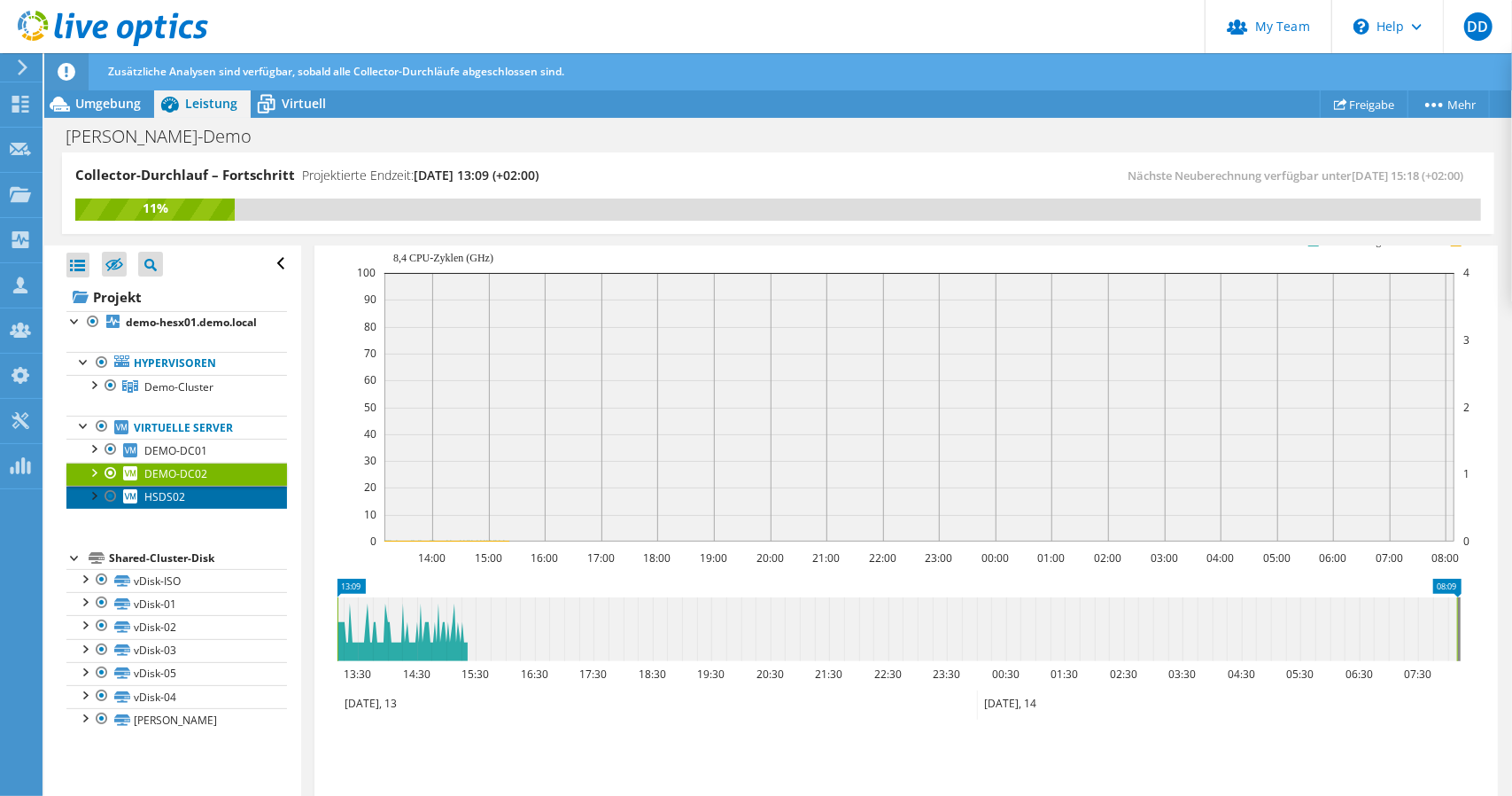
click at [167, 504] on span "HSDS02" at bounding box center [165, 497] width 41 height 15
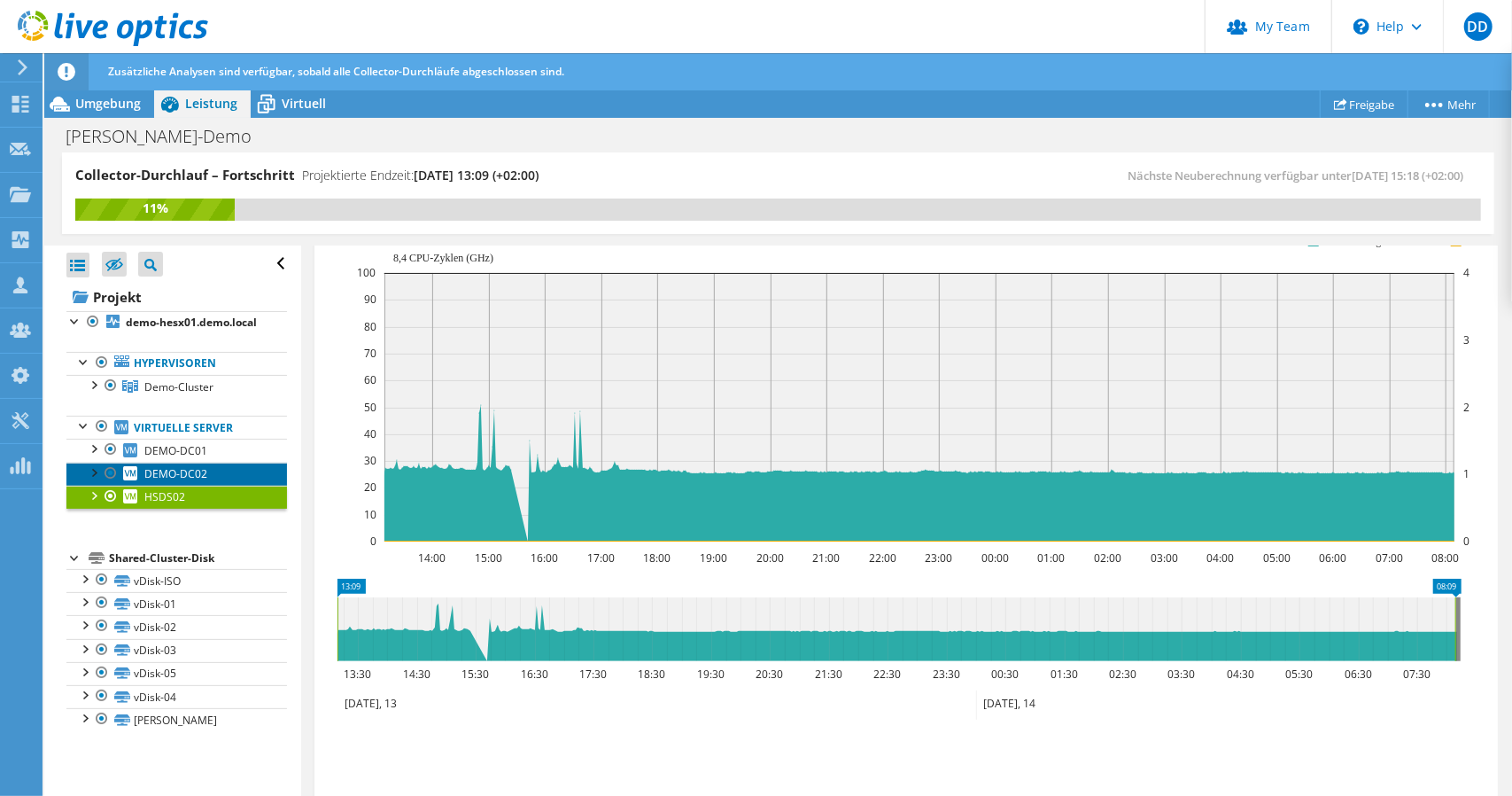
click at [165, 481] on span "DEMO-DC02" at bounding box center [175, 473] width 62 height 15
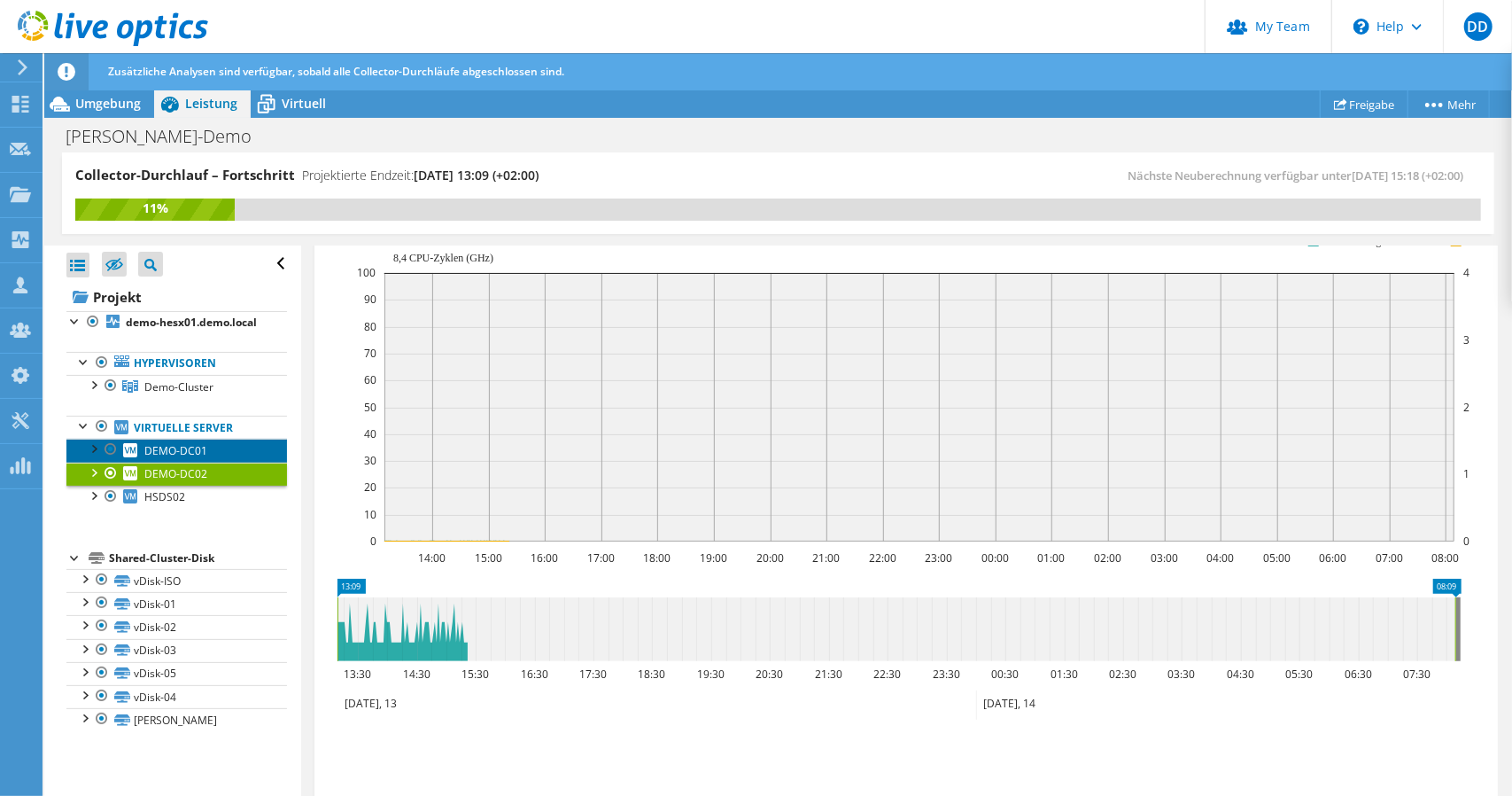
click at [165, 459] on span "DEMO-DC01" at bounding box center [175, 450] width 62 height 15
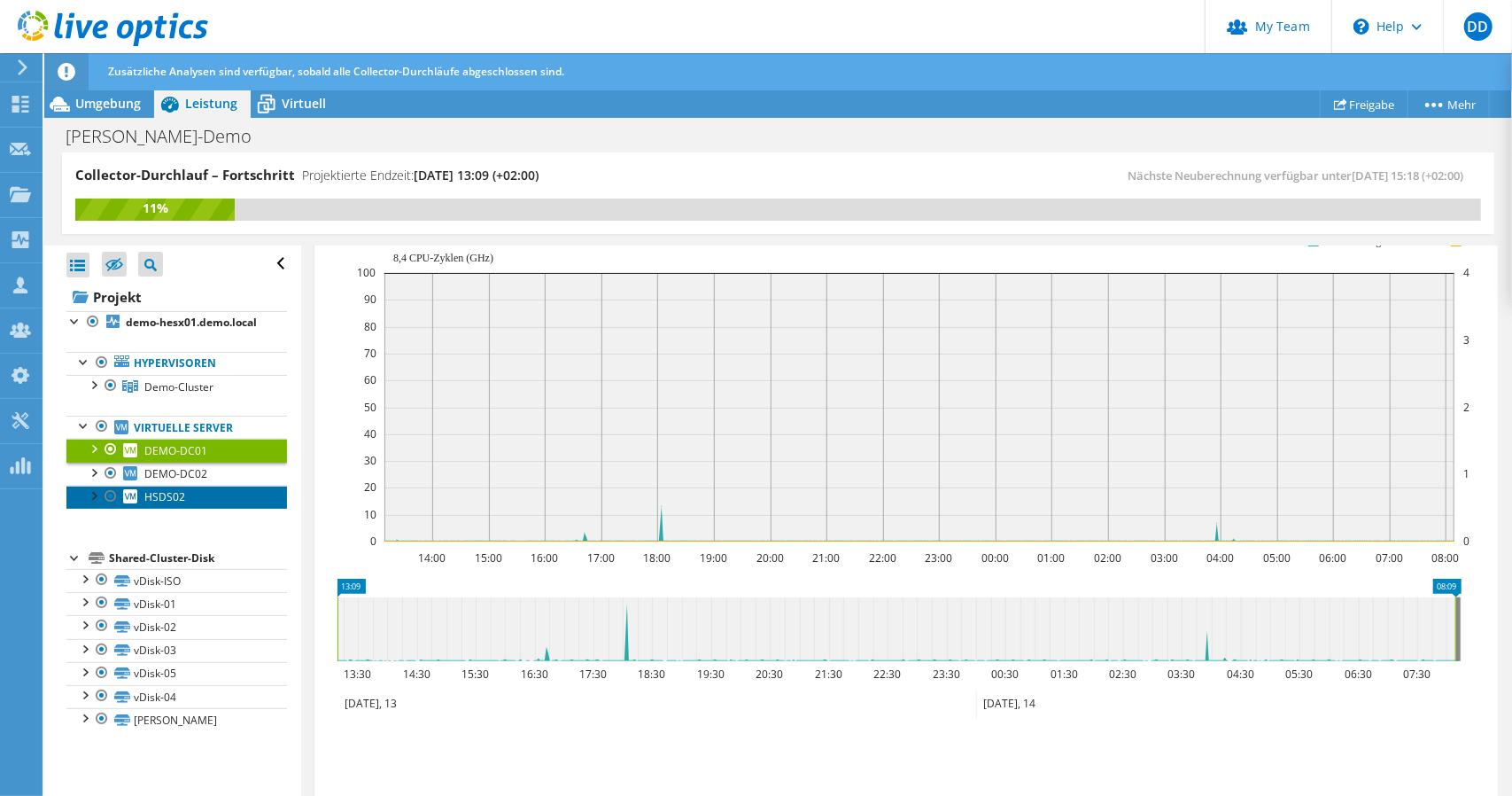
click at [166, 504] on span "HSDS02" at bounding box center [165, 497] width 41 height 15
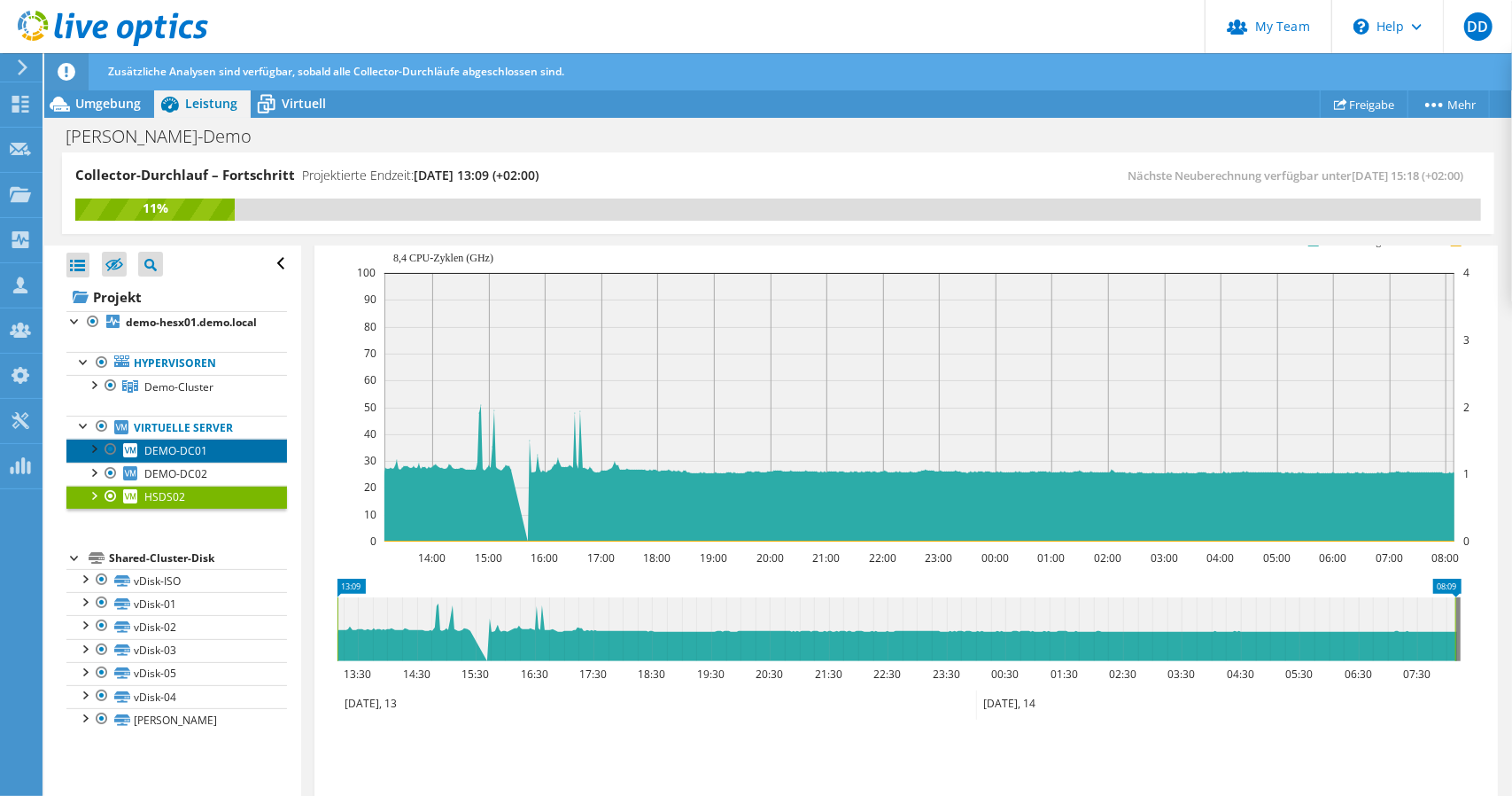
click at [166, 459] on span "DEMO-DC01" at bounding box center [175, 450] width 62 height 15
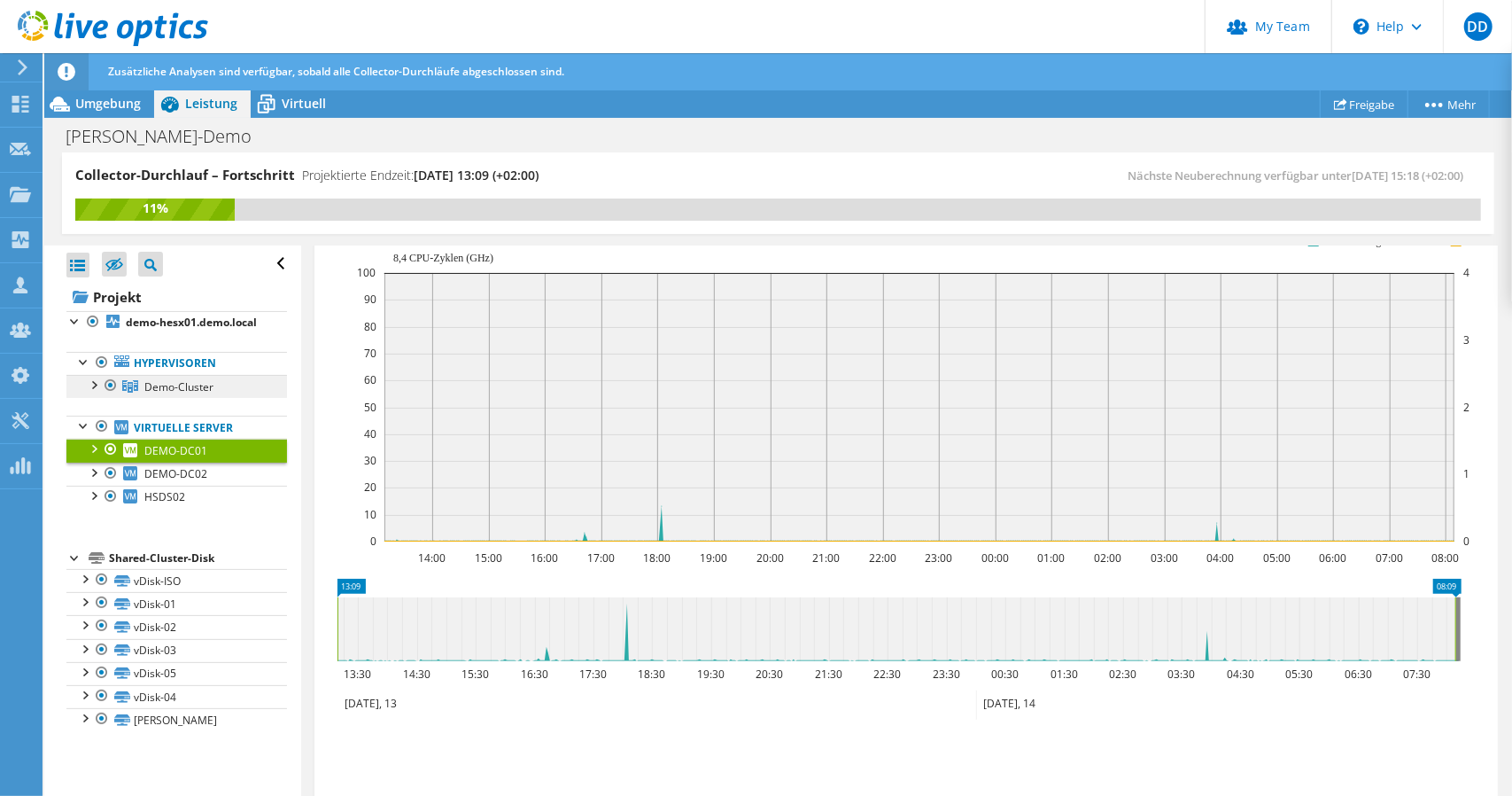
click at [166, 394] on span "Demo-Cluster" at bounding box center [179, 387] width 69 height 15
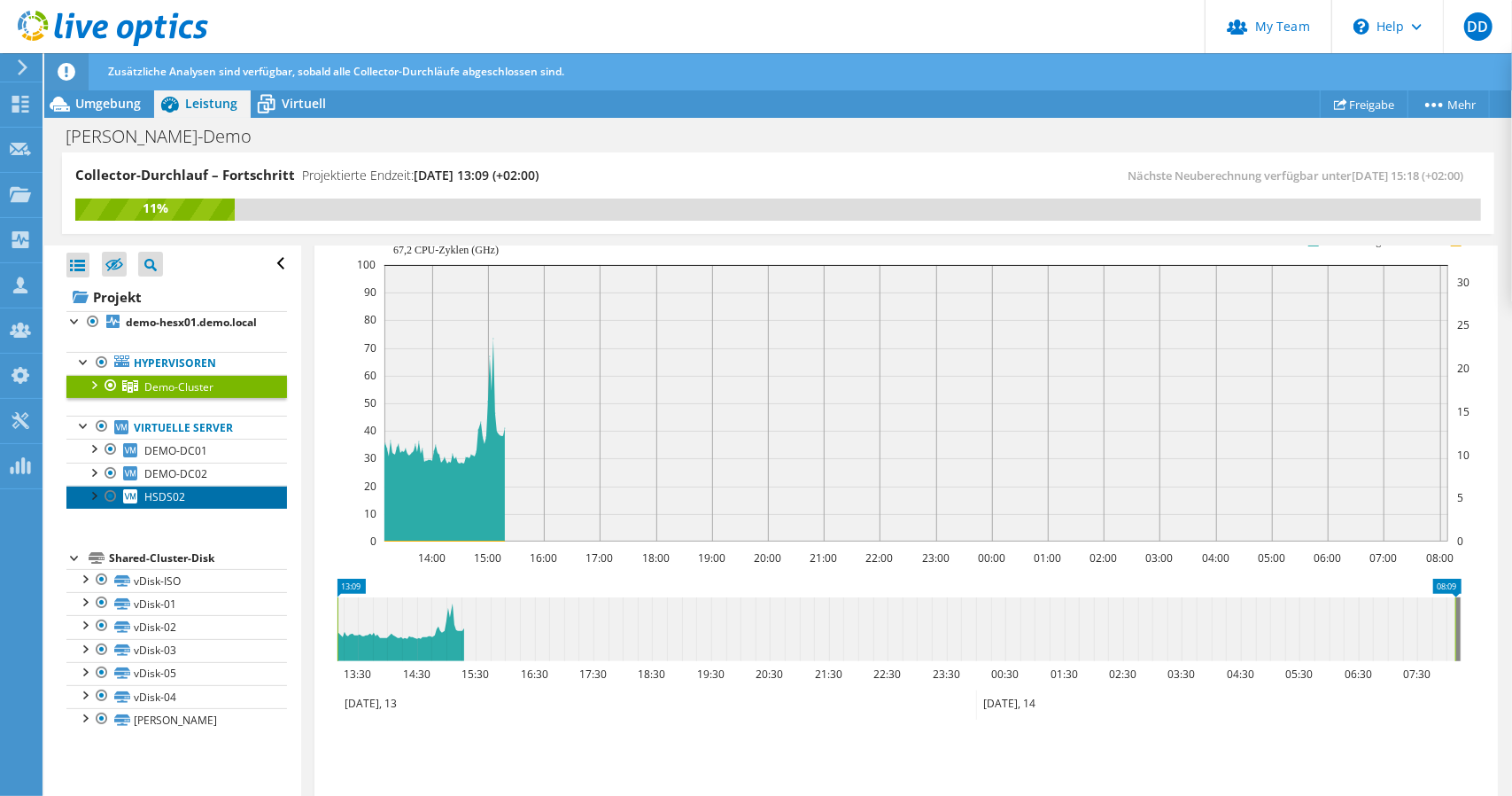
click at [170, 504] on span "HSDS02" at bounding box center [165, 497] width 41 height 15
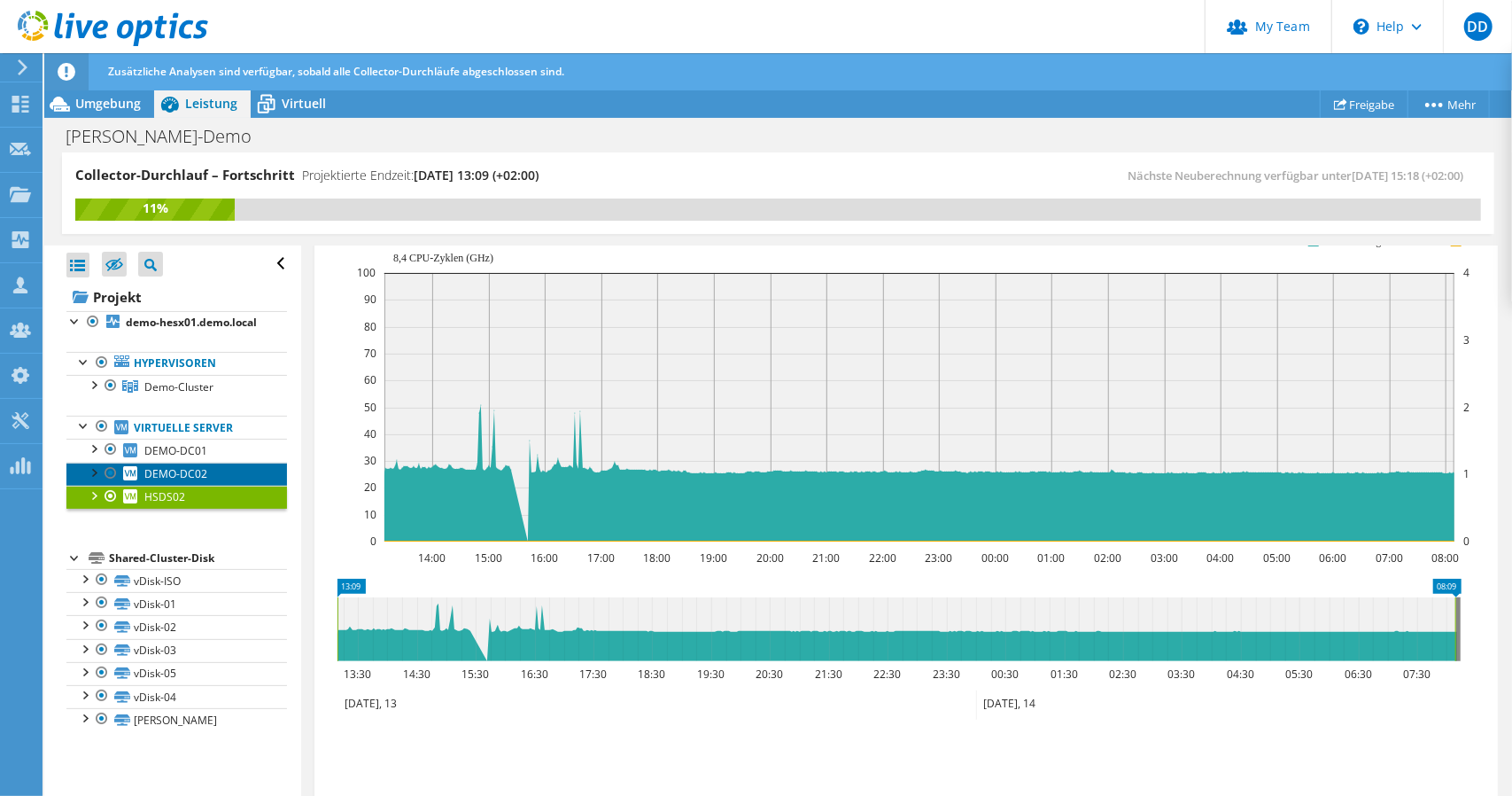
click at [179, 479] on span "DEMO-DC02" at bounding box center [175, 473] width 62 height 15
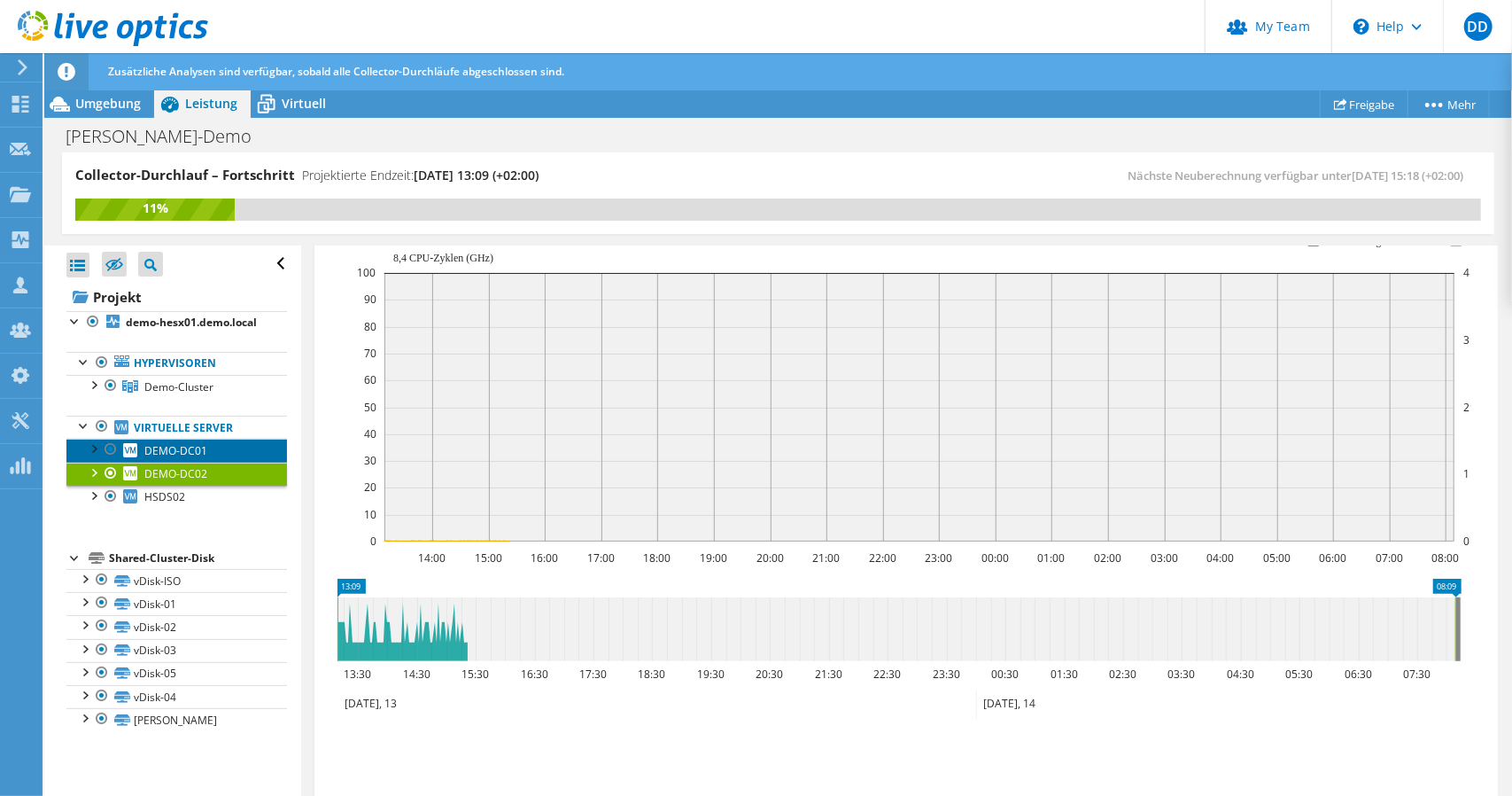
click at [179, 459] on span "DEMO-DC01" at bounding box center [175, 450] width 62 height 15
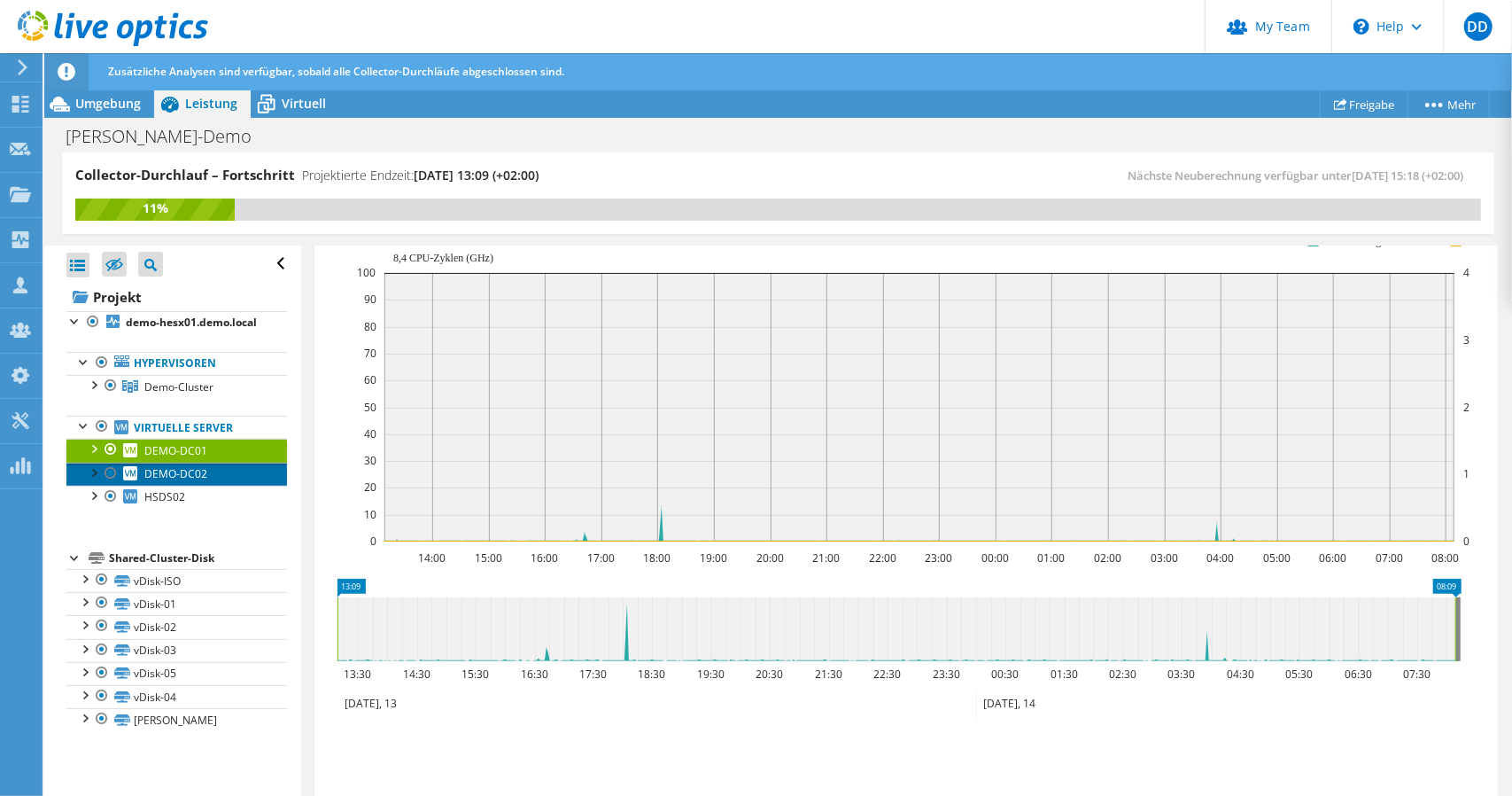
click at [175, 481] on span "DEMO-DC02" at bounding box center [175, 473] width 62 height 15
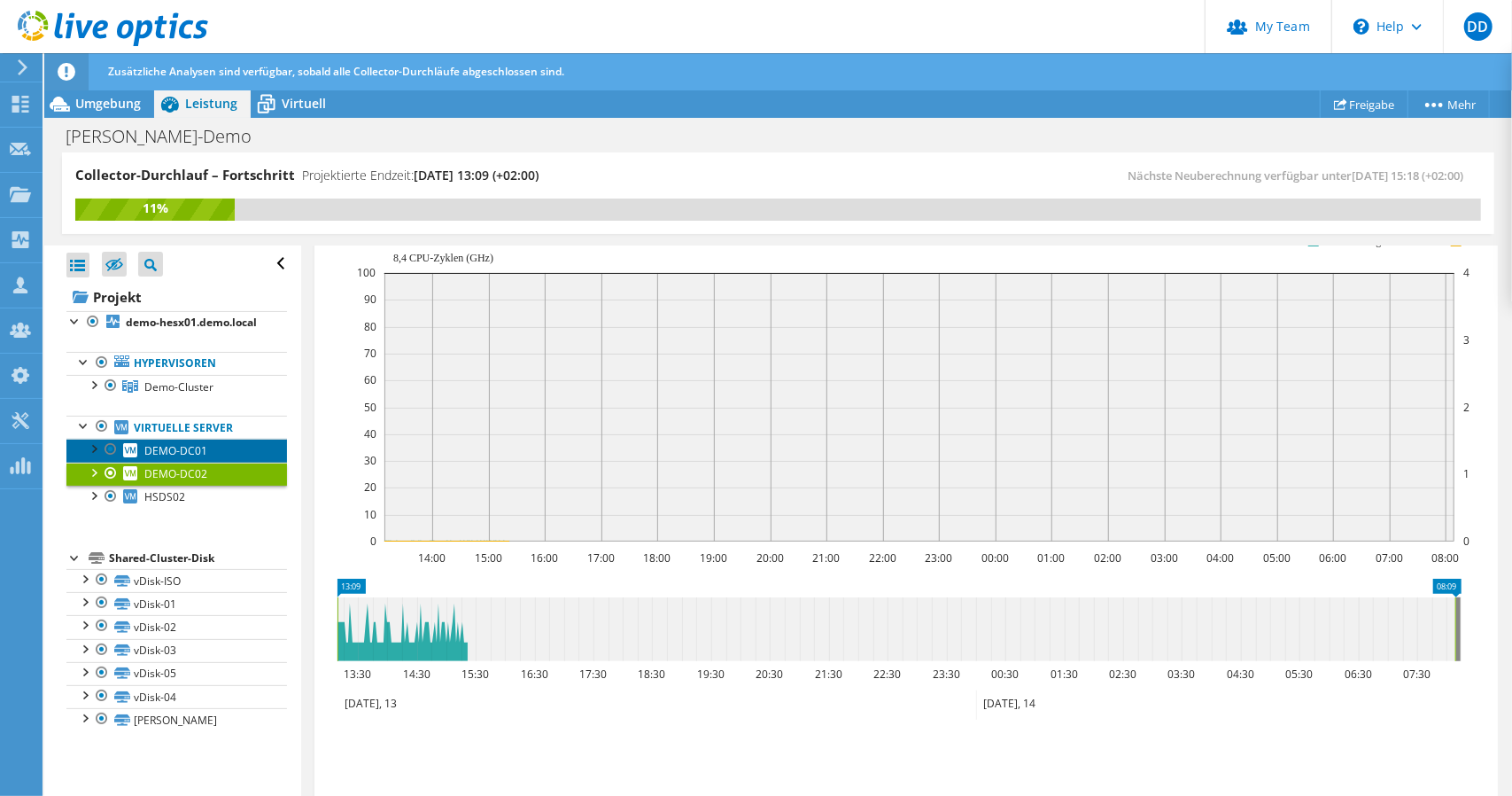
click at [176, 459] on span "DEMO-DC01" at bounding box center [175, 450] width 62 height 15
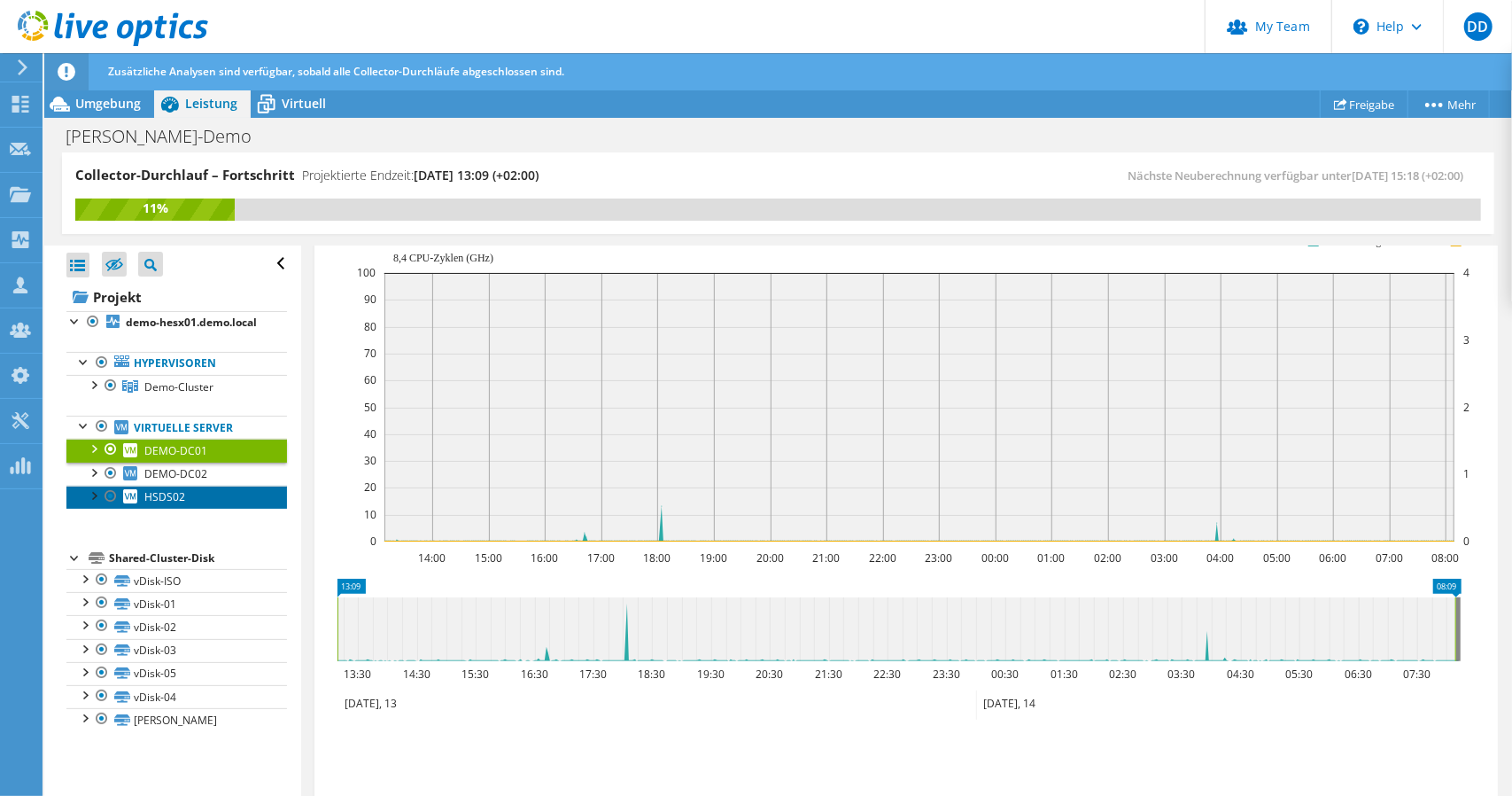
click at [204, 509] on link "HSDS02" at bounding box center [176, 497] width 221 height 23
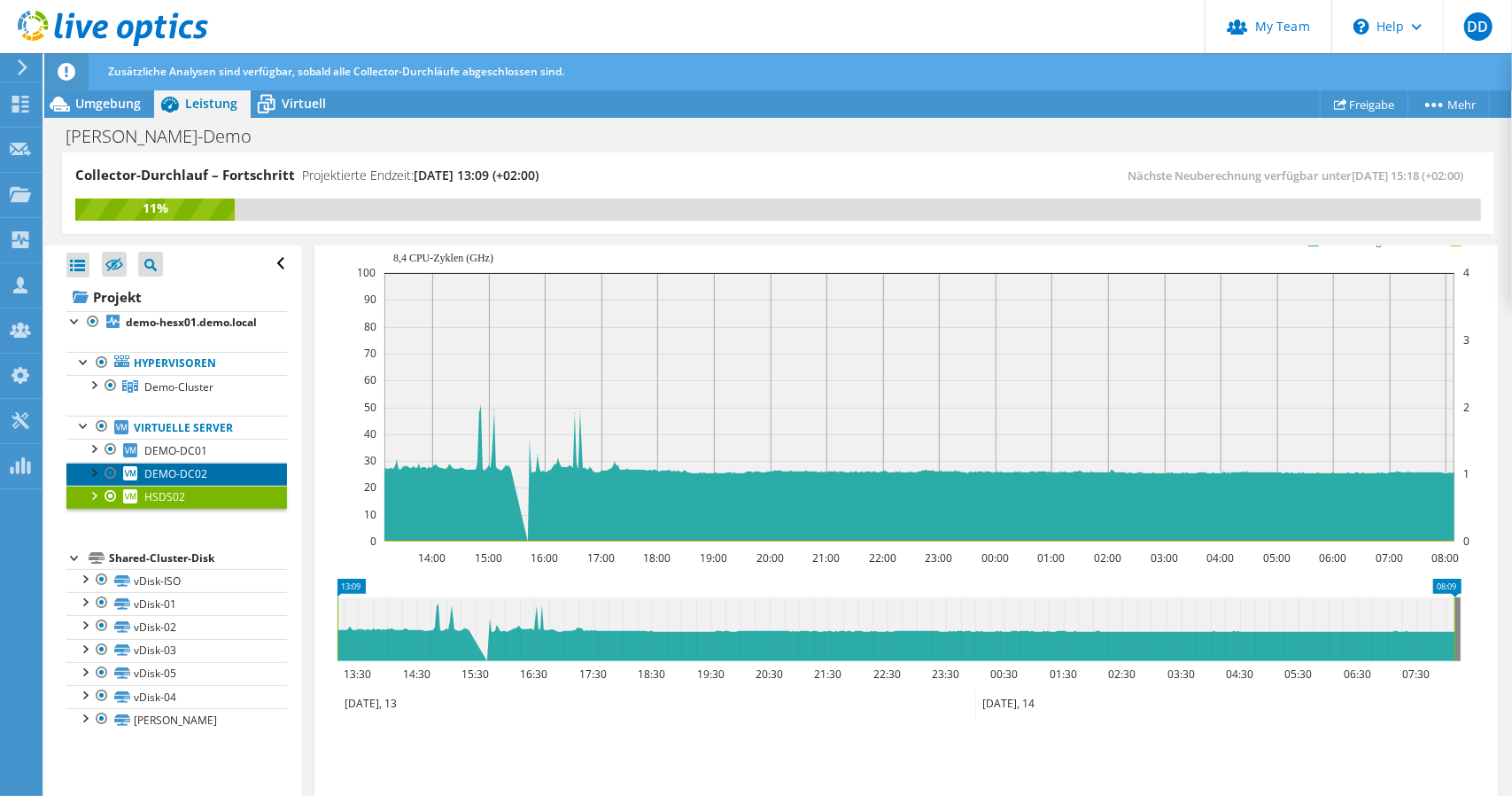
click at [204, 481] on span "DEMO-DC02" at bounding box center [175, 473] width 62 height 15
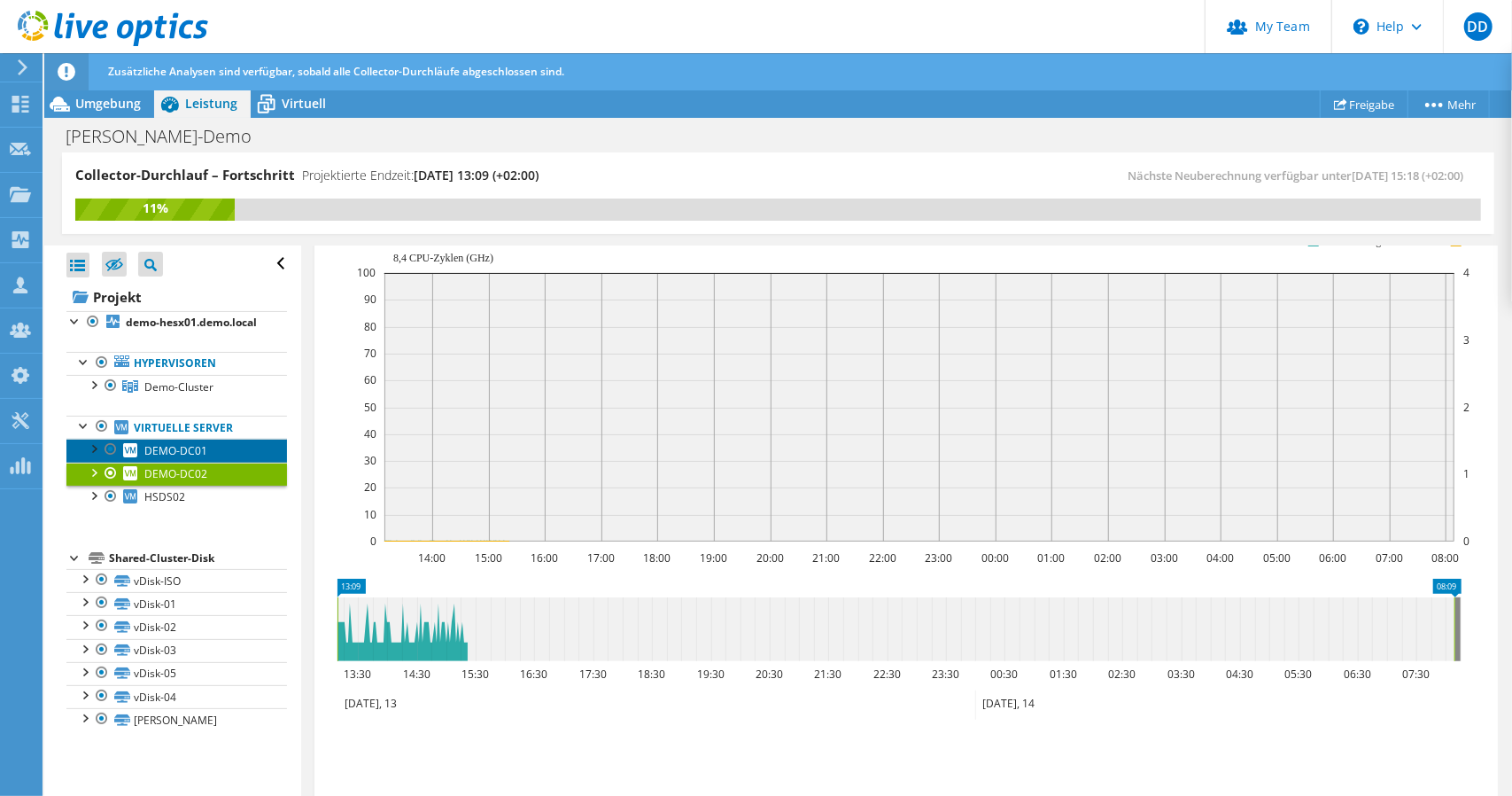
click at [200, 459] on span "DEMO-DC01" at bounding box center [175, 450] width 62 height 15
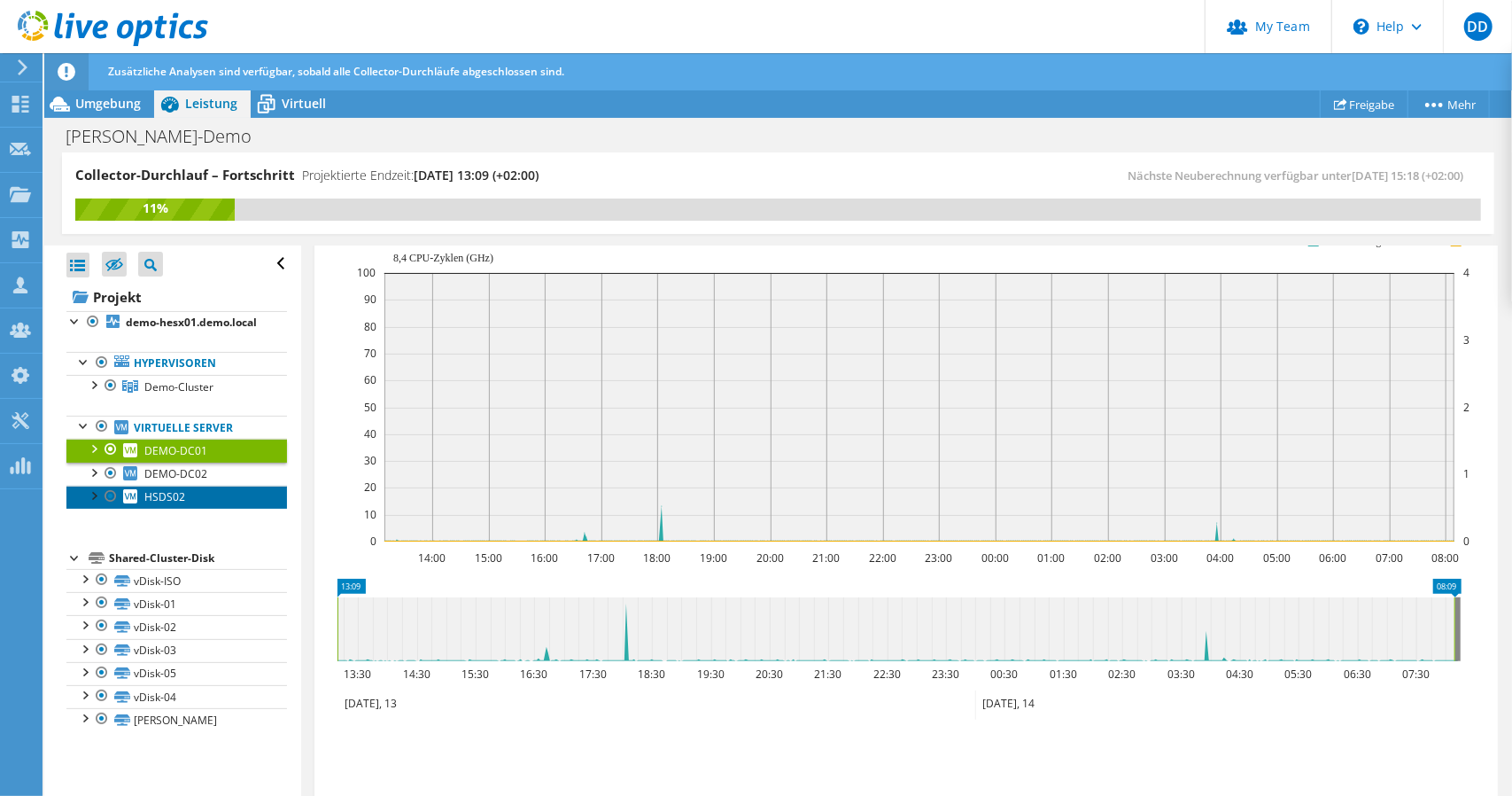
click at [193, 509] on link "HSDS02" at bounding box center [176, 497] width 221 height 23
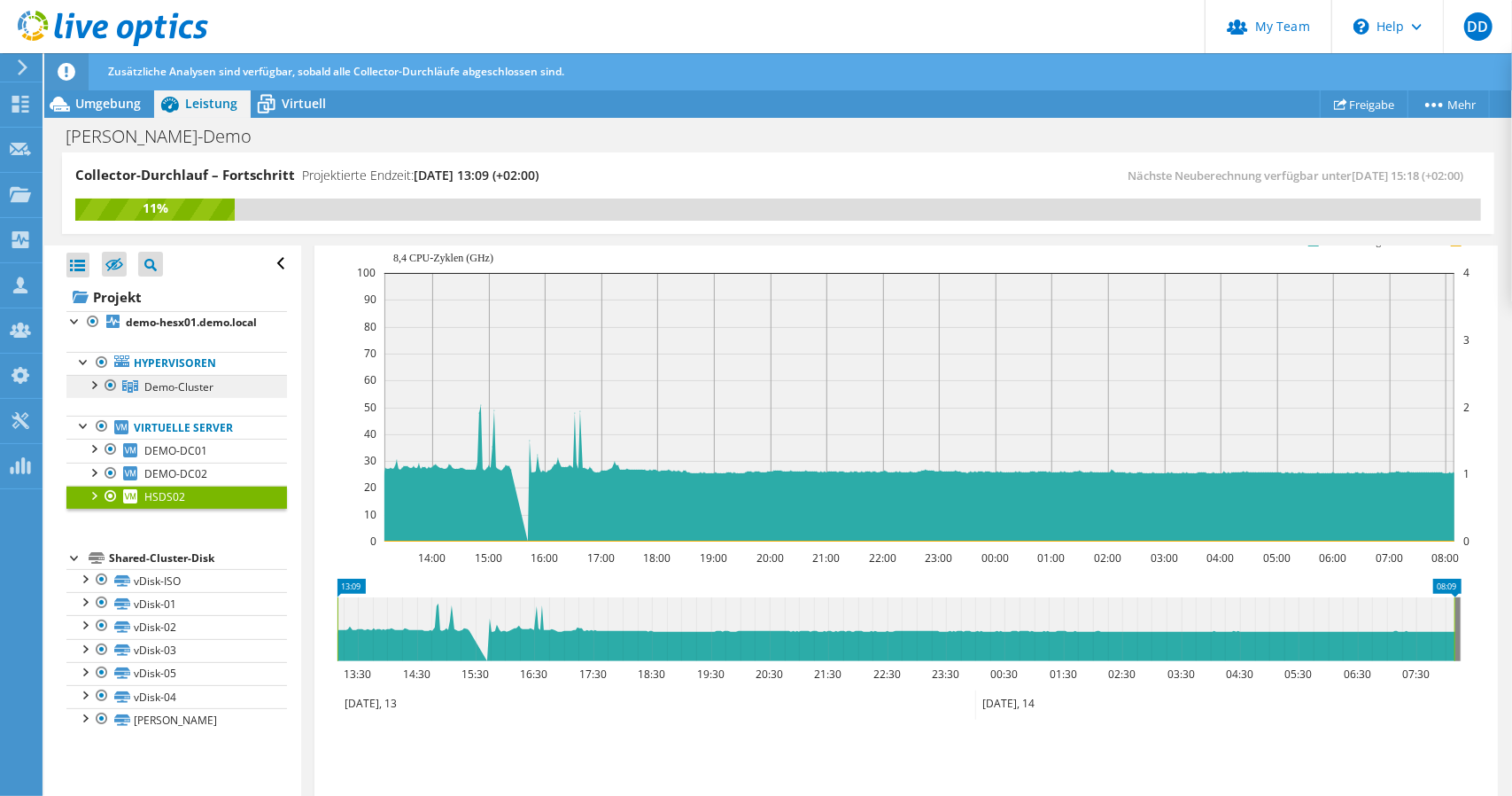
click at [184, 394] on span "Demo-Cluster" at bounding box center [179, 387] width 69 height 15
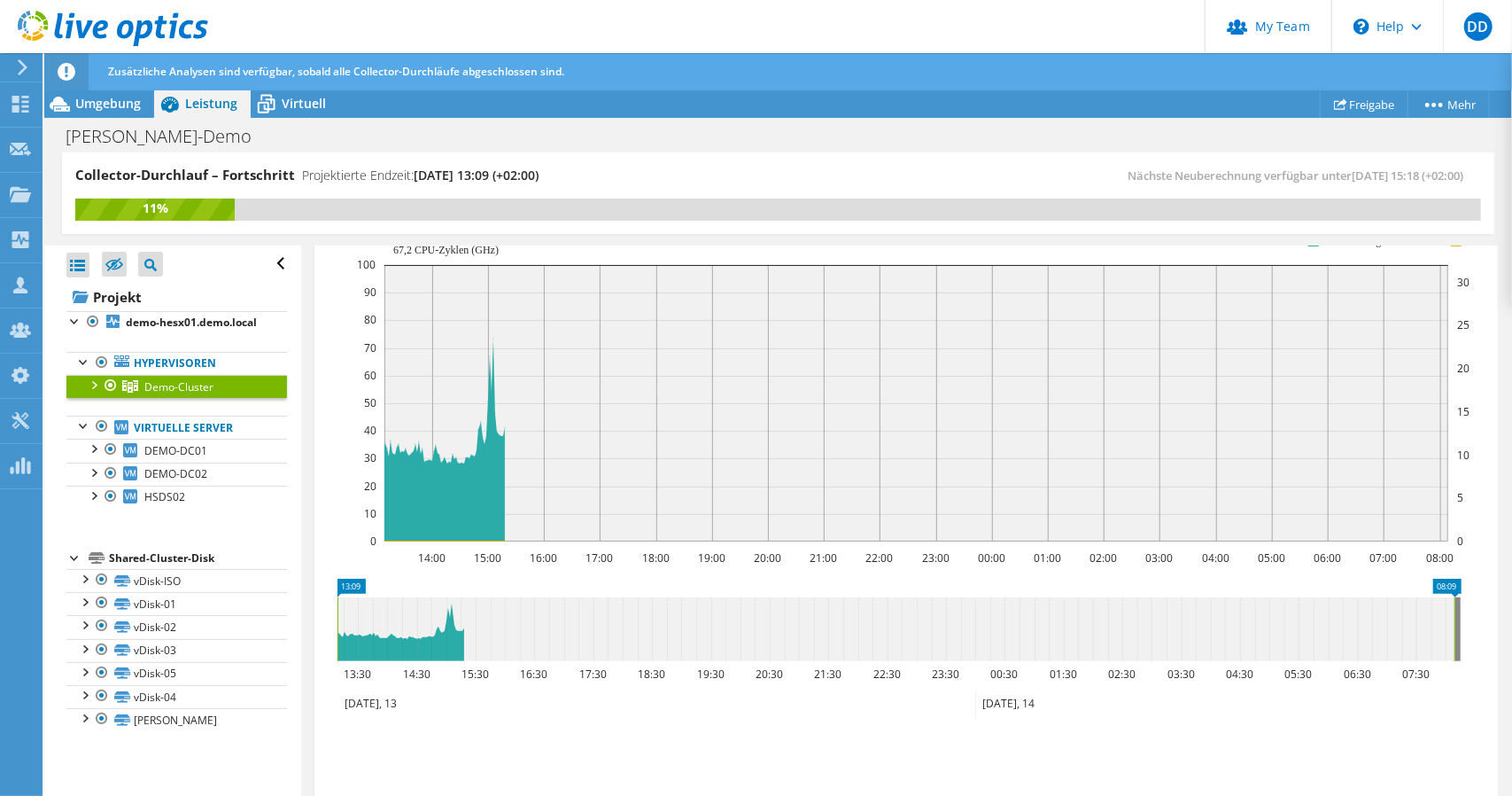
click at [1448, 585] on rect at bounding box center [1447, 588] width 28 height 19
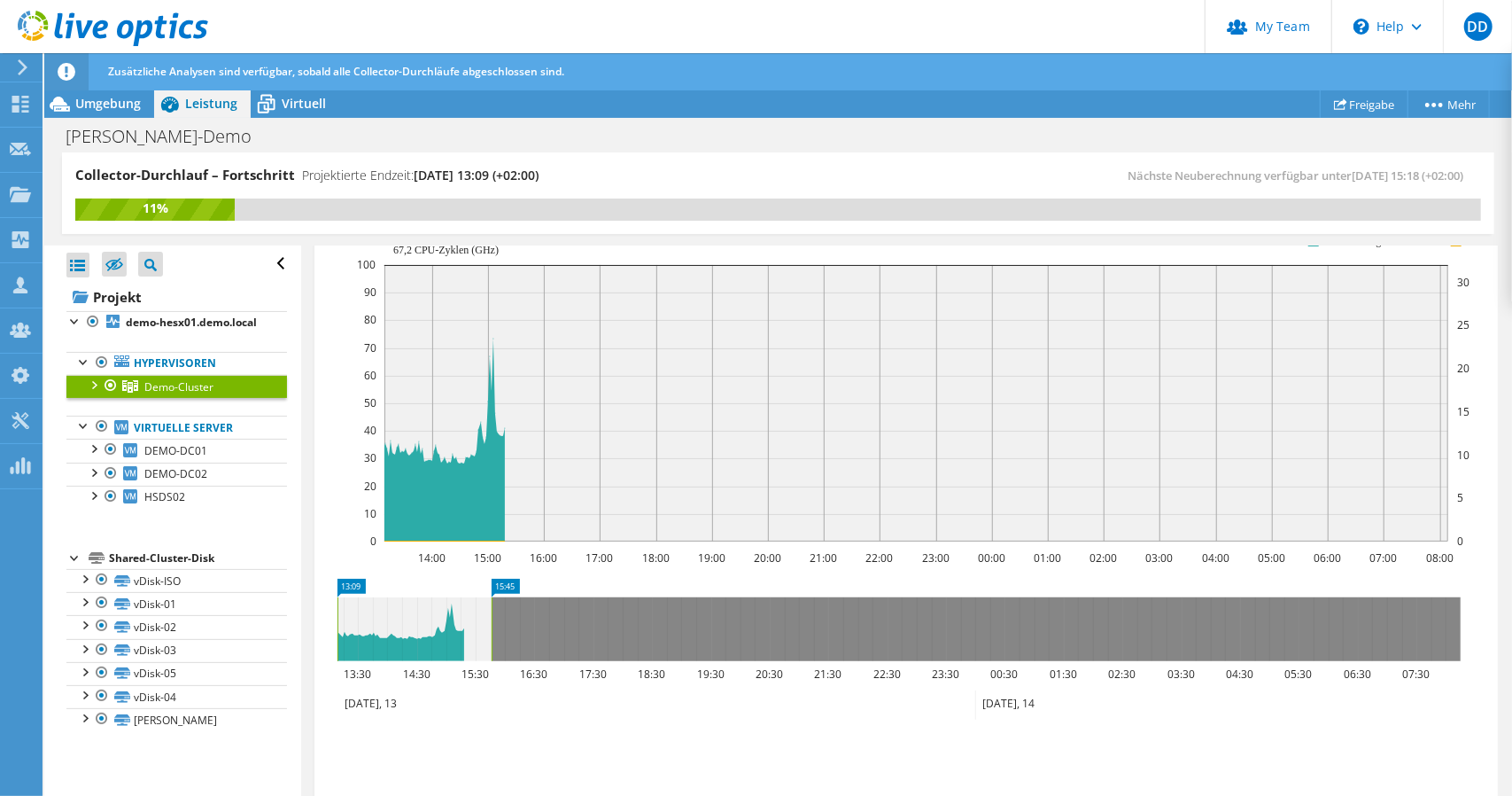
drag, startPoint x: 1451, startPoint y: 583, endPoint x: 488, endPoint y: 601, distance: 963.2
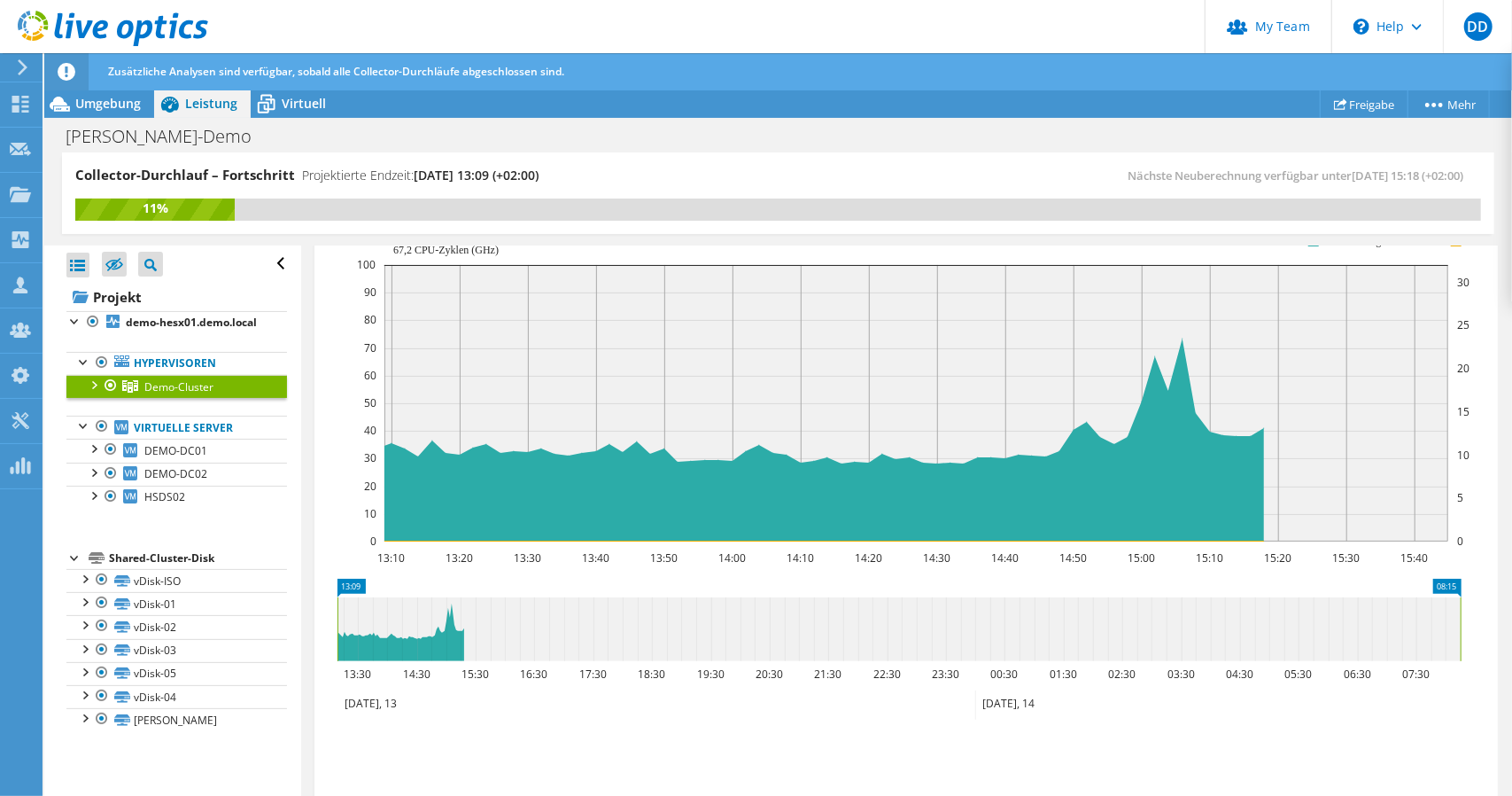
drag, startPoint x: 512, startPoint y: 584, endPoint x: 1511, endPoint y: 494, distance: 1003.0
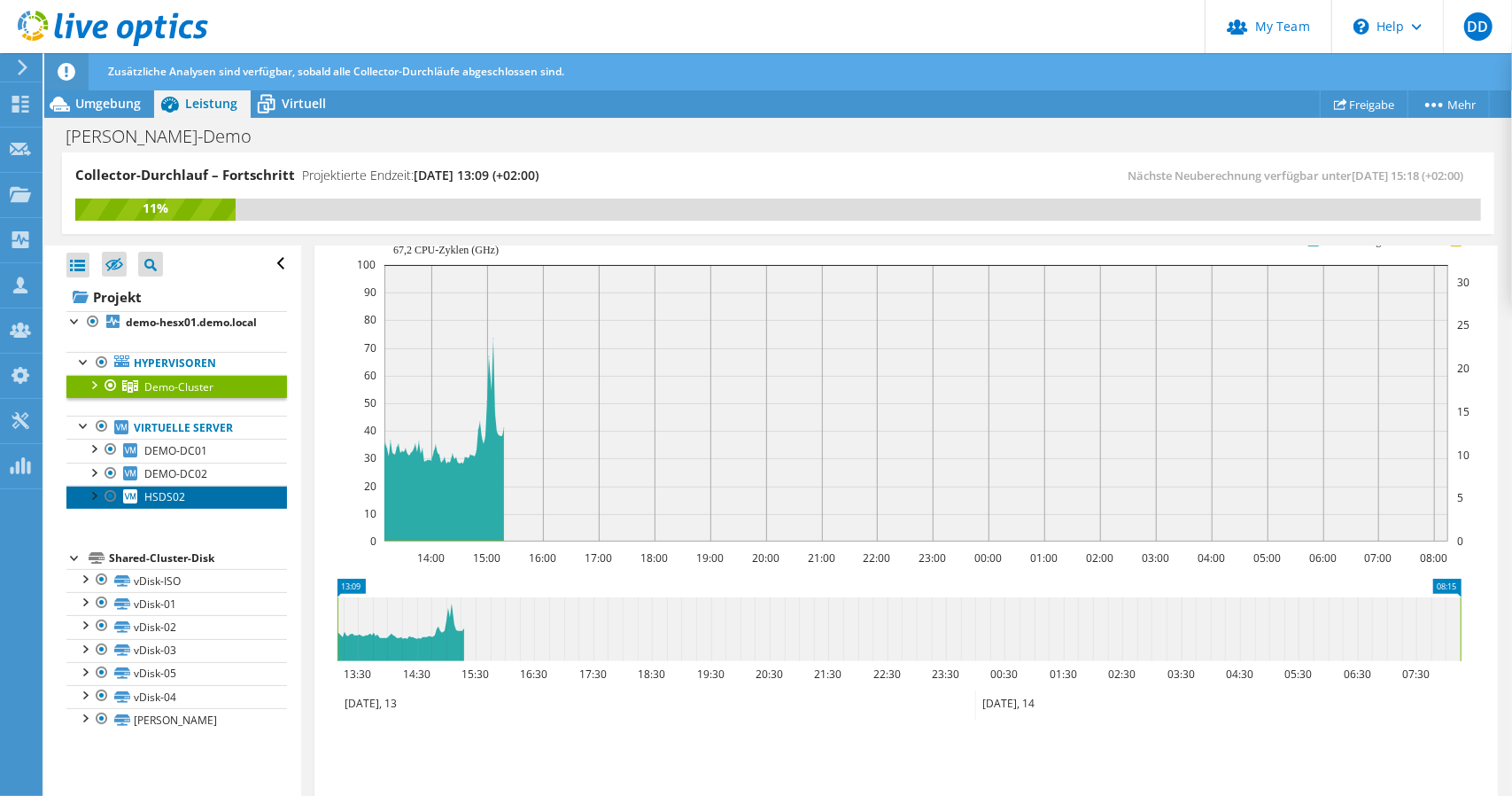
click at [144, 504] on span "HSDS02" at bounding box center [165, 497] width 41 height 15
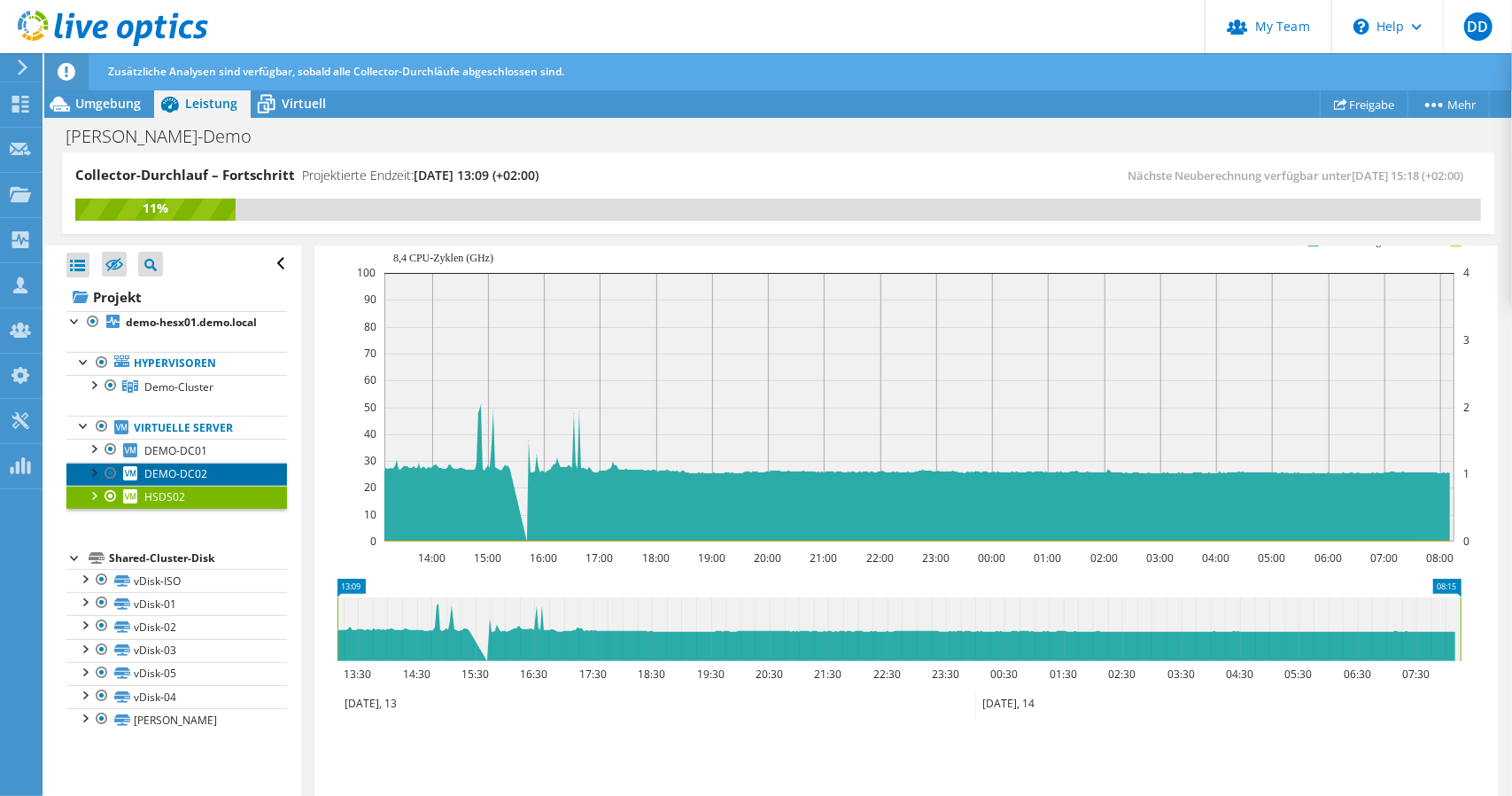
click at [157, 481] on span "DEMO-DC02" at bounding box center [175, 473] width 62 height 15
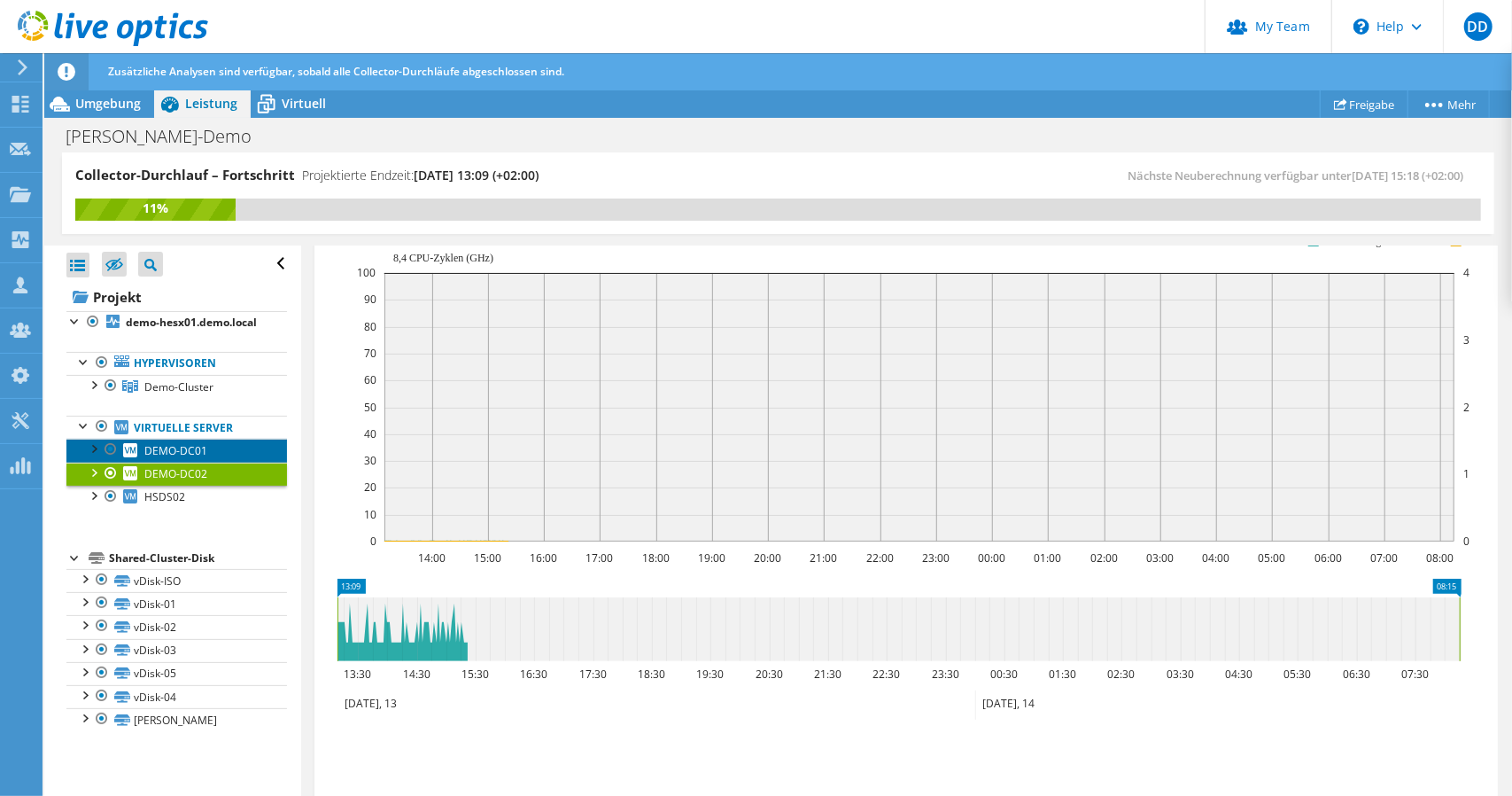
click at [174, 459] on span "DEMO-DC01" at bounding box center [175, 450] width 62 height 15
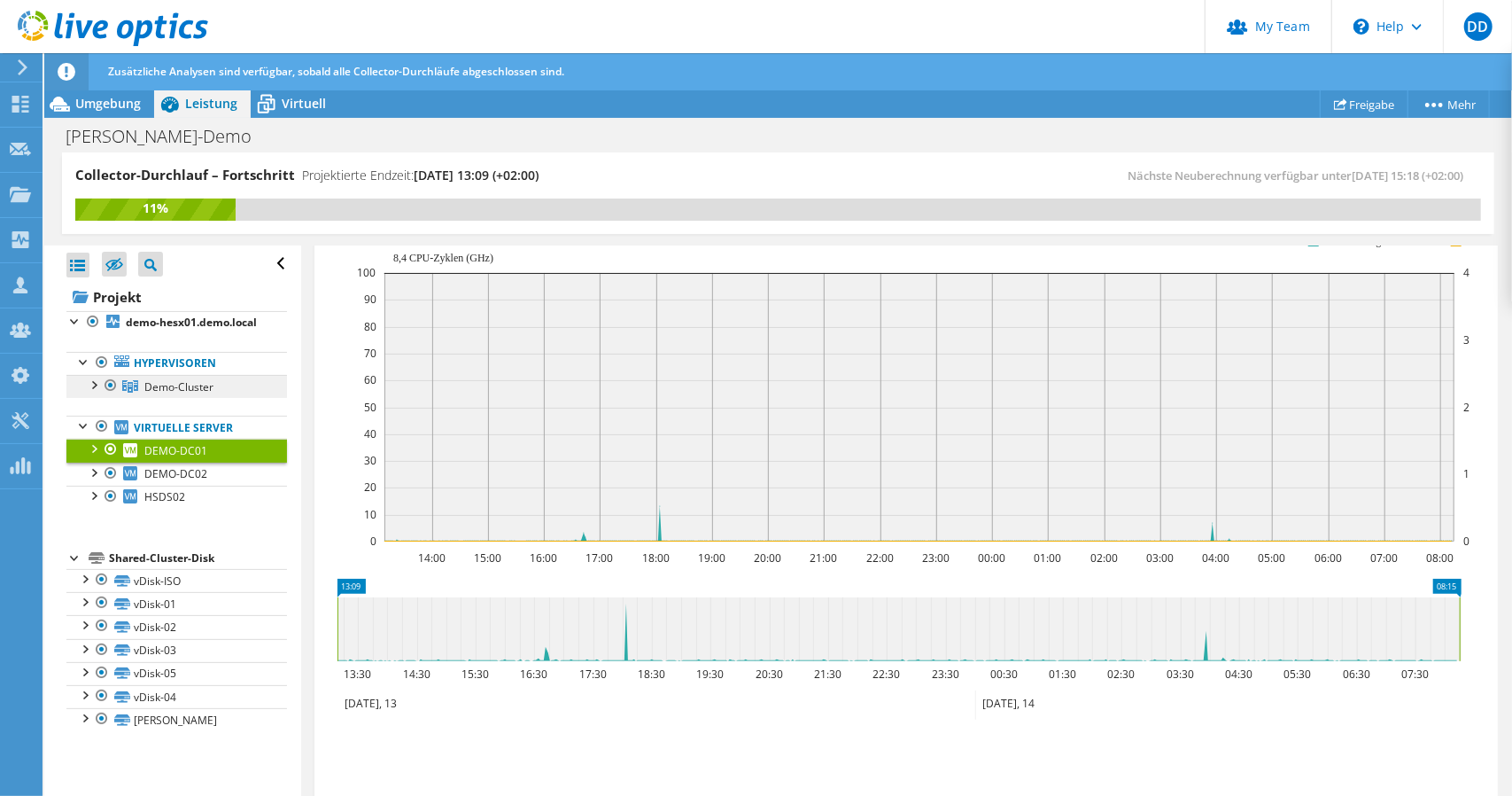
click at [175, 394] on span "Demo-Cluster" at bounding box center [179, 387] width 69 height 15
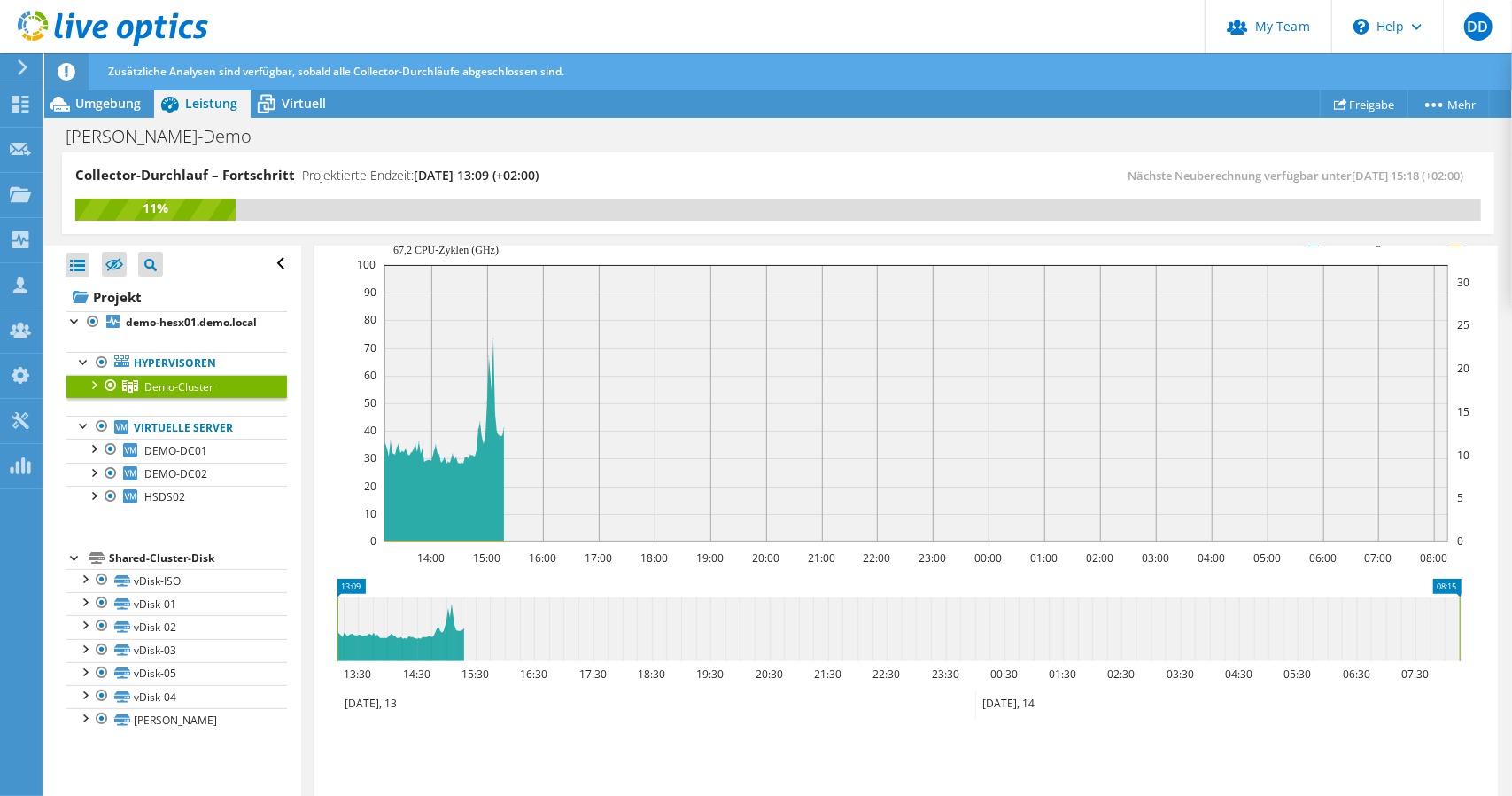
click at [87, 392] on div at bounding box center [92, 383] width 18 height 18
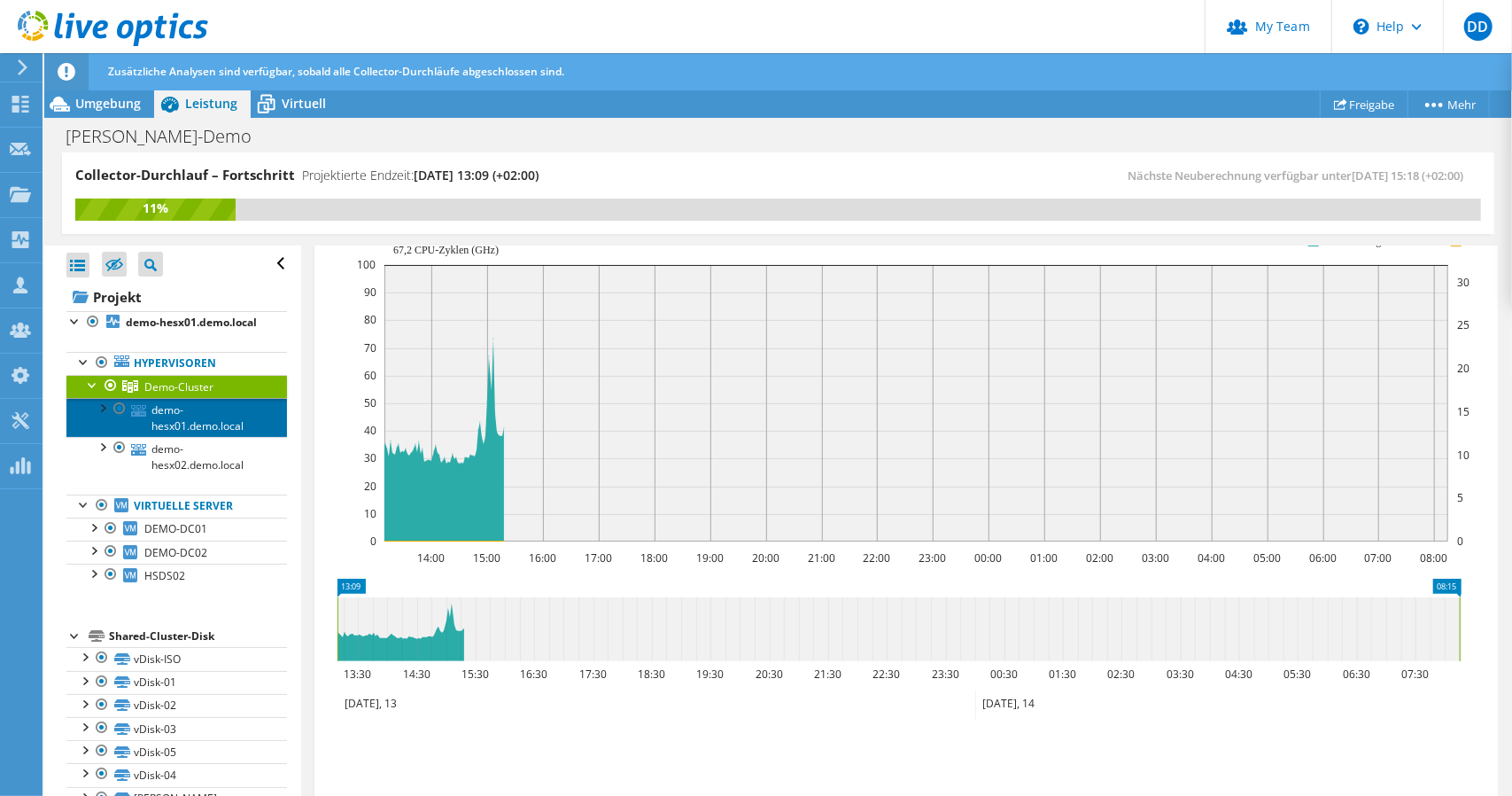
click at [157, 437] on link "demo-hesx01.demo.local" at bounding box center [176, 418] width 221 height 39
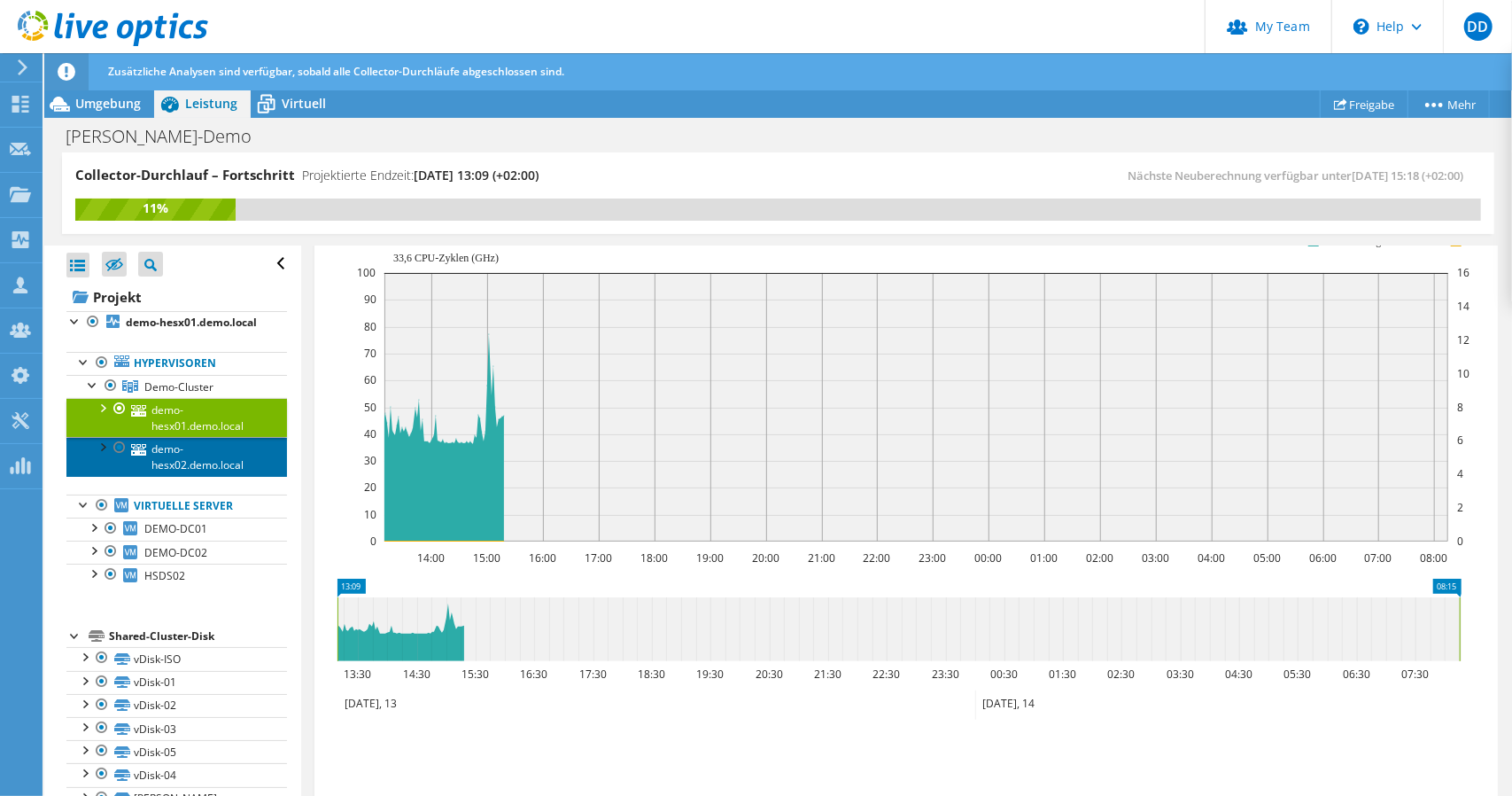
click at [175, 470] on link "demo-hesx02.demo.local" at bounding box center [176, 457] width 221 height 39
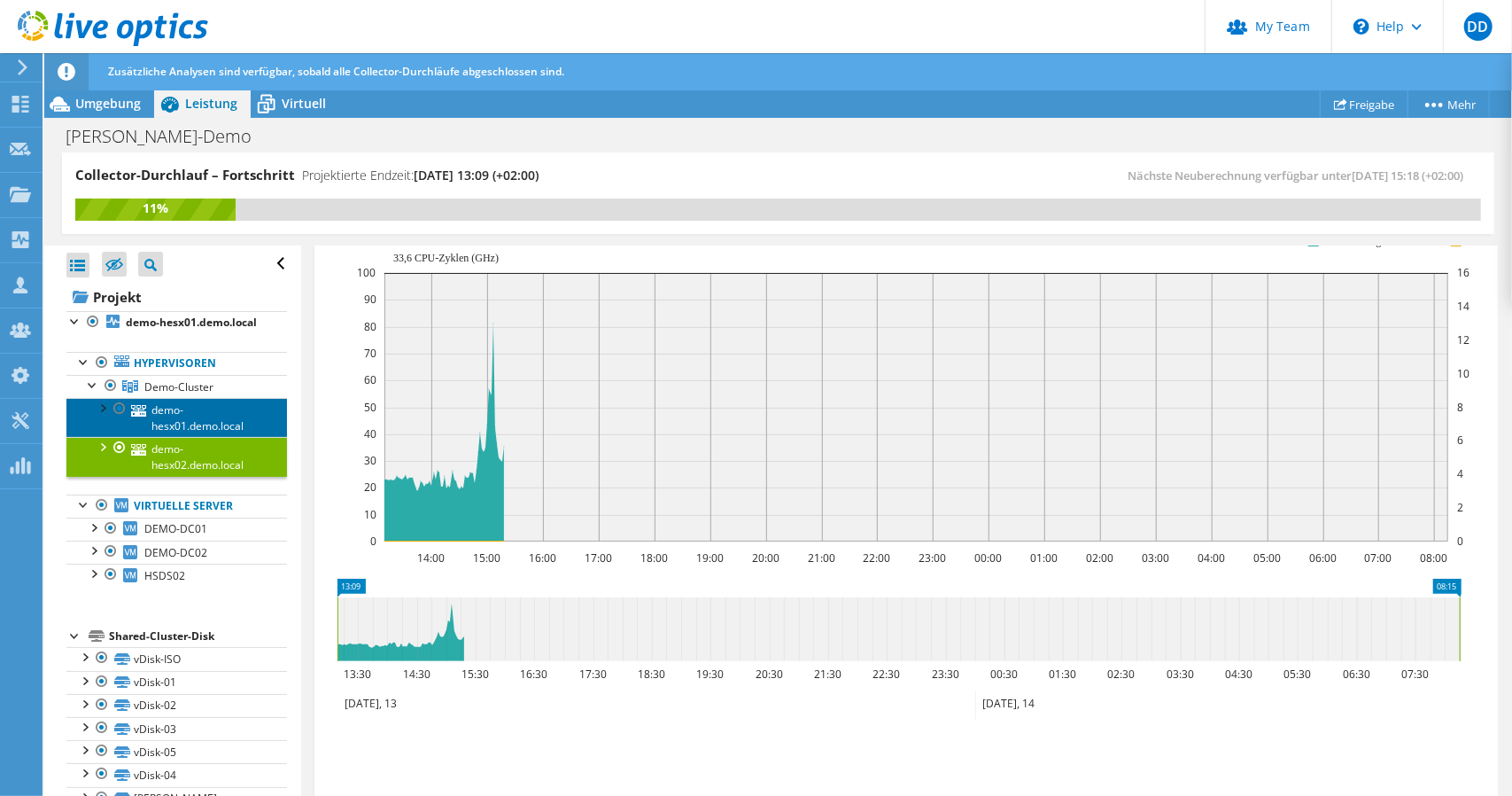
click at [183, 437] on link "demo-hesx01.demo.local" at bounding box center [176, 418] width 221 height 39
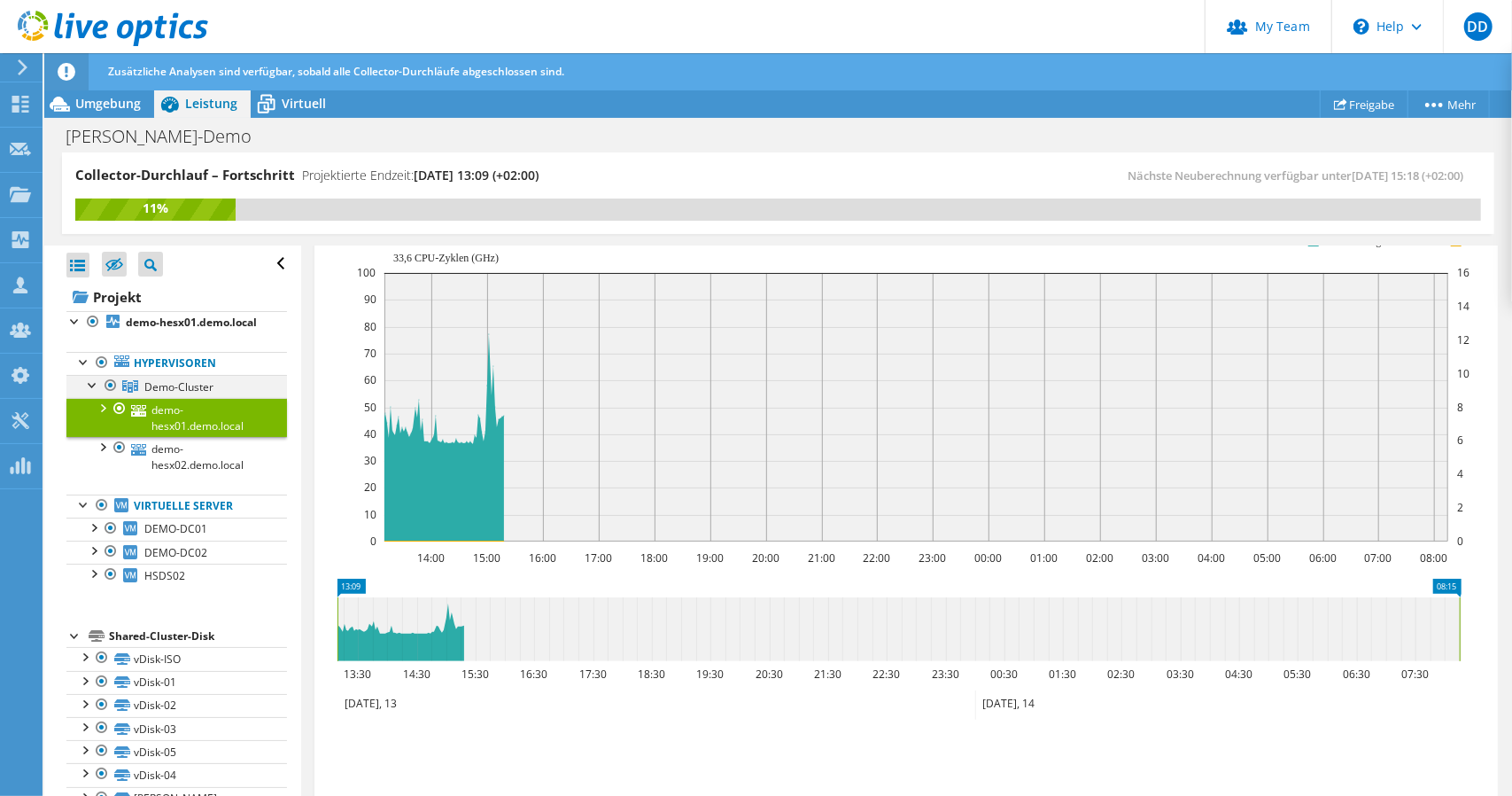
click at [95, 392] on div at bounding box center [92, 383] width 18 height 18
